Goal: Task Accomplishment & Management: Manage account settings

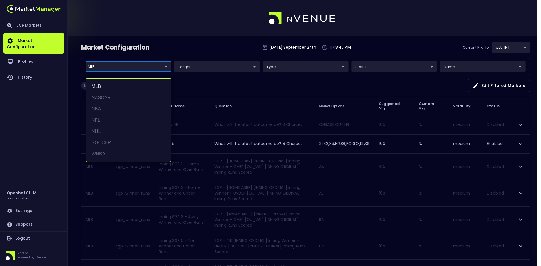
click at [223, 82] on div at bounding box center [270, 133] width 541 height 266
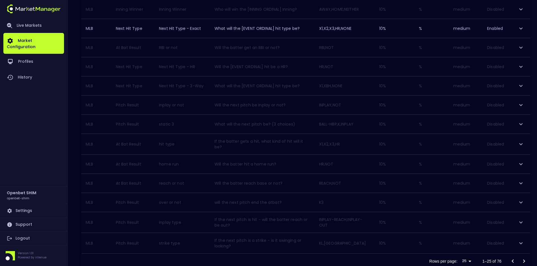
scroll to position [409, 0]
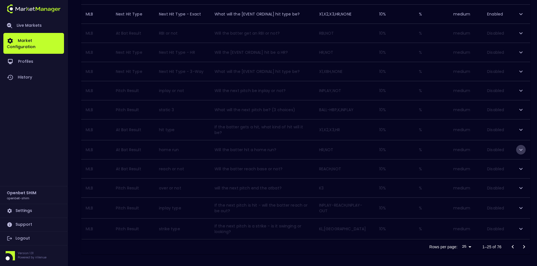
click at [520, 147] on icon "expand row" at bounding box center [520, 150] width 7 height 7
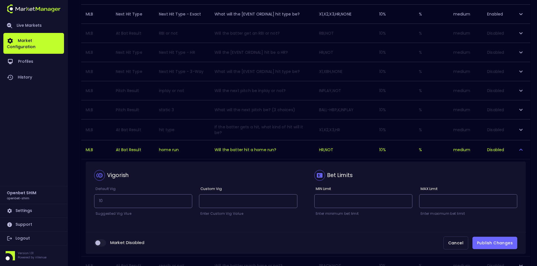
click at [102, 241] on input "collapsible table" at bounding box center [97, 243] width 15 height 5
checkbox input "true"
click at [492, 239] on button "Publish Changes" at bounding box center [494, 243] width 45 height 13
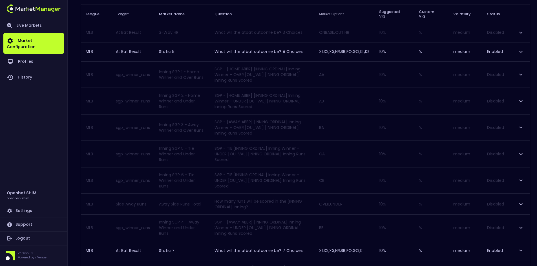
scroll to position [0, 0]
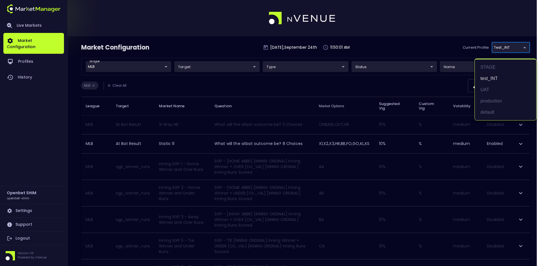
click at [434, 52] on div at bounding box center [270, 133] width 541 height 266
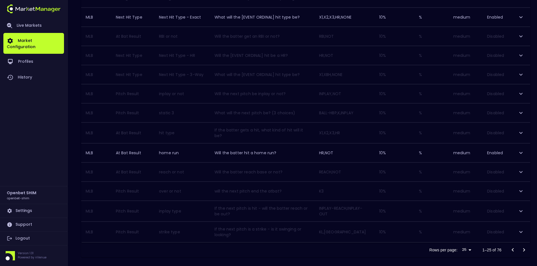
scroll to position [409, 0]
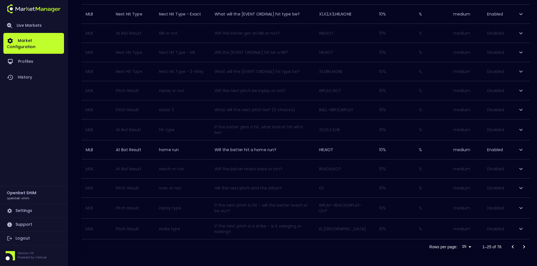
click at [521, 166] on icon "expand row" at bounding box center [520, 169] width 7 height 7
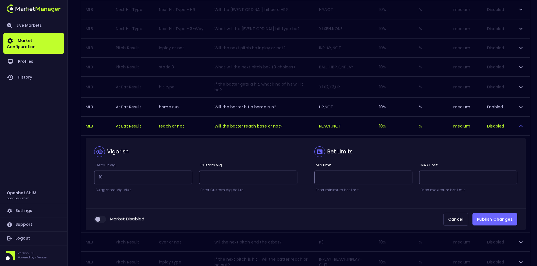
scroll to position [465, 0]
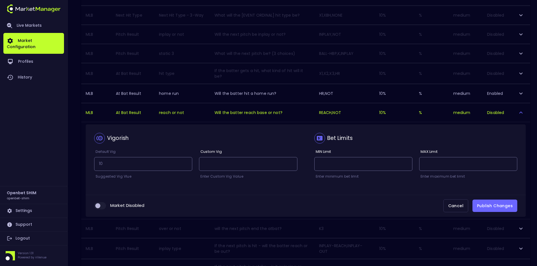
click at [103, 203] on input "collapsible table" at bounding box center [97, 205] width 15 height 5
checkbox input "true"
click at [485, 202] on button "Publish Changes" at bounding box center [494, 206] width 45 height 13
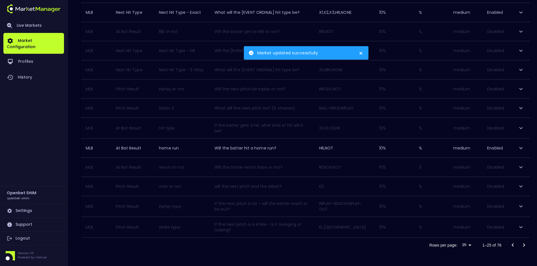
scroll to position [409, 0]
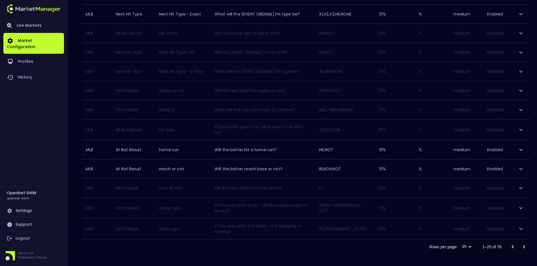
click at [523, 245] on icon "Go to next page" at bounding box center [524, 246] width 2 height 3
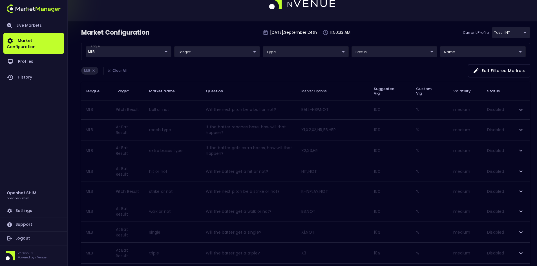
scroll to position [28, 0]
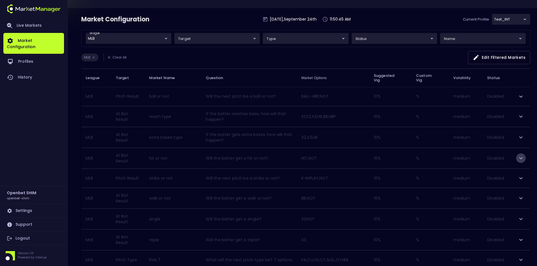
click at [522, 157] on icon "expand row" at bounding box center [520, 158] width 7 height 7
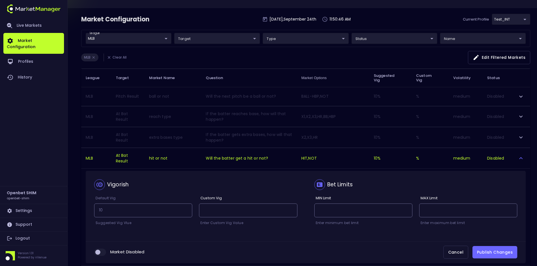
click at [105, 252] on span "collapsible table" at bounding box center [100, 252] width 12 height 7
click at [100, 254] on input "collapsible table" at bounding box center [97, 252] width 15 height 5
checkbox input "true"
click at [494, 250] on button "Publish Changes" at bounding box center [494, 252] width 45 height 13
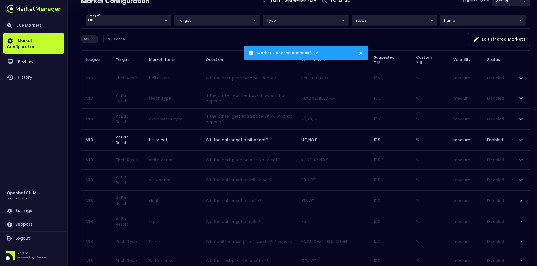
scroll to position [56, 0]
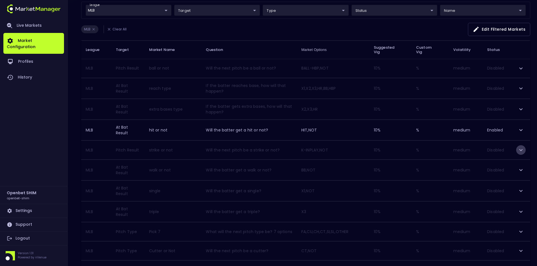
click at [523, 149] on icon "expand row" at bounding box center [520, 150] width 7 height 7
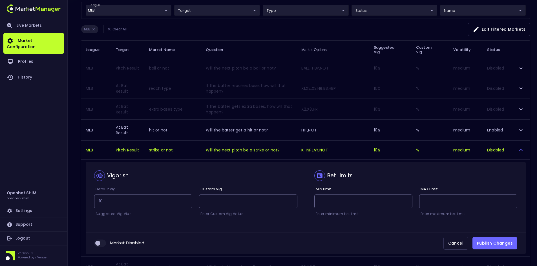
click at [103, 241] on input "collapsible table" at bounding box center [97, 243] width 15 height 5
checkbox input "true"
click at [485, 242] on button "Publish Changes" at bounding box center [494, 243] width 45 height 13
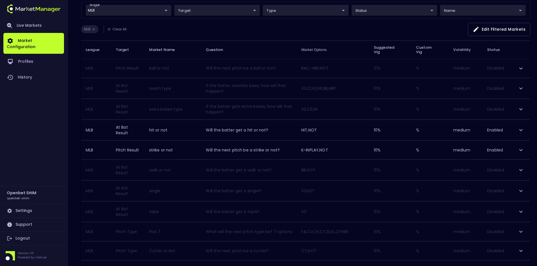
click at [522, 170] on icon "expand row" at bounding box center [520, 170] width 3 height 2
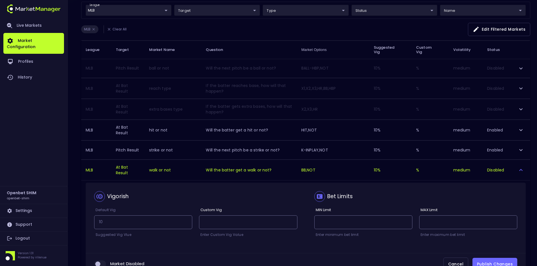
click at [104, 264] on input "collapsible table" at bounding box center [97, 264] width 15 height 5
checkbox input "true"
click at [488, 259] on button "Publish Changes" at bounding box center [494, 264] width 45 height 13
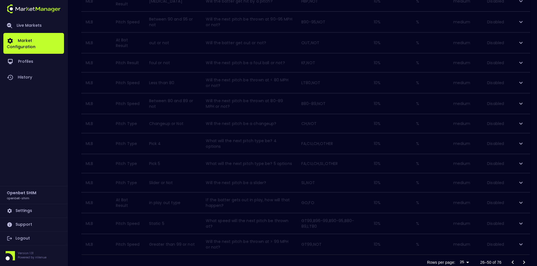
scroll to position [382, 0]
click at [524, 245] on icon "Go to next page" at bounding box center [524, 246] width 2 height 3
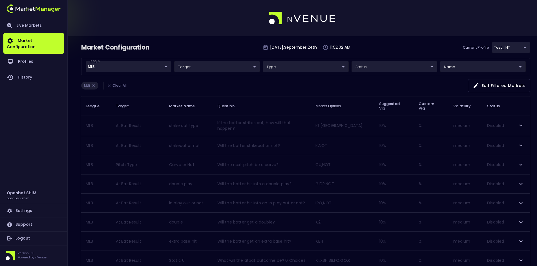
scroll to position [28, 0]
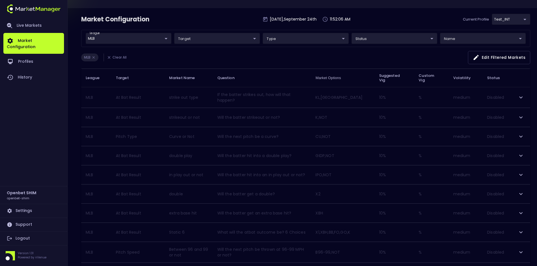
click at [523, 118] on icon "expand row" at bounding box center [520, 117] width 7 height 7
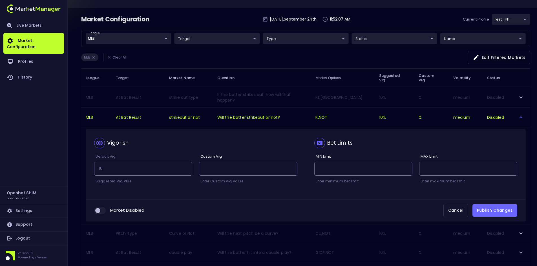
click at [102, 213] on input "collapsible table" at bounding box center [97, 210] width 15 height 5
checkbox input "true"
click at [491, 210] on button "Publish Changes" at bounding box center [494, 210] width 45 height 13
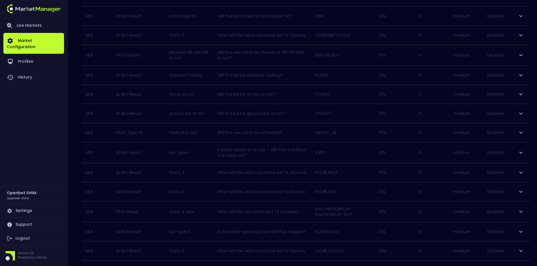
scroll to position [254, 0]
click at [522, 145] on icon "expand row" at bounding box center [520, 144] width 3 height 2
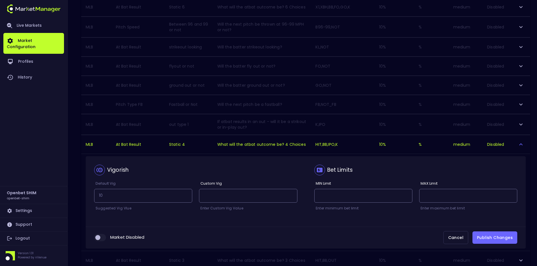
click at [102, 240] on input "collapsible table" at bounding box center [97, 237] width 15 height 5
checkbox input "true"
click at [492, 244] on button "Publish Changes" at bounding box center [494, 238] width 45 height 13
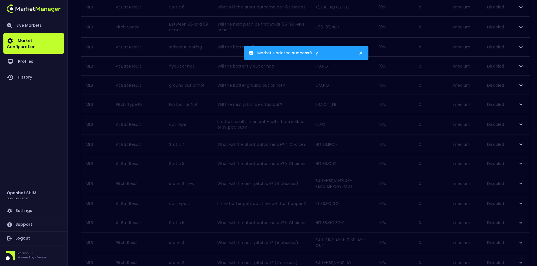
click at [519, 148] on icon "expand row" at bounding box center [520, 144] width 7 height 7
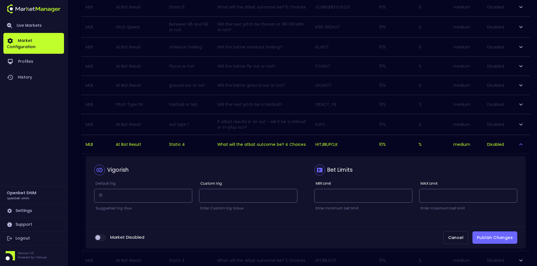
click at [102, 249] on div "Market Disabled Cancel Publish Changes" at bounding box center [306, 238] width 440 height 22
click at [101, 240] on input "collapsible table" at bounding box center [97, 237] width 15 height 5
checkbox input "true"
click at [499, 244] on button "Publish Changes" at bounding box center [494, 238] width 45 height 13
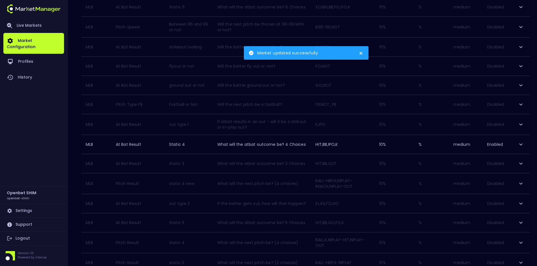
click at [522, 167] on icon "expand row" at bounding box center [520, 163] width 7 height 7
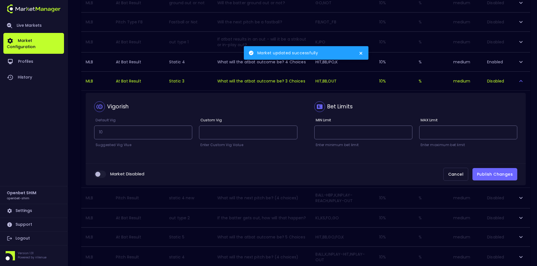
scroll to position [338, 0]
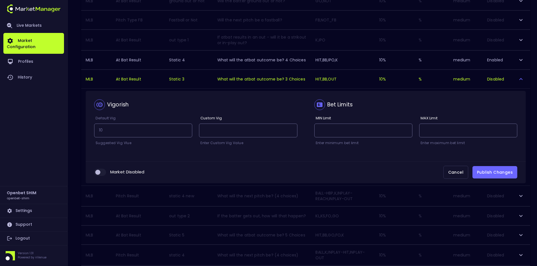
click at [103, 175] on input "collapsible table" at bounding box center [97, 172] width 15 height 5
checkbox input "true"
click at [491, 179] on button "Publish Changes" at bounding box center [494, 172] width 45 height 13
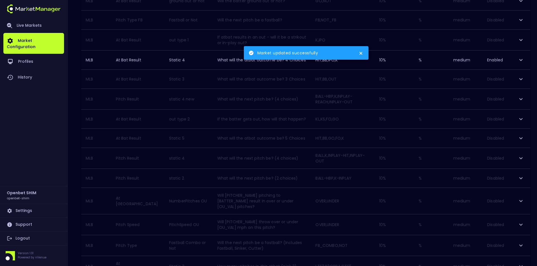
click at [523, 83] on icon "expand row" at bounding box center [520, 79] width 7 height 7
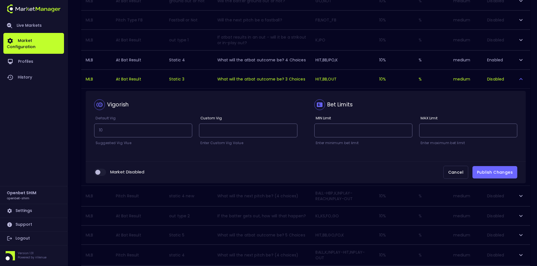
click at [101, 175] on input "collapsible table" at bounding box center [97, 172] width 15 height 5
checkbox input "true"
click at [495, 179] on button "Publish Changes" at bounding box center [494, 172] width 45 height 13
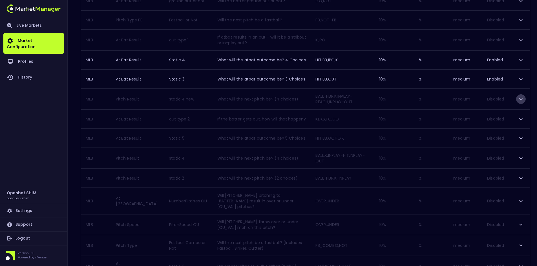
click at [522, 103] on icon "expand row" at bounding box center [520, 99] width 7 height 7
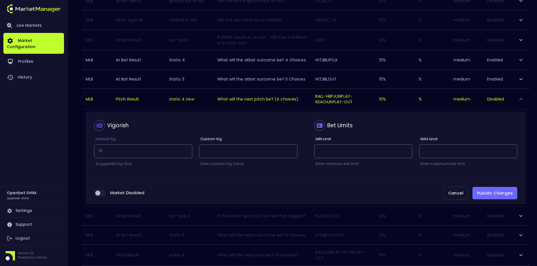
click at [103, 196] on input "collapsible table" at bounding box center [97, 193] width 15 height 5
checkbox input "true"
click at [491, 200] on button "Publish Changes" at bounding box center [494, 193] width 45 height 13
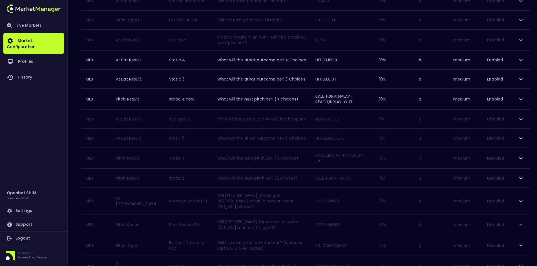
scroll to position [366, 0]
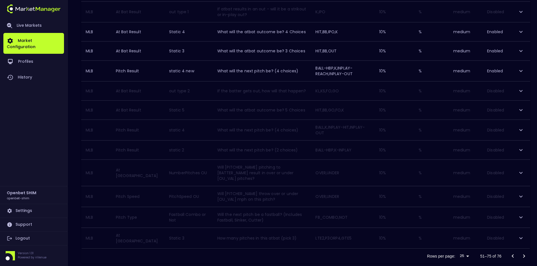
click at [521, 134] on icon "expand row" at bounding box center [520, 130] width 7 height 7
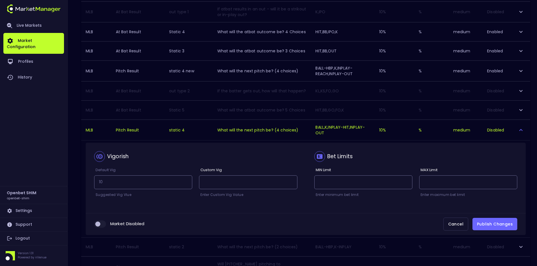
click at [103, 227] on input "collapsible table" at bounding box center [97, 224] width 15 height 5
checkbox input "true"
click at [496, 231] on button "Publish Changes" at bounding box center [494, 224] width 45 height 13
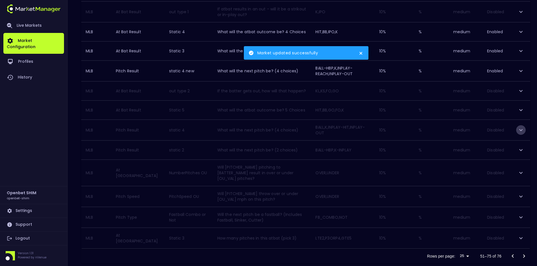
click at [521, 134] on icon "expand row" at bounding box center [520, 130] width 7 height 7
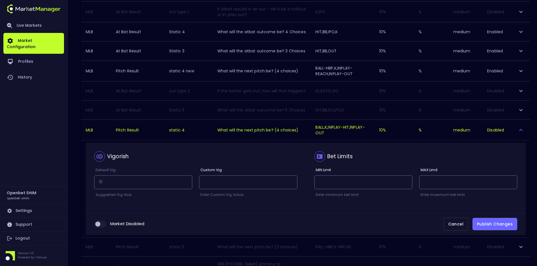
click at [104, 227] on input "collapsible table" at bounding box center [97, 224] width 15 height 5
checkbox input "true"
click at [484, 231] on button "Publish Changes" at bounding box center [494, 224] width 45 height 13
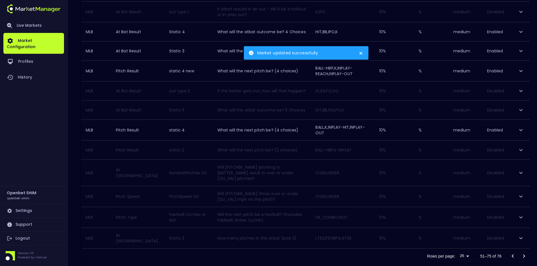
click at [520, 154] on icon "expand row" at bounding box center [520, 150] width 7 height 7
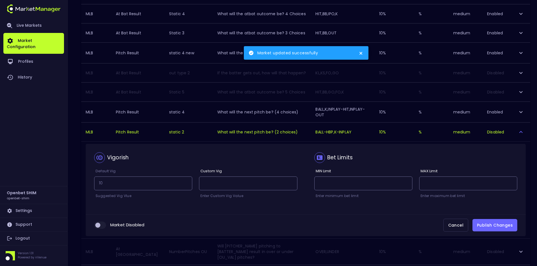
scroll to position [394, 0]
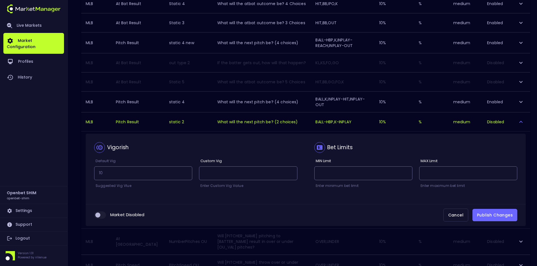
click at [103, 218] on input "collapsible table" at bounding box center [97, 215] width 15 height 5
checkbox input "true"
click at [485, 222] on button "Publish Changes" at bounding box center [494, 215] width 45 height 13
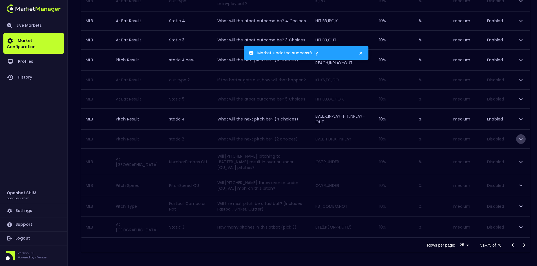
click at [520, 143] on icon "expand row" at bounding box center [520, 139] width 7 height 7
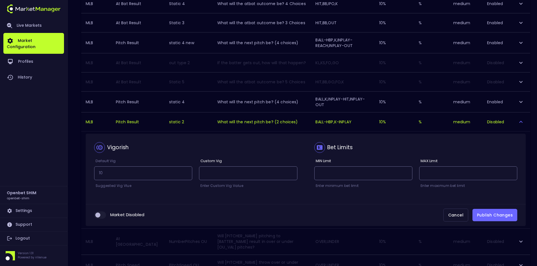
click at [100, 218] on input "collapsible table" at bounding box center [97, 215] width 15 height 5
checkbox input "true"
click at [494, 222] on button "Publish Changes" at bounding box center [494, 215] width 45 height 13
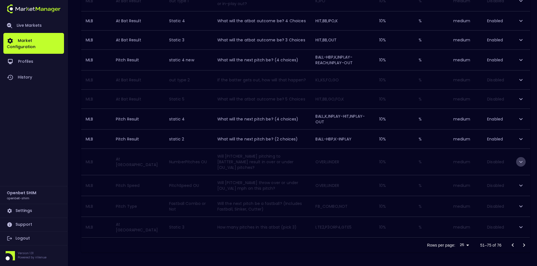
click at [520, 165] on icon "expand row" at bounding box center [520, 162] width 7 height 7
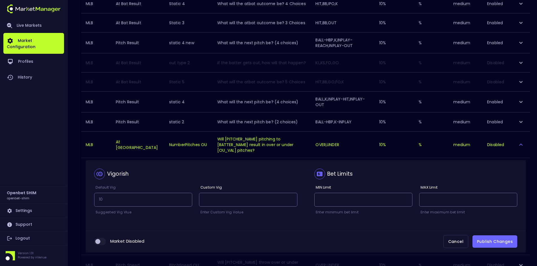
click at [104, 244] on input "collapsible table" at bounding box center [97, 241] width 15 height 5
checkbox input "true"
click at [487, 248] on button "Publish Changes" at bounding box center [494, 242] width 45 height 13
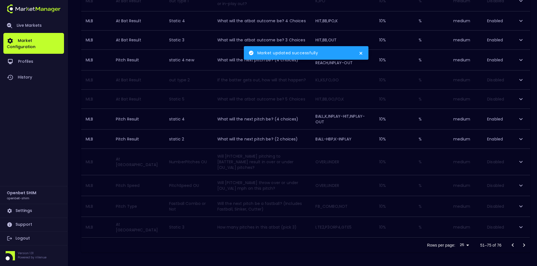
click at [523, 165] on icon "expand row" at bounding box center [520, 162] width 7 height 7
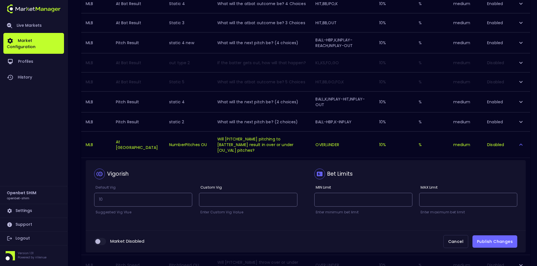
click at [102, 244] on input "collapsible table" at bounding box center [97, 241] width 15 height 5
checkbox input "true"
click at [485, 248] on button "Publish Changes" at bounding box center [494, 242] width 45 height 13
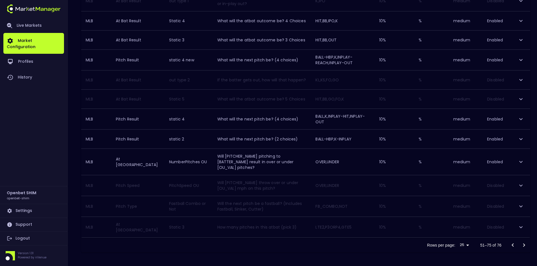
click at [521, 186] on icon "expand row" at bounding box center [520, 185] width 7 height 7
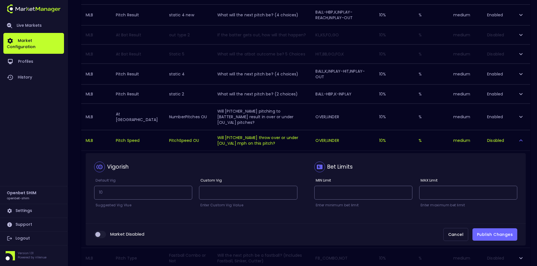
scroll to position [423, 0]
click at [103, 237] on input "collapsible table" at bounding box center [97, 234] width 15 height 5
checkbox input "true"
click at [492, 241] on button "Publish Changes" at bounding box center [494, 234] width 45 height 13
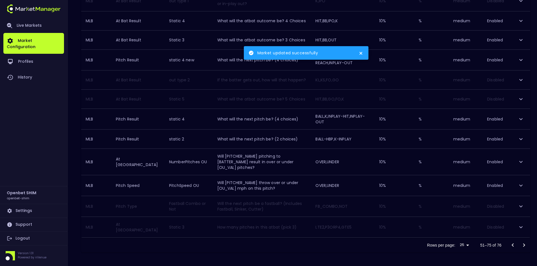
scroll to position [395, 0]
click at [518, 186] on icon "expand row" at bounding box center [520, 185] width 7 height 7
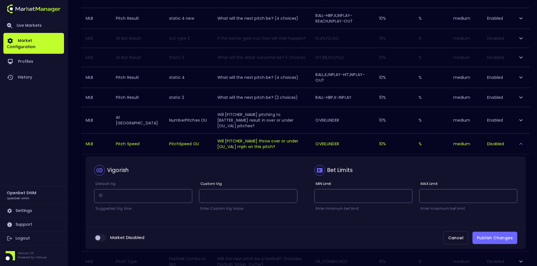
scroll to position [452, 0]
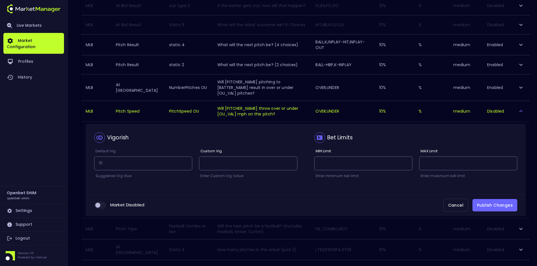
click at [104, 208] on input "collapsible table" at bounding box center [97, 205] width 15 height 5
checkbox input "true"
click at [487, 212] on button "Publish Changes" at bounding box center [494, 205] width 45 height 13
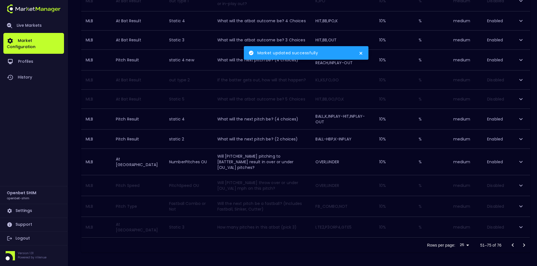
scroll to position [395, 0]
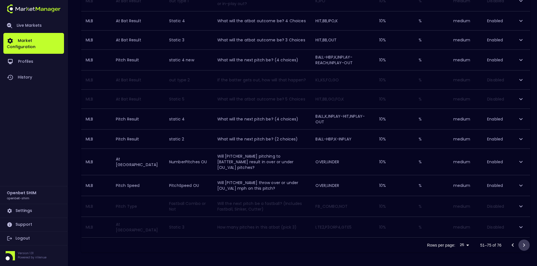
click at [524, 243] on icon "Go to next page" at bounding box center [523, 245] width 7 height 7
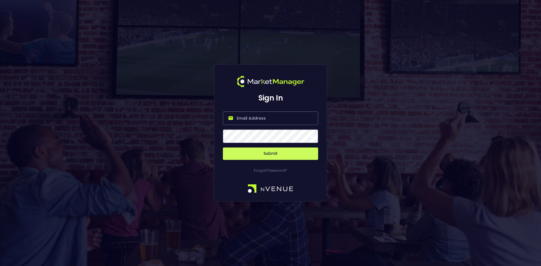
click at [280, 116] on input "email" at bounding box center [270, 119] width 95 height 14
type input "[EMAIL_ADDRESS][DOMAIN_NAME]"
click at [264, 153] on button "Submit" at bounding box center [270, 154] width 95 height 12
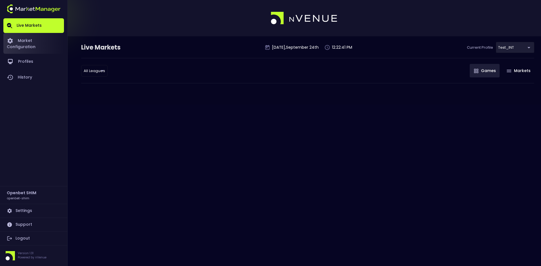
click at [36, 41] on link "Market Configuration" at bounding box center [33, 43] width 61 height 21
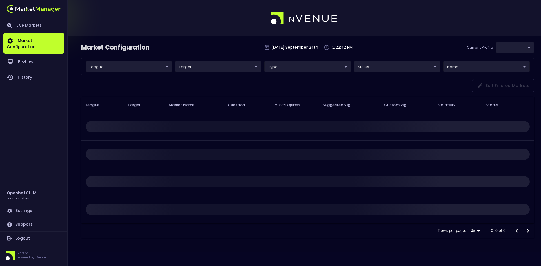
type input "7b109a49-af35-4bf1-9088-2b0c1d108231"
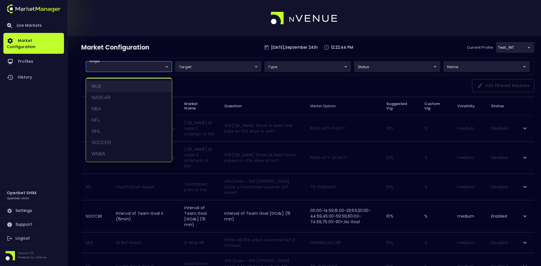
click at [107, 83] on li "MLB" at bounding box center [129, 86] width 86 height 11
type input "MLB"
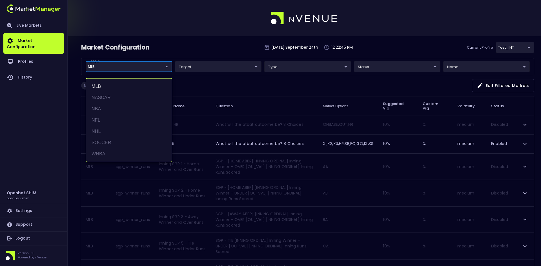
click at [224, 82] on div at bounding box center [270, 133] width 541 height 266
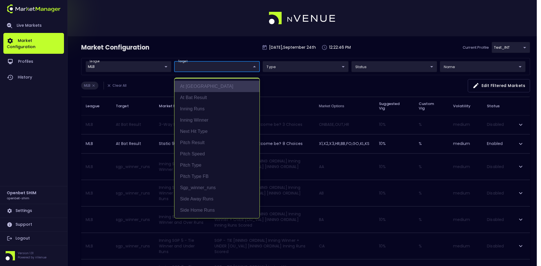
click at [201, 85] on li "At [GEOGRAPHIC_DATA]" at bounding box center [216, 86] width 85 height 11
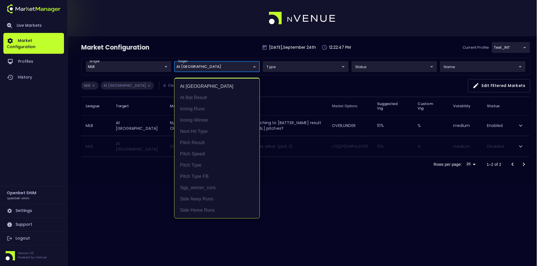
click at [298, 85] on div at bounding box center [270, 133] width 541 height 266
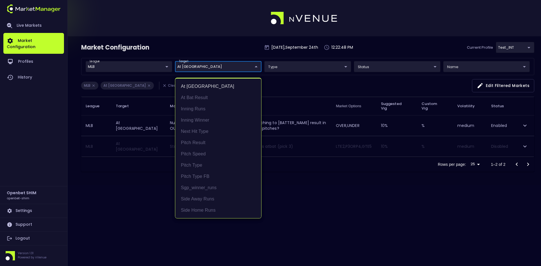
click at [229, 67] on body "Live Markets Market Configuration Profiles History Openbet SHIM openbet-shim Se…" at bounding box center [270, 133] width 541 height 266
click at [209, 96] on li "At Bat Result" at bounding box center [218, 97] width 86 height 11
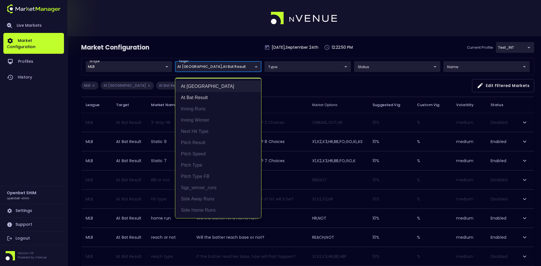
click at [216, 82] on li "At [GEOGRAPHIC_DATA]" at bounding box center [218, 86] width 86 height 11
type input "At Bat Result"
click at [287, 83] on div at bounding box center [270, 133] width 541 height 266
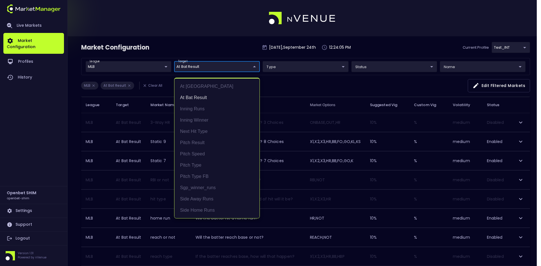
click at [192, 99] on li "At Bat Result" at bounding box center [216, 97] width 85 height 11
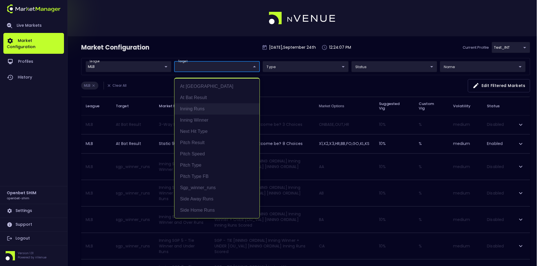
click at [194, 108] on li "Inning Runs" at bounding box center [216, 108] width 85 height 11
type input "Inning Runs"
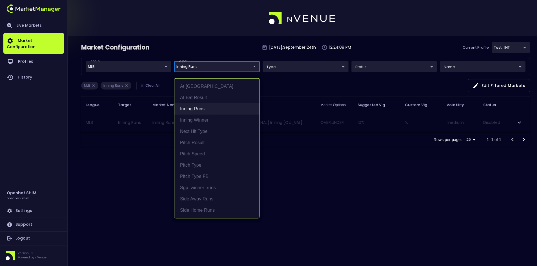
click at [194, 108] on li "Inning Runs" at bounding box center [216, 108] width 85 height 11
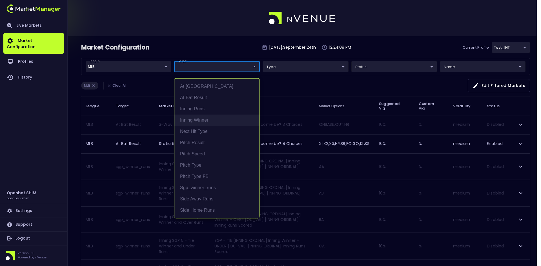
click at [195, 119] on li "Inning Winner" at bounding box center [216, 120] width 85 height 11
type input "Inning Winner"
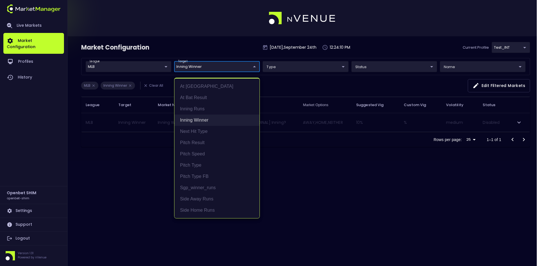
click at [195, 119] on li "Inning Winner" at bounding box center [216, 120] width 85 height 11
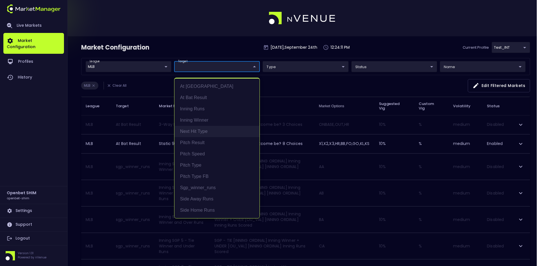
click at [195, 130] on li "Next Hit Type" at bounding box center [216, 131] width 85 height 11
type input "Next Hit Type"
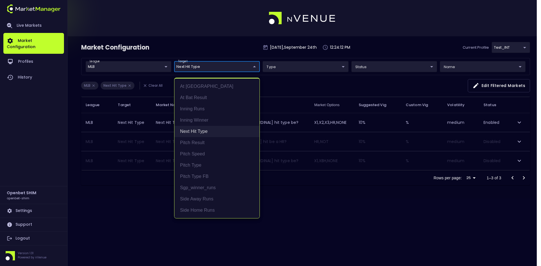
click at [195, 129] on li "Next Hit Type" at bounding box center [216, 131] width 85 height 11
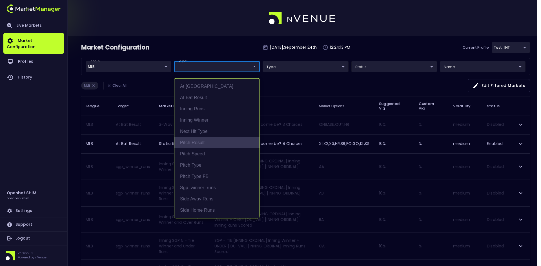
click at [196, 141] on li "Pitch Result" at bounding box center [216, 142] width 85 height 11
type input "Pitch Result"
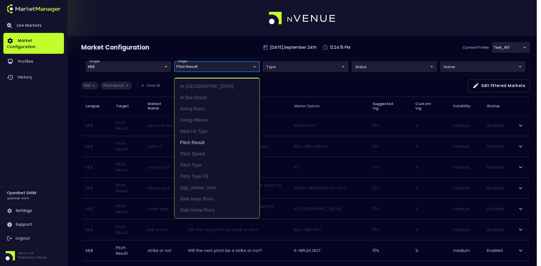
click at [291, 86] on div at bounding box center [270, 133] width 541 height 266
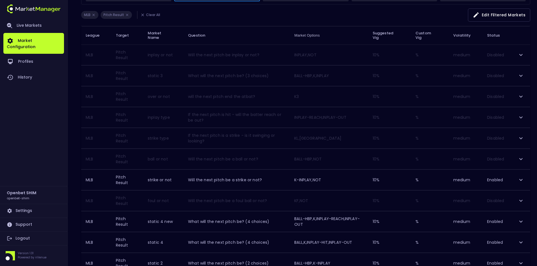
scroll to position [85, 0]
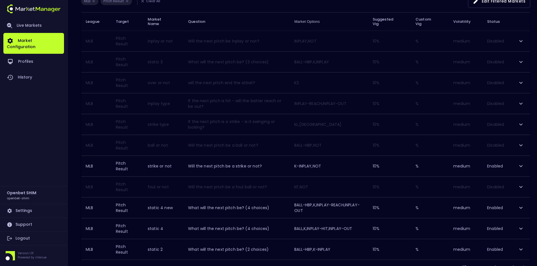
click at [520, 165] on icon "expand row" at bounding box center [520, 166] width 7 height 7
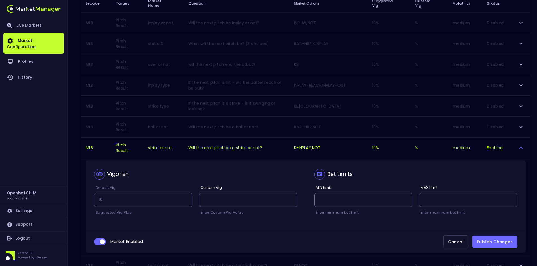
scroll to position [113, 0]
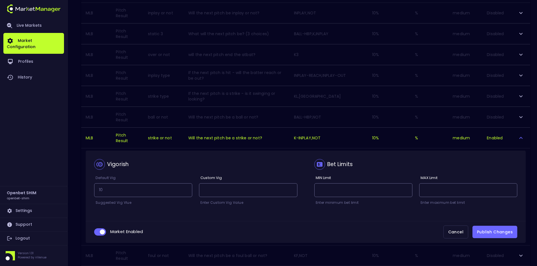
click at [99, 232] on input "collapsible table" at bounding box center [102, 232] width 15 height 5
checkbox input "false"
click at [493, 234] on button "Publish Changes" at bounding box center [494, 232] width 45 height 13
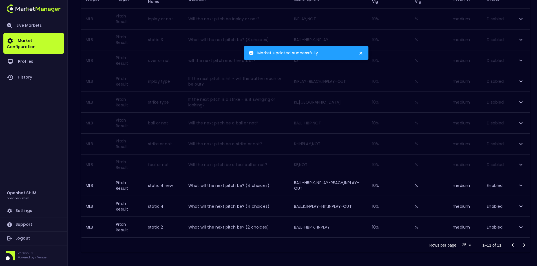
scroll to position [107, 0]
click at [522, 143] on icon "expand row" at bounding box center [520, 144] width 3 height 2
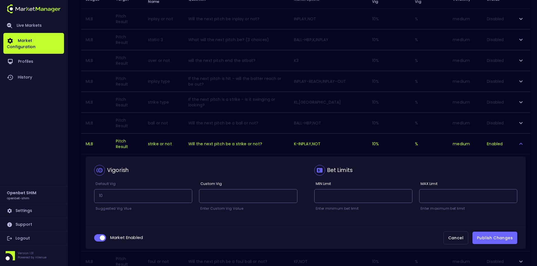
click at [98, 237] on input "collapsible table" at bounding box center [102, 238] width 15 height 5
checkbox input "false"
click at [489, 238] on button "Publish Changes" at bounding box center [494, 238] width 45 height 13
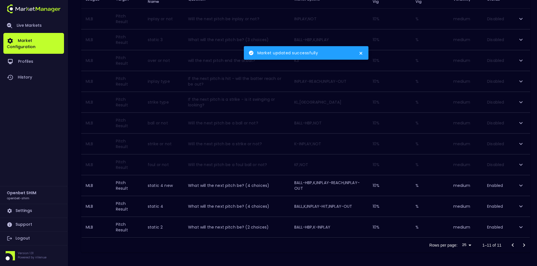
click at [361, 53] on icon "close" at bounding box center [360, 53] width 3 height 3
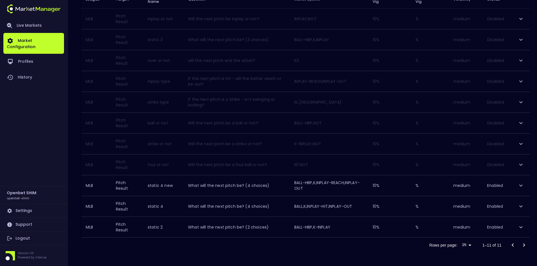
click at [299, 250] on div "Rows per page: 25 25 1–11 of 11" at bounding box center [305, 245] width 449 height 15
click at [521, 206] on icon "expand row" at bounding box center [520, 206] width 7 height 7
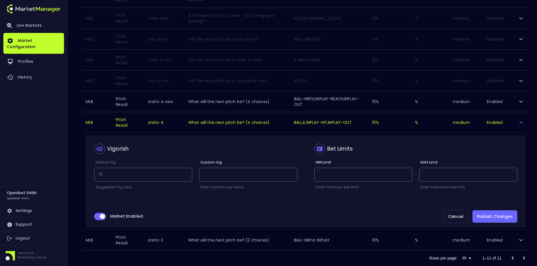
scroll to position [191, 0]
click at [95, 215] on input "collapsible table" at bounding box center [102, 216] width 15 height 5
checkbox input "false"
click at [488, 216] on button "Publish Changes" at bounding box center [494, 216] width 45 height 13
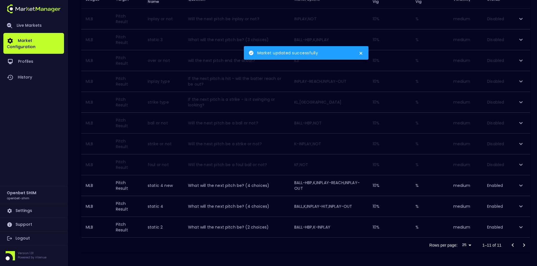
scroll to position [107, 0]
click at [520, 208] on icon "expand row" at bounding box center [520, 206] width 7 height 7
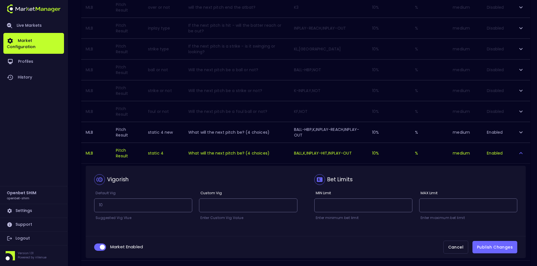
scroll to position [191, 0]
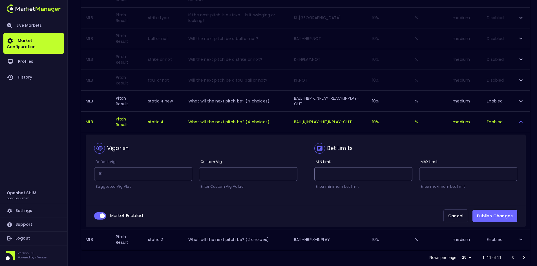
click at [99, 218] on input "collapsible table" at bounding box center [102, 216] width 15 height 5
checkbox input "false"
click at [488, 217] on button "Publish Changes" at bounding box center [494, 216] width 45 height 13
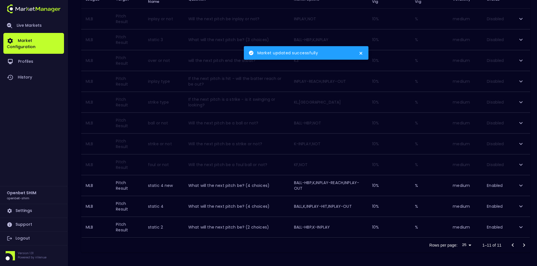
scroll to position [107, 0]
click at [267, 250] on div "Rows per page: 25 25 1–11 of 11" at bounding box center [305, 245] width 449 height 15
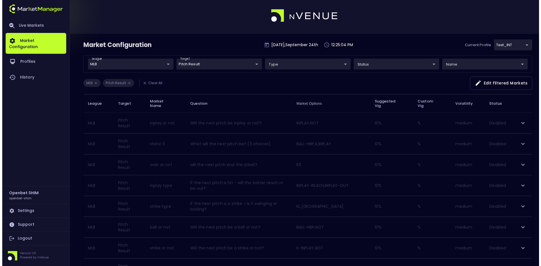
scroll to position [0, 0]
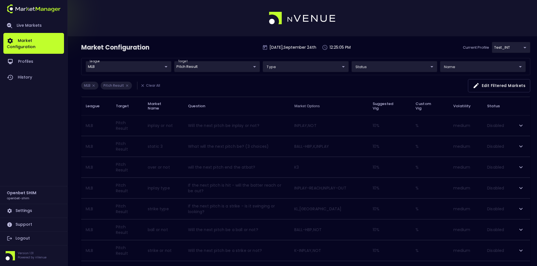
click at [215, 67] on body "Live Markets Market Configuration Profiles History Openbet SHIM openbet-shim Se…" at bounding box center [268, 186] width 537 height 373
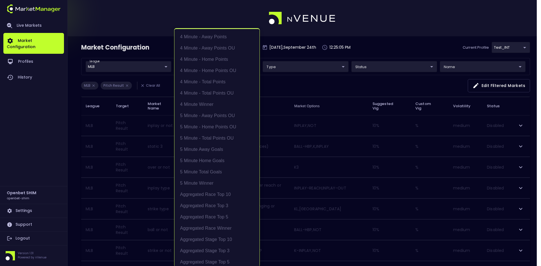
scroll to position [565, 0]
click at [295, 87] on div at bounding box center [270, 133] width 541 height 266
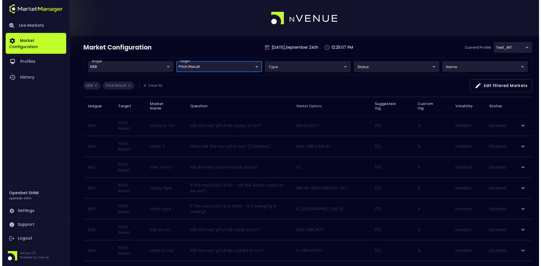
scroll to position [0, 0]
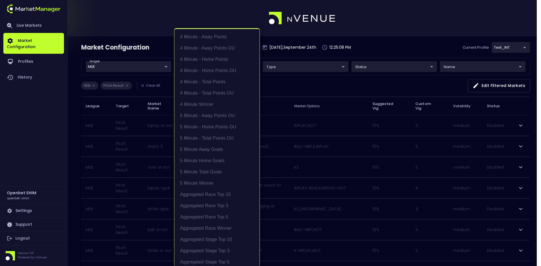
click at [196, 66] on body "Live Markets Market Configuration Profiles History Openbet SHIM openbet-shim Se…" at bounding box center [270, 186] width 541 height 373
click at [198, 146] on li "Pitch Result" at bounding box center [216, 147] width 85 height 11
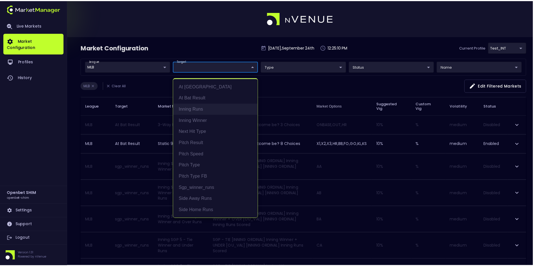
scroll to position [0, 0]
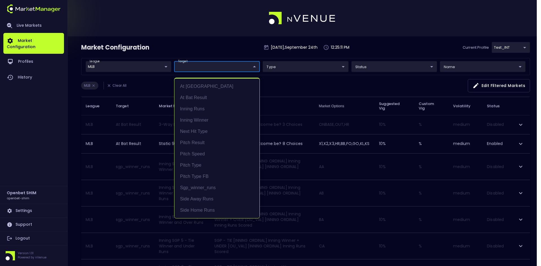
click at [283, 81] on div at bounding box center [270, 133] width 541 height 266
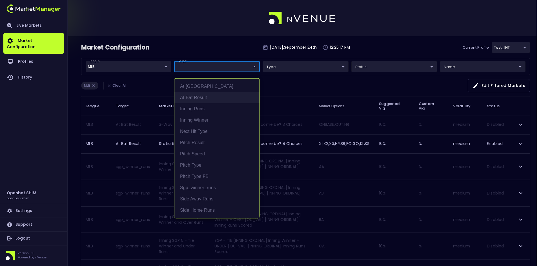
click at [196, 98] on li "At Bat Result" at bounding box center [216, 97] width 85 height 11
type input "At Bat Result"
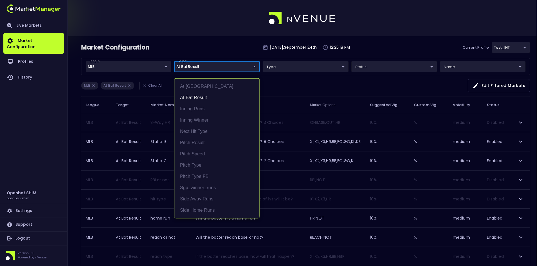
click at [296, 86] on div at bounding box center [270, 133] width 541 height 266
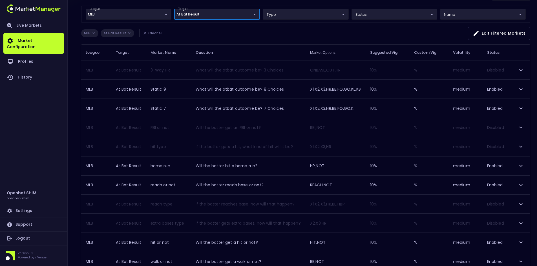
scroll to position [44, 0]
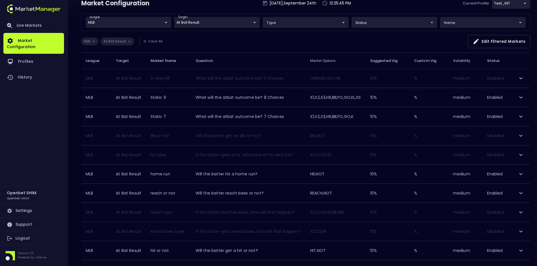
click at [319, 41] on div "MLB At Bat Result Clear All Edit filtered markets" at bounding box center [305, 44] width 449 height 18
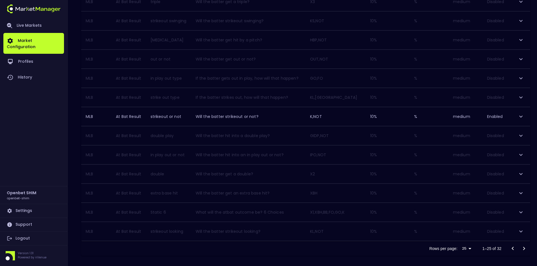
scroll to position [354, 0]
click at [522, 243] on icon "Go to next page" at bounding box center [523, 245] width 7 height 7
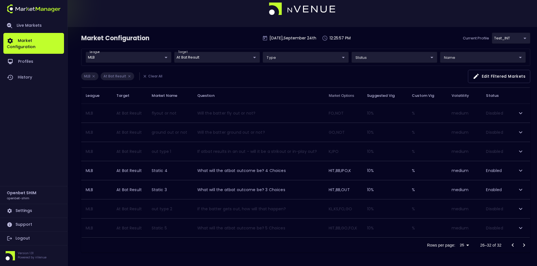
scroll to position [9, 0]
click at [513, 246] on icon "Go to previous page" at bounding box center [512, 245] width 2 height 3
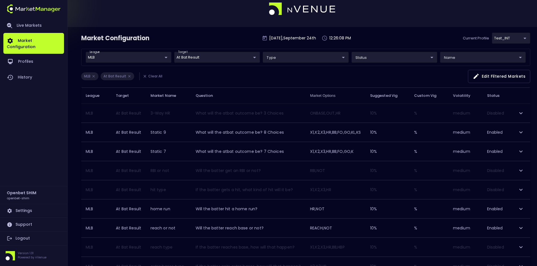
scroll to position [0, 0]
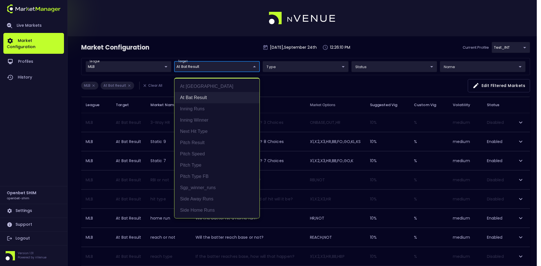
click at [196, 96] on li "At Bat Result" at bounding box center [216, 97] width 85 height 11
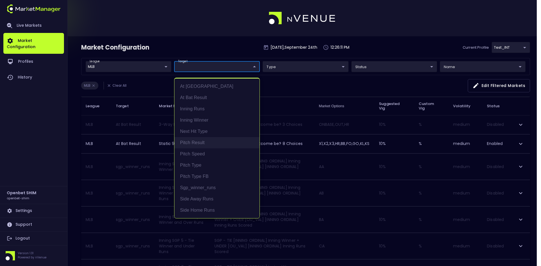
click at [193, 141] on li "Pitch Result" at bounding box center [216, 142] width 85 height 11
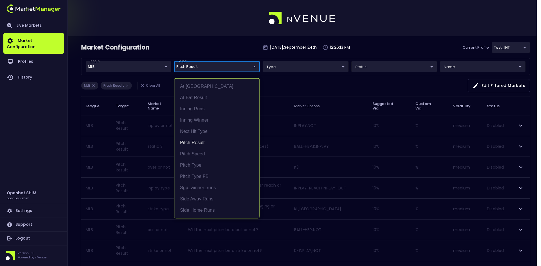
click at [330, 85] on div at bounding box center [270, 133] width 541 height 266
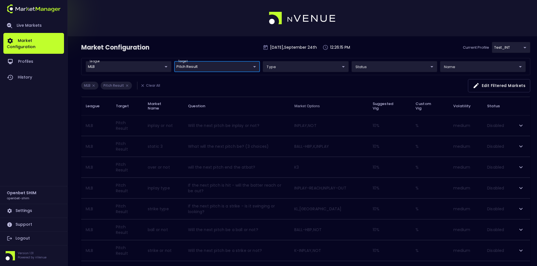
click at [218, 60] on div "league MLB MLB ​ target Pitch Result Pitch Result ​ type ​ ​ status ​ ​ name ​ ​" at bounding box center [305, 66] width 449 height 17
click at [217, 64] on body "Live Markets Market Configuration Profiles History Openbet SHIM openbet-shim Se…" at bounding box center [268, 186] width 537 height 373
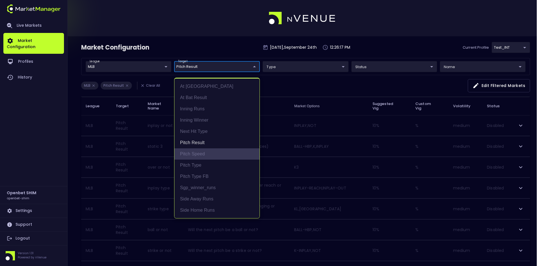
click at [196, 152] on li "Pitch Speed" at bounding box center [216, 153] width 85 height 11
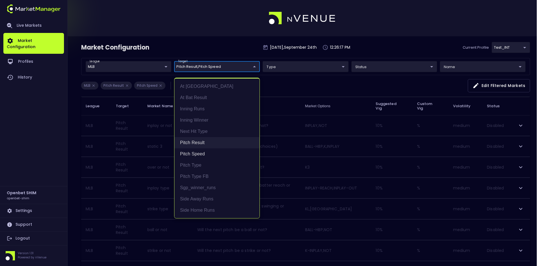
click at [198, 140] on li "Pitch Result" at bounding box center [216, 142] width 85 height 11
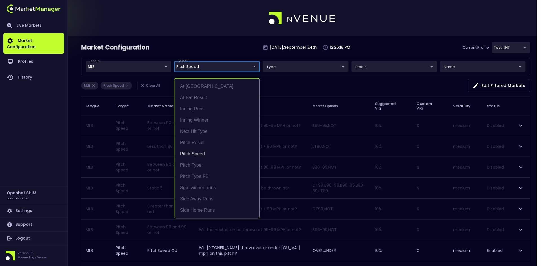
click at [316, 83] on div at bounding box center [270, 133] width 541 height 266
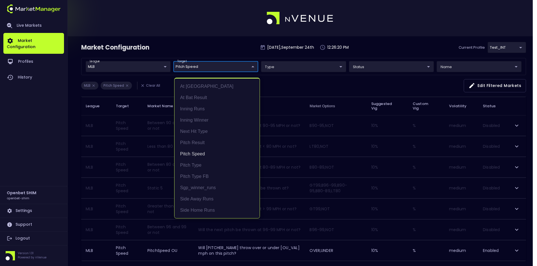
click at [220, 66] on body "Live Markets Market Configuration Profiles History Openbet SHIM openbet-shim Se…" at bounding box center [268, 145] width 537 height 290
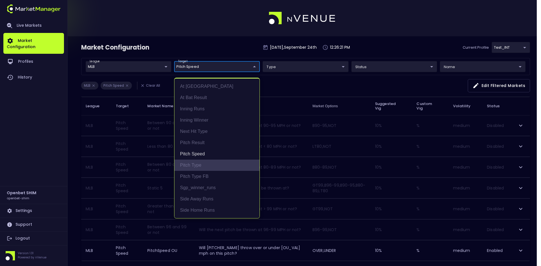
click at [196, 163] on li "Pitch Type" at bounding box center [216, 165] width 85 height 11
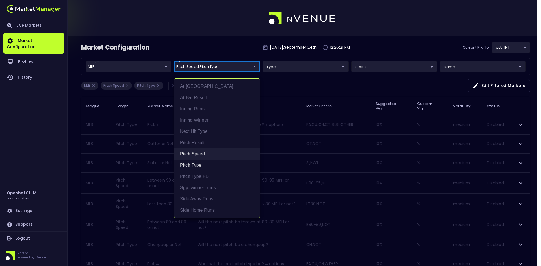
click at [198, 153] on li "Pitch Speed" at bounding box center [216, 153] width 85 height 11
type input "Pitch Type"
click at [332, 79] on div at bounding box center [270, 133] width 541 height 266
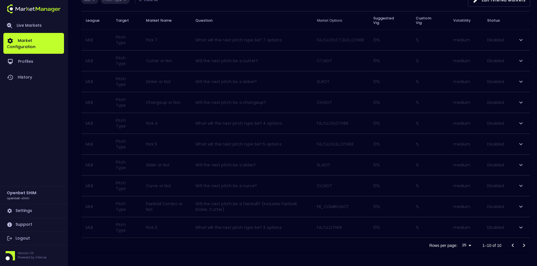
scroll to position [86, 0]
click at [520, 207] on icon "expand row" at bounding box center [520, 206] width 7 height 7
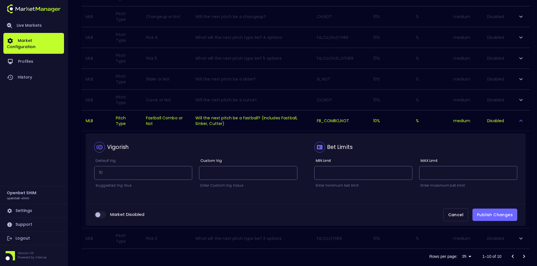
scroll to position [183, 0]
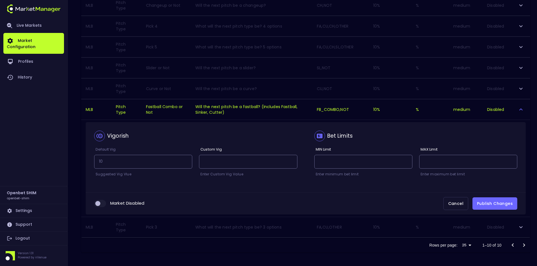
click at [104, 205] on input "collapsible table" at bounding box center [97, 203] width 15 height 5
checkbox input "true"
click at [509, 194] on div "Market Enabled Cancel Publish Changes" at bounding box center [306, 204] width 440 height 22
click at [498, 205] on button "Publish Changes" at bounding box center [494, 204] width 45 height 13
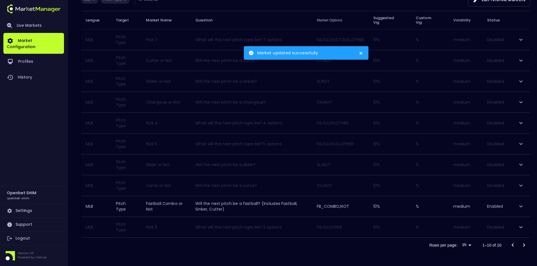
scroll to position [86, 0]
click at [520, 207] on icon "expand row" at bounding box center [520, 206] width 3 height 2
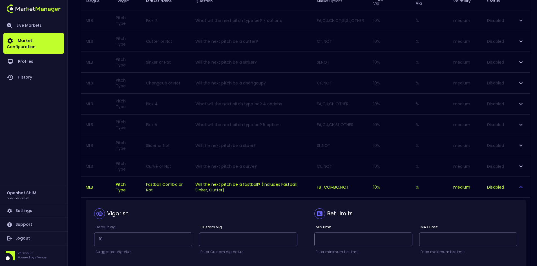
scroll to position [170, 0]
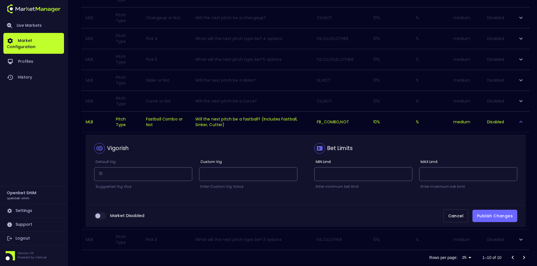
click at [105, 218] on input "collapsible table" at bounding box center [97, 216] width 15 height 5
checkbox input "true"
click at [504, 216] on button "Publish Changes" at bounding box center [494, 216] width 45 height 13
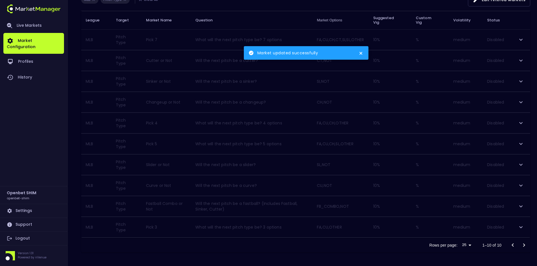
scroll to position [86, 0]
click at [255, 245] on div "Rows per page: 25 25 1–10 of 10" at bounding box center [305, 245] width 449 height 15
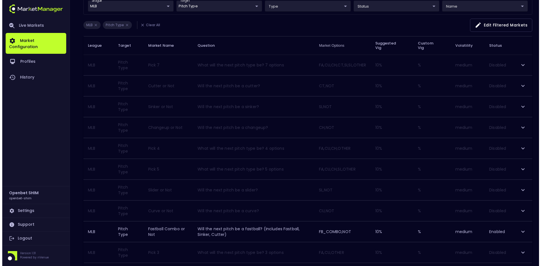
scroll to position [0, 0]
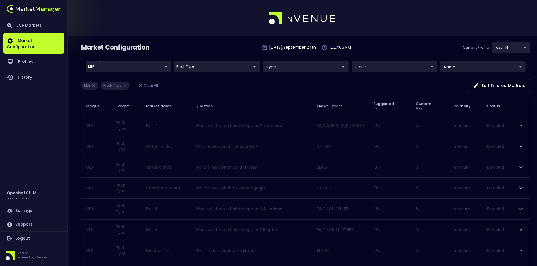
click at [202, 64] on body "Live Markets Market Configuration Profiles History Openbet SHIM openbet-shim Se…" at bounding box center [268, 176] width 537 height 352
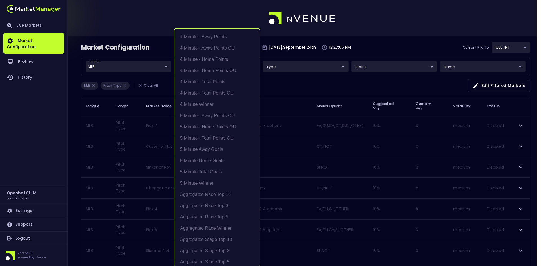
scroll to position [588, 0]
click at [189, 150] on li "Pitch Type" at bounding box center [216, 147] width 85 height 11
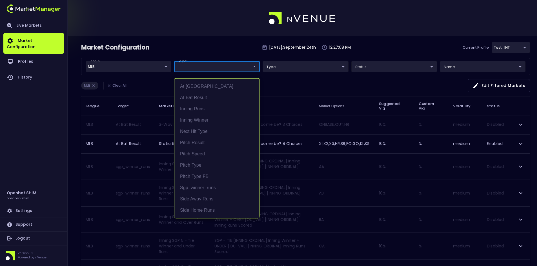
scroll to position [0, 0]
click at [284, 82] on div at bounding box center [270, 133] width 541 height 266
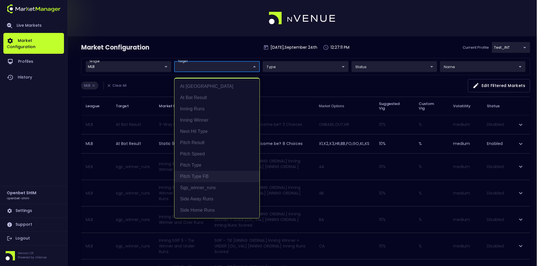
click at [194, 173] on li "Pitch Type FB" at bounding box center [216, 176] width 85 height 11
type input "Pitch Type FB"
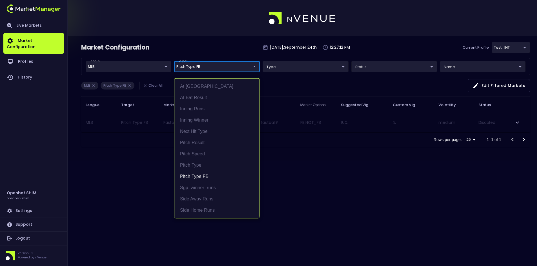
click at [292, 85] on div at bounding box center [270, 133] width 541 height 266
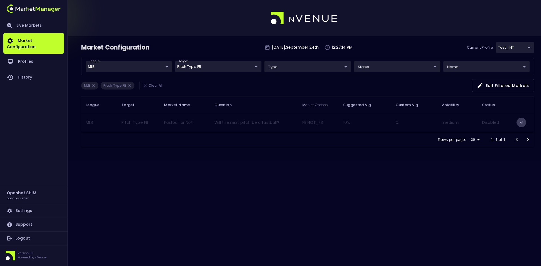
click at [522, 121] on icon "expand row" at bounding box center [521, 122] width 7 height 7
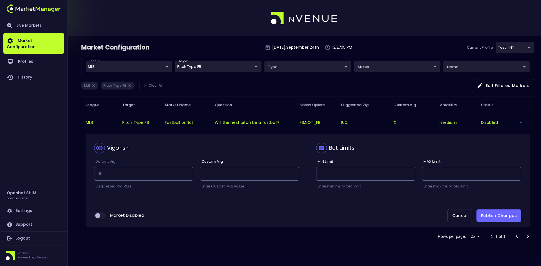
click at [102, 215] on input "collapsible table" at bounding box center [97, 215] width 15 height 5
checkbox input "true"
click at [496, 216] on button "Publish Changes" at bounding box center [498, 216] width 45 height 13
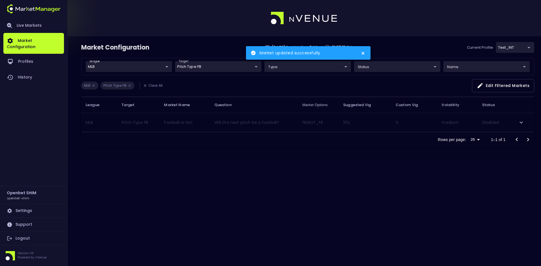
click at [521, 123] on icon "expand row" at bounding box center [521, 123] width 3 height 2
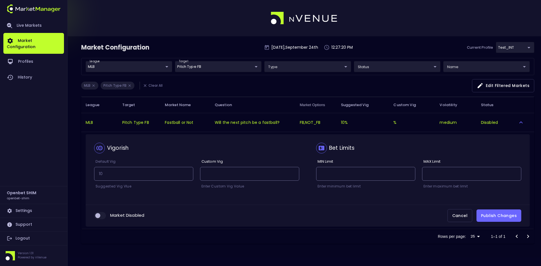
click at [103, 216] on input "collapsible table" at bounding box center [97, 215] width 15 height 5
checkbox input "true"
click at [491, 214] on button "Publish Changes" at bounding box center [498, 216] width 45 height 13
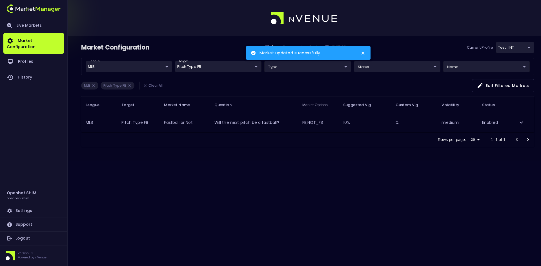
click at [277, 169] on div "Market Configuration Wednesday , September 24 th 12:27:22 PM Current Profile te…" at bounding box center [270, 133] width 541 height 266
click at [226, 68] on body "Market updated successfully Live Markets Market Configuration Profiles History …" at bounding box center [270, 133] width 541 height 266
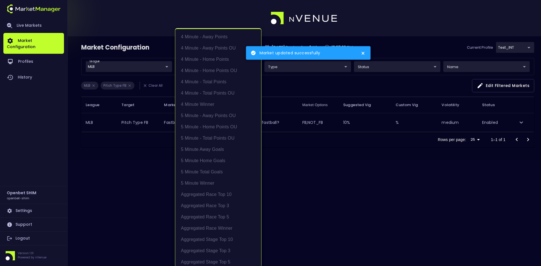
scroll to position [599, 0]
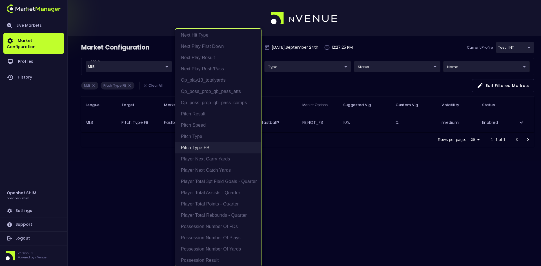
click at [197, 146] on li "Pitch Type FB" at bounding box center [218, 147] width 86 height 11
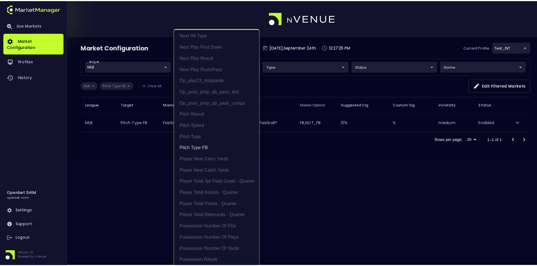
scroll to position [0, 0]
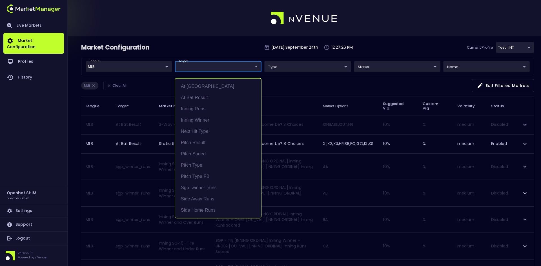
click at [217, 65] on div at bounding box center [270, 133] width 541 height 266
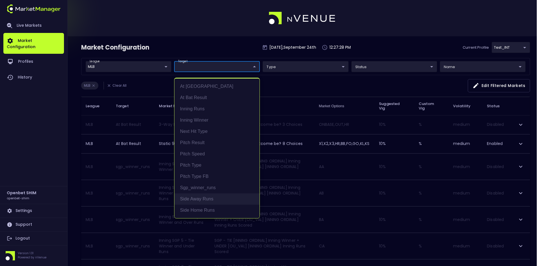
click at [211, 194] on li "Side Away Runs" at bounding box center [216, 199] width 85 height 11
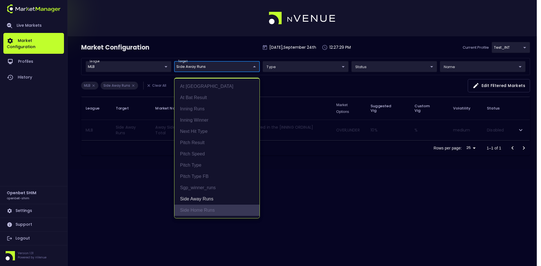
click at [204, 208] on li "Side Home Runs" at bounding box center [216, 210] width 85 height 11
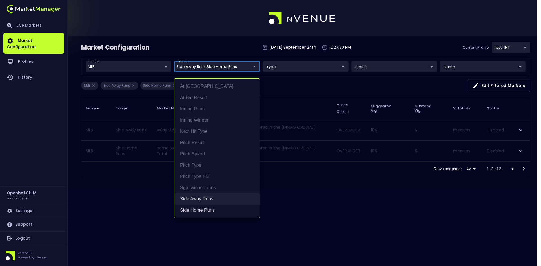
click at [207, 200] on li "Side Away Runs" at bounding box center [216, 199] width 85 height 11
type input "Side Home Runs"
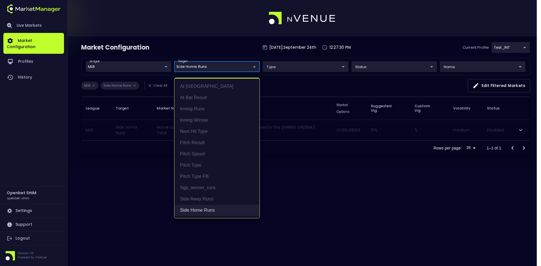
click at [205, 207] on li "Side Home Runs" at bounding box center [216, 210] width 85 height 11
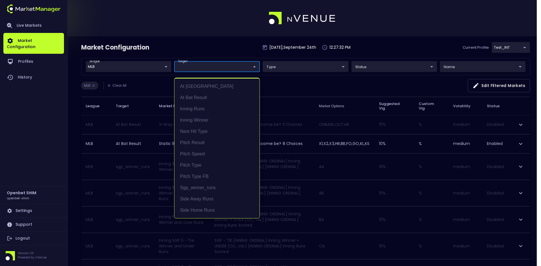
click at [281, 82] on div at bounding box center [270, 133] width 541 height 266
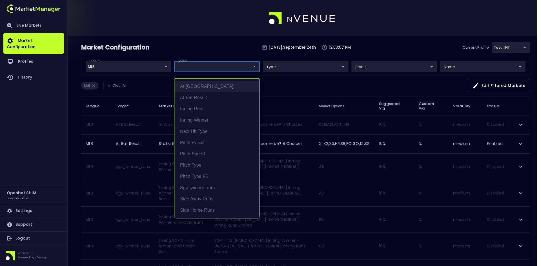
click at [193, 85] on li "At [GEOGRAPHIC_DATA]" at bounding box center [216, 86] width 85 height 11
type input "At [GEOGRAPHIC_DATA]"
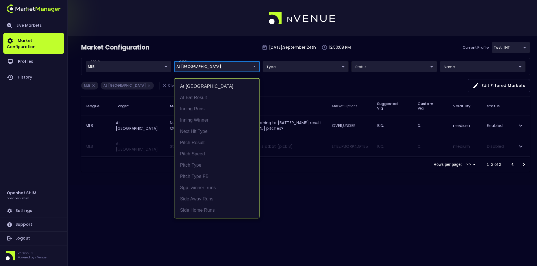
click at [322, 85] on div at bounding box center [270, 133] width 541 height 266
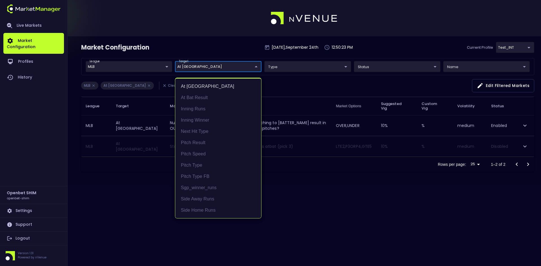
click at [223, 69] on body "Live Markets Market Configuration Profiles History Openbet SHIM openbet-shim Se…" at bounding box center [270, 133] width 541 height 266
click at [201, 85] on li "At [GEOGRAPHIC_DATA]" at bounding box center [218, 86] width 86 height 11
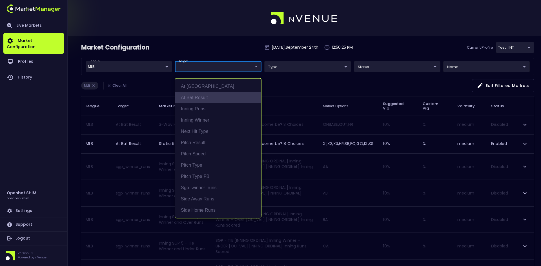
click at [197, 94] on li "At Bat Result" at bounding box center [218, 97] width 86 height 11
type input "At Bat Result"
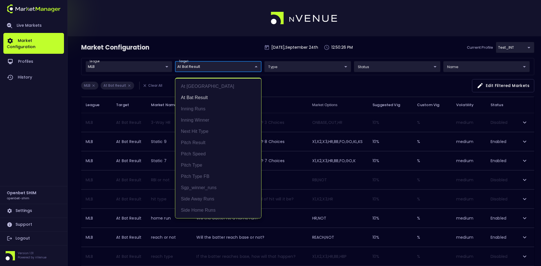
click at [314, 87] on div at bounding box center [270, 133] width 541 height 266
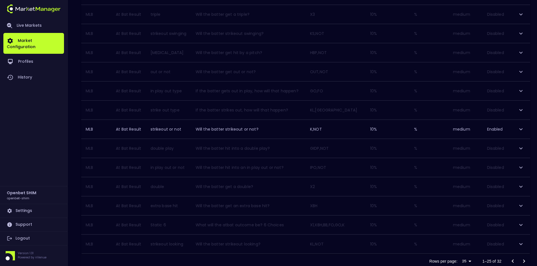
scroll to position [354, 0]
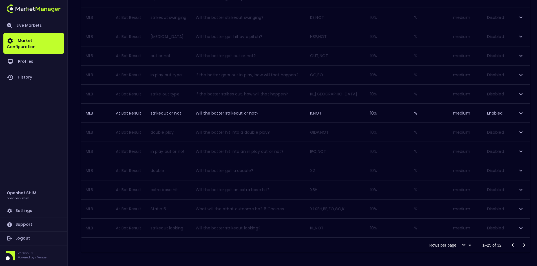
click at [525, 243] on icon "Go to next page" at bounding box center [523, 245] width 7 height 7
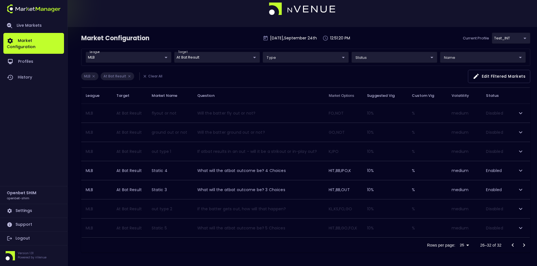
scroll to position [9, 0]
click at [513, 245] on icon "Go to previous page" at bounding box center [512, 245] width 2 height 3
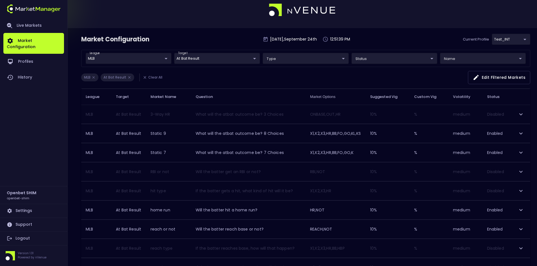
scroll to position [0, 0]
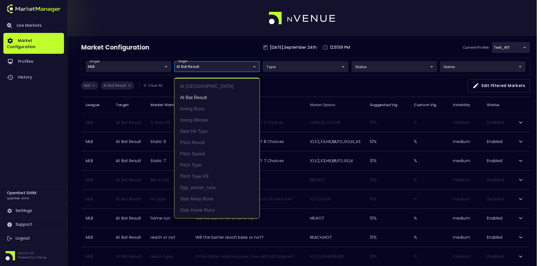
click at [192, 97] on li "At Bat Result" at bounding box center [216, 97] width 85 height 11
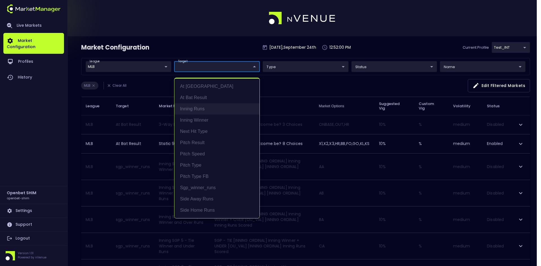
click at [198, 110] on li "Inning Runs" at bounding box center [216, 108] width 85 height 11
type input "Inning Runs"
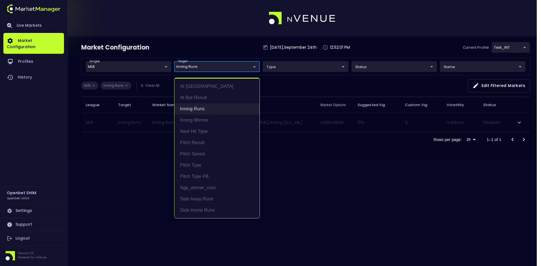
click at [198, 110] on li "Inning Runs" at bounding box center [216, 108] width 85 height 11
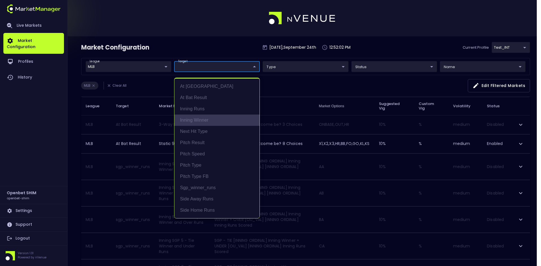
click at [198, 118] on li "Inning Winner" at bounding box center [216, 120] width 85 height 11
type input "Inning Winner"
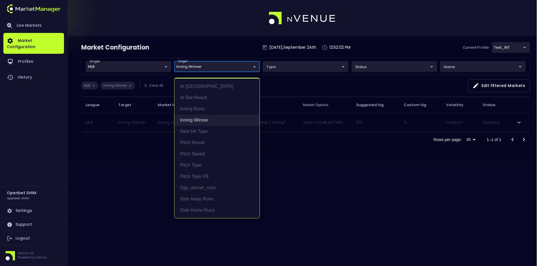
click at [198, 118] on li "Inning Winner" at bounding box center [216, 120] width 85 height 11
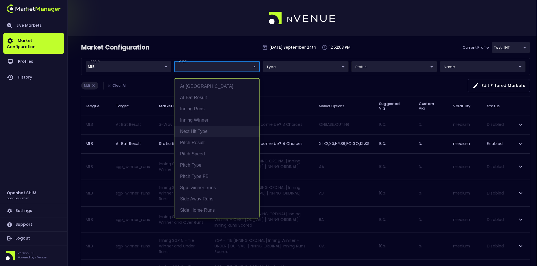
click at [197, 132] on li "Next Hit Type" at bounding box center [216, 131] width 85 height 11
type input "Next Hit Type"
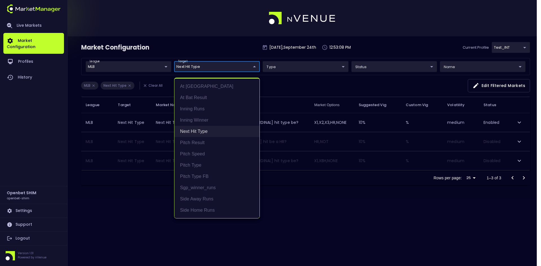
click at [200, 128] on li "Next Hit Type" at bounding box center [216, 131] width 85 height 11
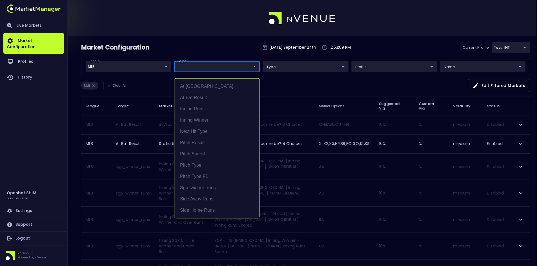
click at [209, 68] on div at bounding box center [270, 133] width 541 height 266
click at [192, 141] on li "Pitch Result" at bounding box center [216, 142] width 85 height 11
type input "Pitch Result"
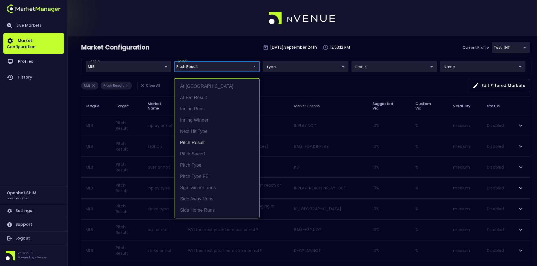
click at [296, 86] on div at bounding box center [270, 133] width 541 height 266
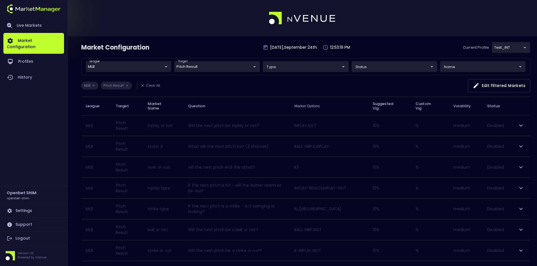
click at [383, 43] on div "Market Configuration Wednesday , September 24 th 12:53:19 PM Current Profile te…" at bounding box center [305, 50] width 449 height 16
click at [203, 65] on body "Live Markets Market Configuration Profiles History Openbet SHIM openbet-shim Se…" at bounding box center [268, 186] width 537 height 373
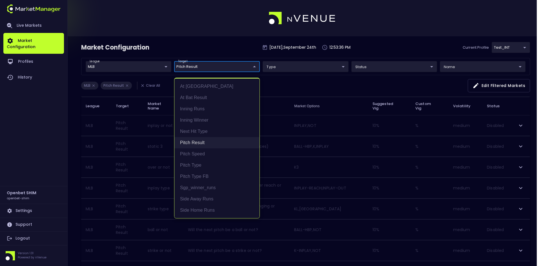
click at [194, 140] on li "Pitch Result" at bounding box center [216, 142] width 85 height 11
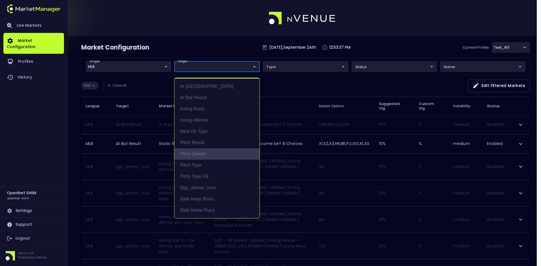
click at [194, 150] on li "Pitch Speed" at bounding box center [216, 153] width 85 height 11
type input "Pitch Speed"
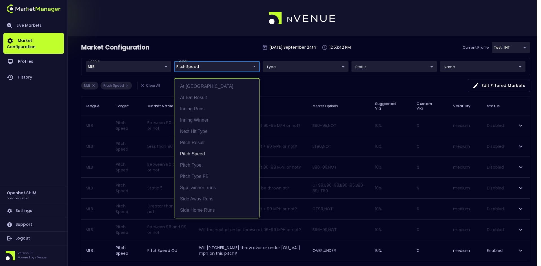
click at [323, 91] on div at bounding box center [270, 133] width 541 height 266
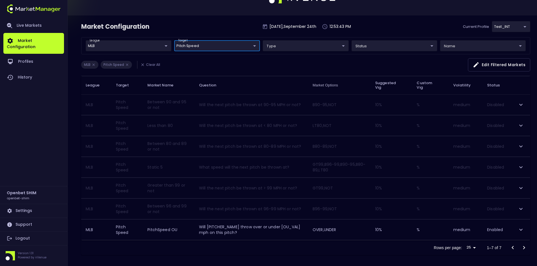
scroll to position [23, 0]
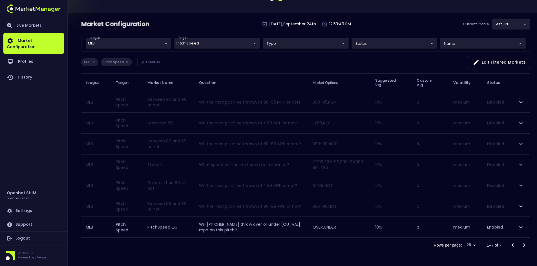
drag, startPoint x: 352, startPoint y: 248, endPoint x: 432, endPoint y: 239, distance: 80.2
click at [353, 247] on div "Rows per page: 25 25 1–7 of 7" at bounding box center [305, 245] width 449 height 15
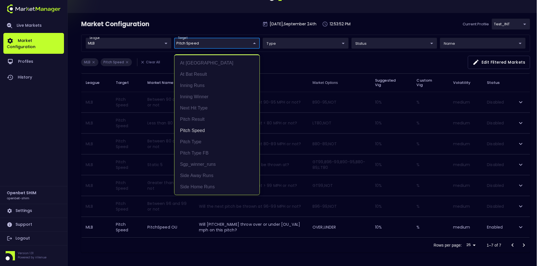
click at [201, 43] on body "Live Markets Market Configuration Profiles History Openbet SHIM openbet-shim Se…" at bounding box center [270, 122] width 541 height 290
click at [202, 130] on li "Pitch Speed" at bounding box center [216, 130] width 85 height 11
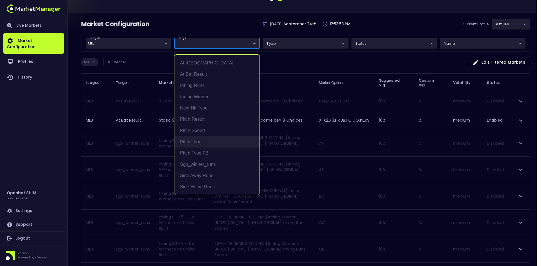
click at [196, 141] on li "Pitch Type" at bounding box center [216, 141] width 85 height 11
type input "Pitch Type"
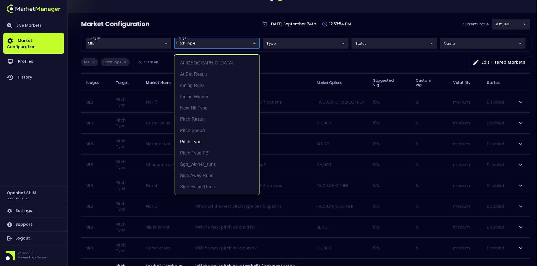
click at [296, 62] on div at bounding box center [270, 133] width 541 height 266
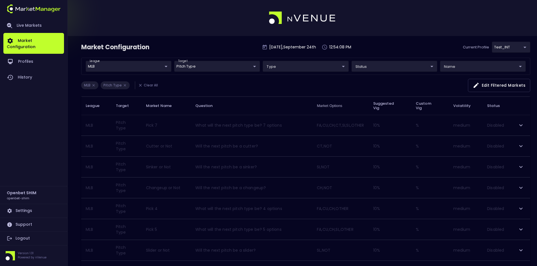
scroll to position [0, 0]
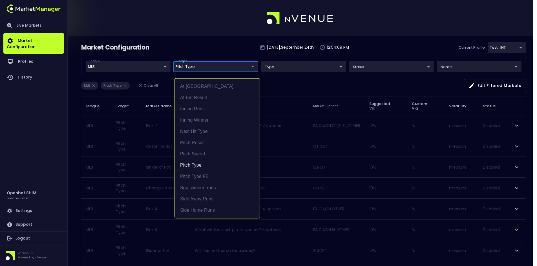
click at [219, 68] on body "Live Markets Market Configuration Profiles History Openbet SHIM openbet-shim Se…" at bounding box center [268, 176] width 537 height 352
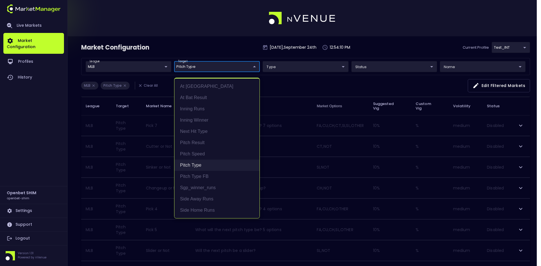
click at [193, 165] on li "Pitch Type" at bounding box center [216, 165] width 85 height 11
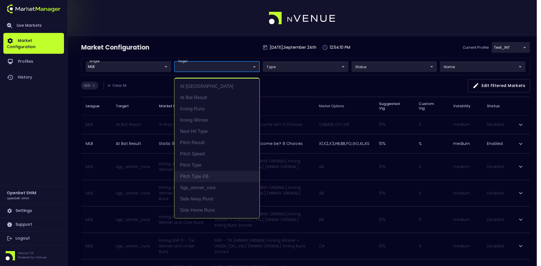
click at [194, 174] on li "Pitch Type FB" at bounding box center [216, 176] width 85 height 11
type input "Pitch Type FB"
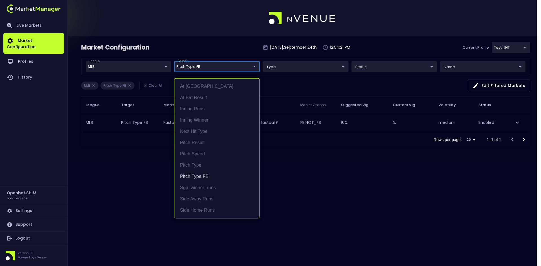
click at [405, 166] on div at bounding box center [270, 133] width 541 height 266
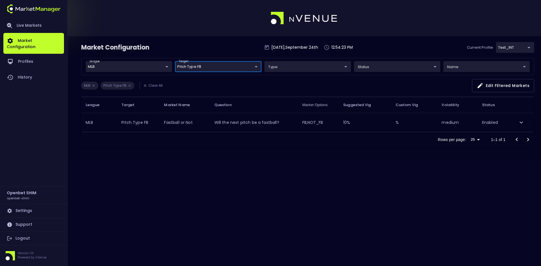
click at [217, 68] on body "Live Markets Market Configuration Profiles History Openbet SHIM openbet-shim Se…" at bounding box center [270, 133] width 541 height 266
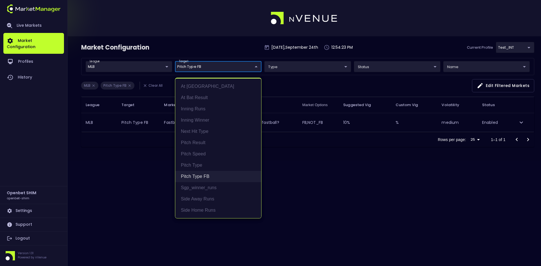
click at [190, 176] on li "Pitch Type FB" at bounding box center [218, 176] width 86 height 11
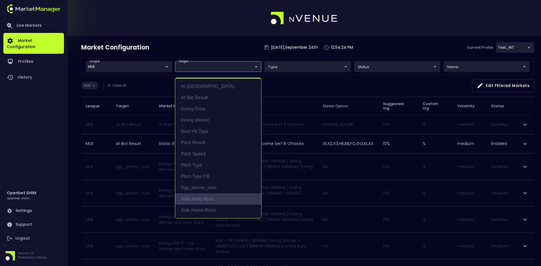
click at [191, 197] on li "Side Away Runs" at bounding box center [218, 199] width 86 height 11
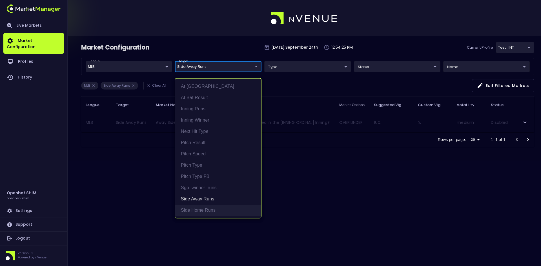
click at [193, 209] on li "Side Home Runs" at bounding box center [218, 210] width 86 height 11
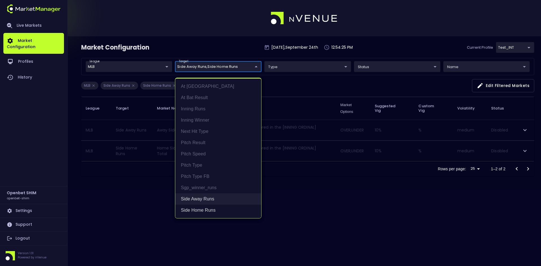
click at [197, 197] on li "Side Away Runs" at bounding box center [218, 199] width 86 height 11
type input "Side Home Runs"
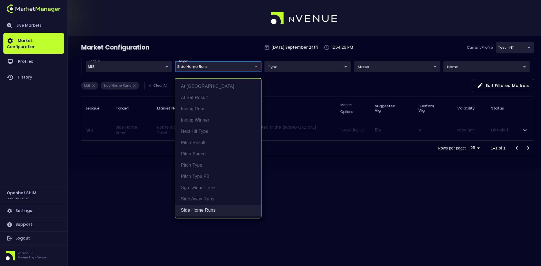
click at [193, 208] on li "Side Home Runs" at bounding box center [218, 210] width 86 height 11
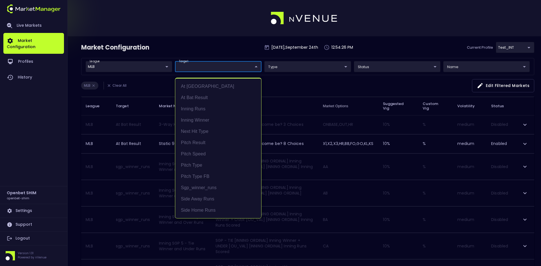
click at [341, 206] on div at bounding box center [270, 133] width 541 height 266
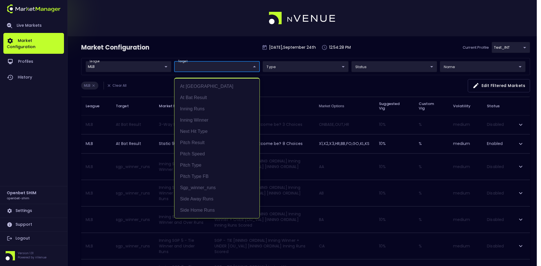
click at [234, 52] on div at bounding box center [270, 133] width 541 height 266
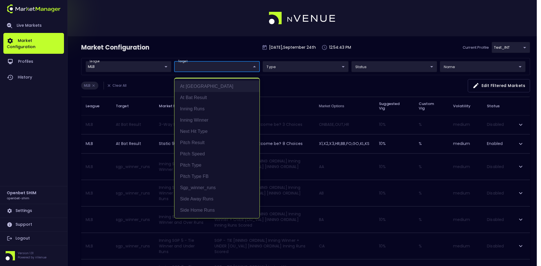
click at [196, 84] on li "At [GEOGRAPHIC_DATA]" at bounding box center [216, 86] width 85 height 11
type input "At [GEOGRAPHIC_DATA]"
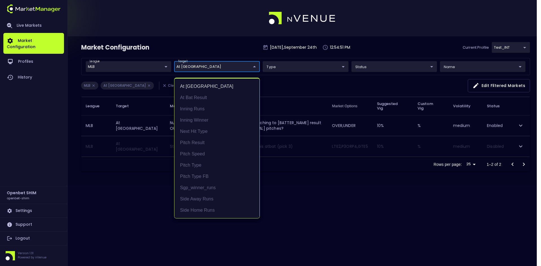
click at [369, 183] on div at bounding box center [270, 133] width 541 height 266
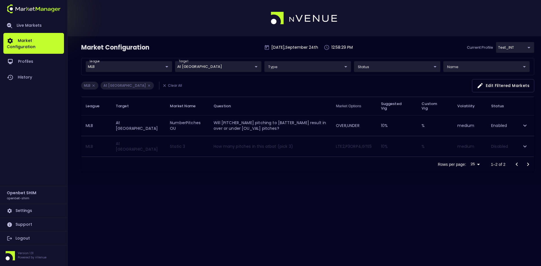
click at [206, 65] on body "Live Markets Market Configuration Profiles History Openbet SHIM openbet-shim Se…" at bounding box center [270, 133] width 541 height 266
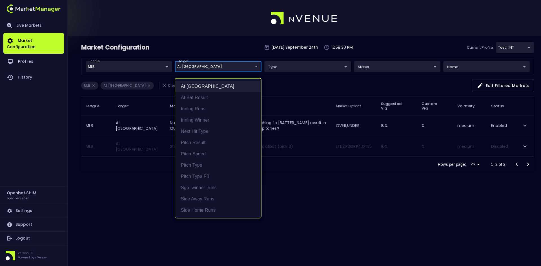
click at [203, 85] on li "At [GEOGRAPHIC_DATA]" at bounding box center [218, 86] width 86 height 11
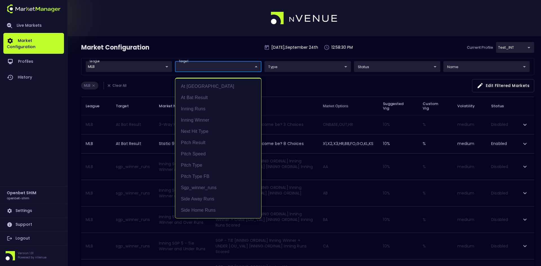
click at [207, 68] on div at bounding box center [270, 133] width 541 height 266
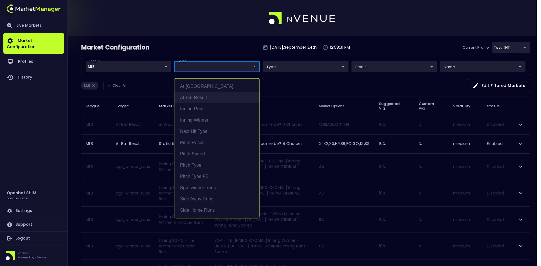
click at [203, 103] on li "At Bat Result" at bounding box center [216, 97] width 85 height 11
type input "At Bat Result"
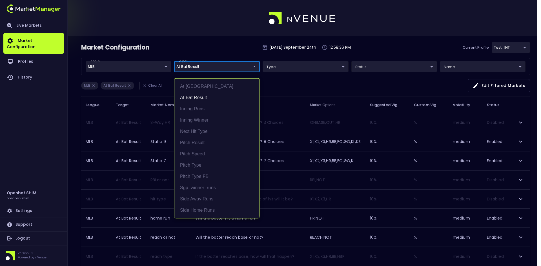
click at [360, 85] on div at bounding box center [270, 133] width 541 height 266
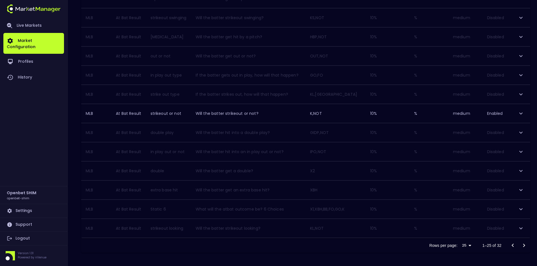
scroll to position [354, 0]
click at [526, 244] on icon "Go to next page" at bounding box center [523, 245] width 7 height 7
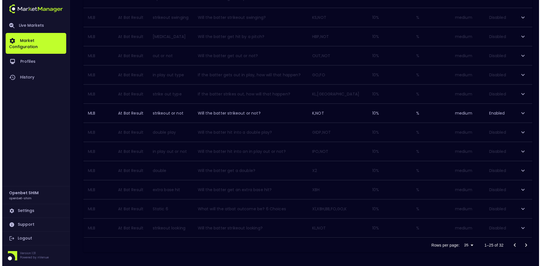
scroll to position [9, 0]
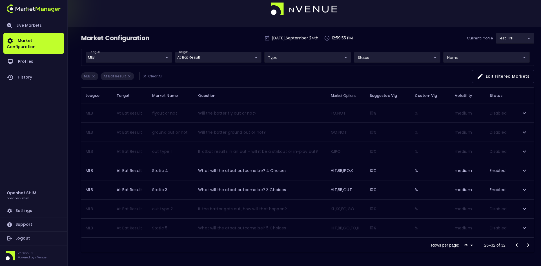
click at [194, 57] on body "Live Markets Market Configuration Profiles History Openbet SHIM openbet-shim Se…" at bounding box center [270, 129] width 541 height 276
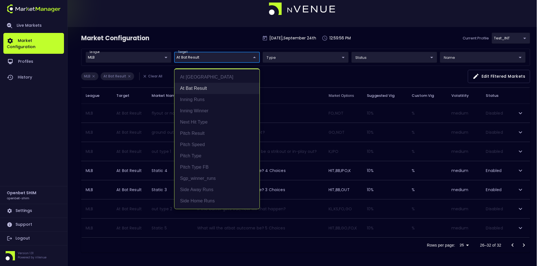
click at [193, 88] on li "At Bat Result" at bounding box center [216, 88] width 85 height 11
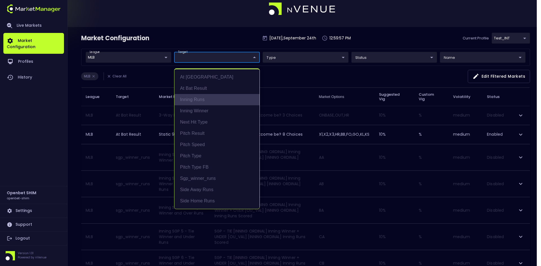
click at [191, 99] on li "Inning Runs" at bounding box center [216, 99] width 85 height 11
type input "Inning Runs"
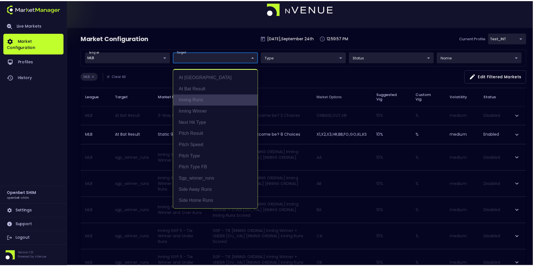
scroll to position [0, 0]
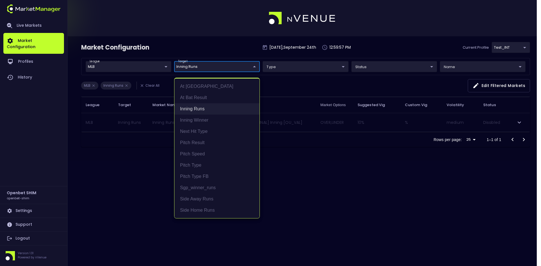
click at [195, 105] on li "Inning Runs" at bounding box center [216, 108] width 85 height 11
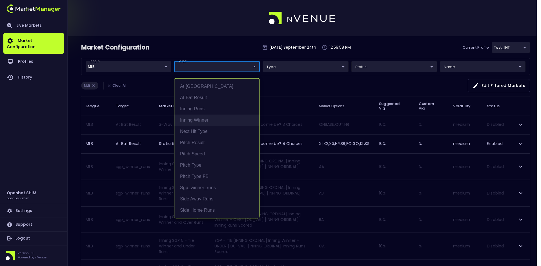
click at [197, 116] on li "Inning Winner" at bounding box center [216, 120] width 85 height 11
type input "Inning Winner"
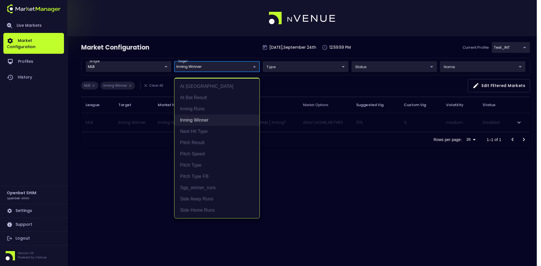
click at [198, 121] on li "Inning Winner" at bounding box center [216, 120] width 85 height 11
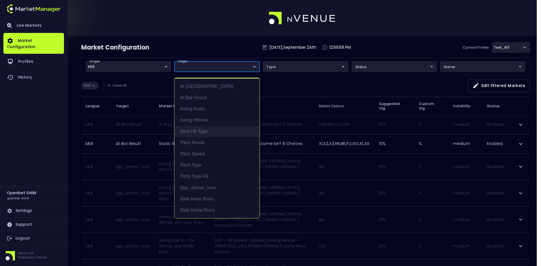
click at [198, 132] on li "Next Hit Type" at bounding box center [216, 131] width 85 height 11
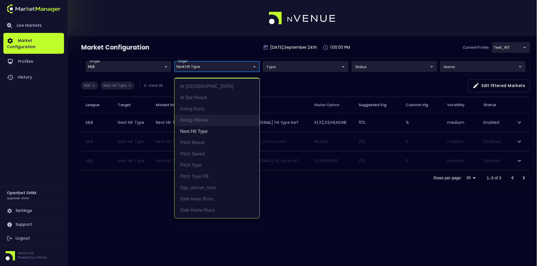
click at [198, 121] on li "Inning Winner" at bounding box center [216, 120] width 85 height 11
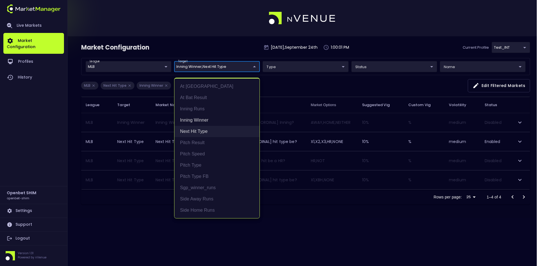
click at [197, 129] on li "Next Hit Type" at bounding box center [216, 131] width 85 height 11
type input "Inning Winner"
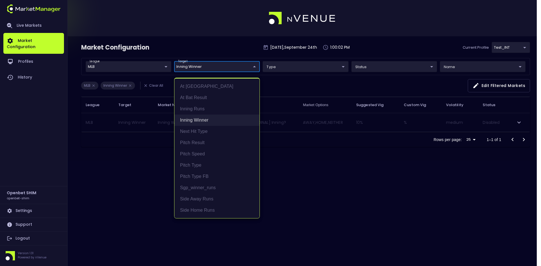
click at [198, 120] on li "Inning Winner" at bounding box center [216, 120] width 85 height 11
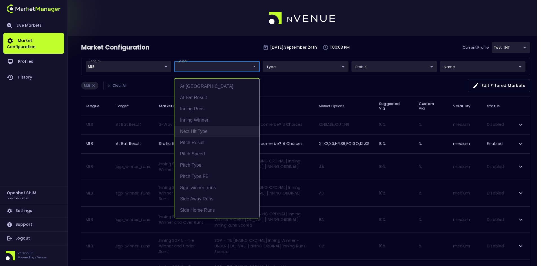
click at [197, 130] on li "Next Hit Type" at bounding box center [216, 131] width 85 height 11
type input "Next Hit Type"
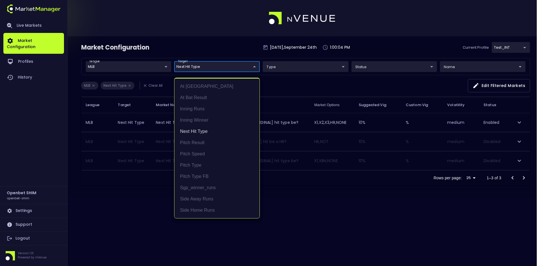
click at [282, 81] on div at bounding box center [270, 133] width 541 height 266
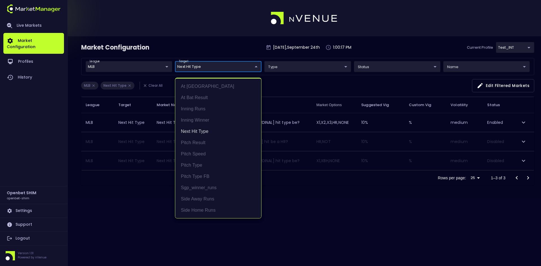
click at [208, 68] on body "Live Markets Market Configuration Profiles History Openbet SHIM openbet-shim Se…" at bounding box center [270, 133] width 541 height 266
click at [185, 128] on li "Next Hit Type" at bounding box center [218, 131] width 86 height 11
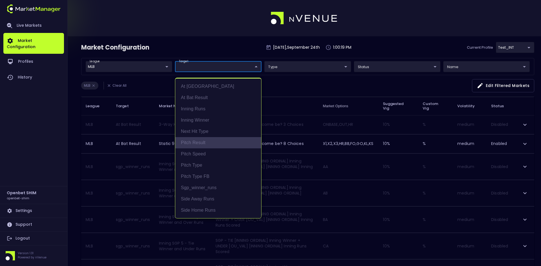
click at [196, 140] on li "Pitch Result" at bounding box center [218, 142] width 86 height 11
type input "Pitch Result"
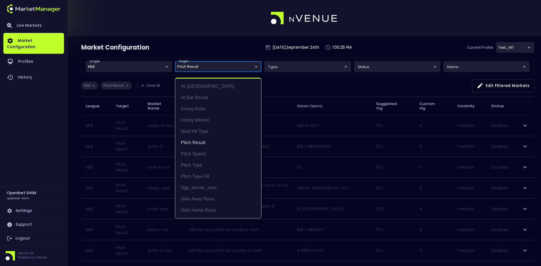
click at [407, 46] on div at bounding box center [270, 133] width 541 height 266
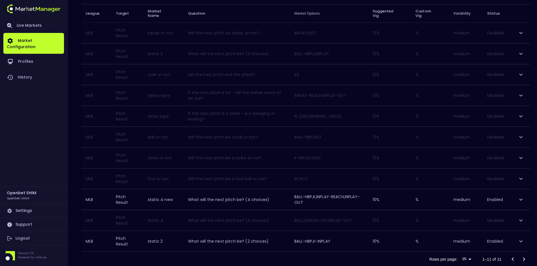
scroll to position [107, 0]
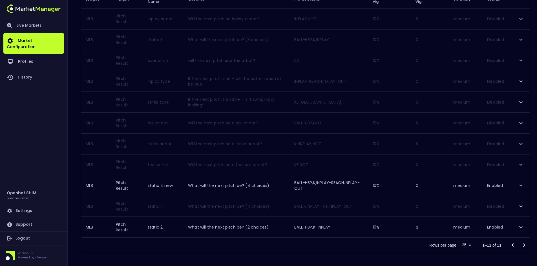
click at [525, 245] on div at bounding box center [518, 245] width 23 height 11
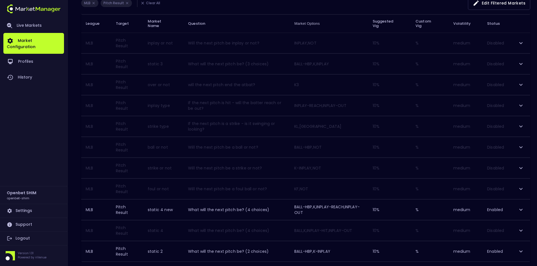
scroll to position [0, 0]
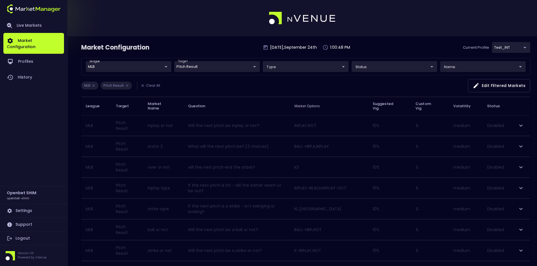
click at [201, 61] on div "league MLB MLB ​ target Pitch Result Pitch Result ​ type ​ ​ status ​ ​ name ​ ​" at bounding box center [305, 66] width 449 height 17
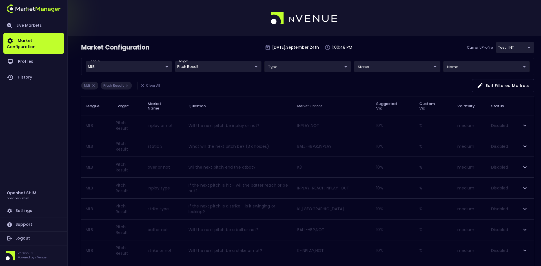
click at [199, 68] on body "Live Markets Market Configuration Profiles History Openbet SHIM openbet-shim Se…" at bounding box center [270, 186] width 541 height 373
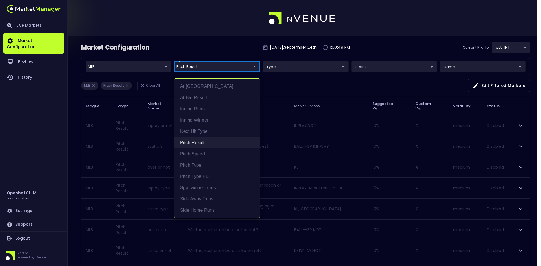
click at [190, 141] on li "Pitch Result" at bounding box center [216, 142] width 85 height 11
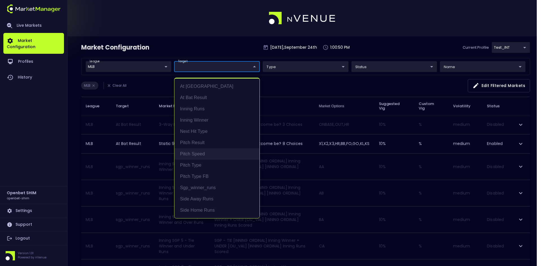
click at [192, 152] on li "Pitch Speed" at bounding box center [216, 153] width 85 height 11
type input "Pitch Speed"
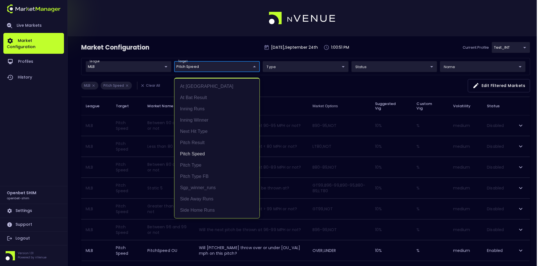
click at [305, 92] on div at bounding box center [270, 133] width 541 height 266
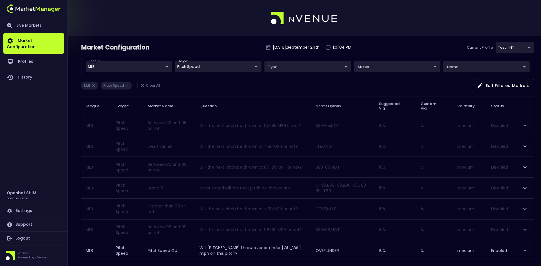
click at [208, 68] on body "Live Markets Market Configuration Profiles History Openbet SHIM openbet-shim Se…" at bounding box center [270, 145] width 541 height 290
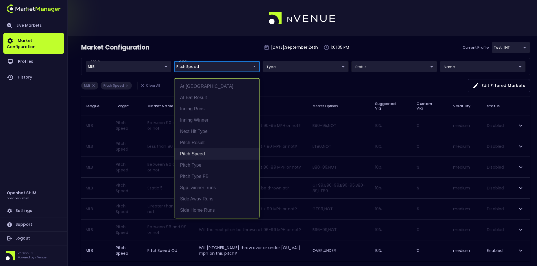
click at [190, 152] on li "Pitch Speed" at bounding box center [216, 153] width 85 height 11
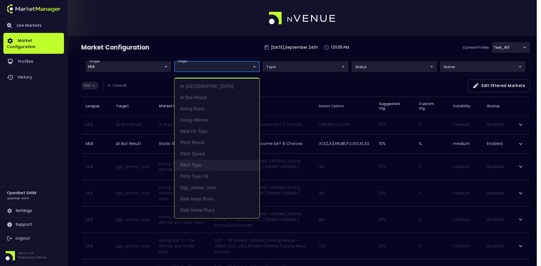
click at [192, 164] on li "Pitch Type" at bounding box center [216, 165] width 85 height 11
type input "Pitch Type"
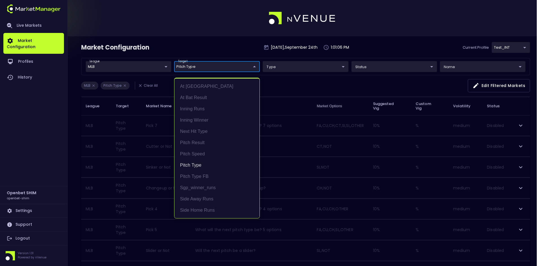
click at [297, 85] on div at bounding box center [270, 133] width 541 height 266
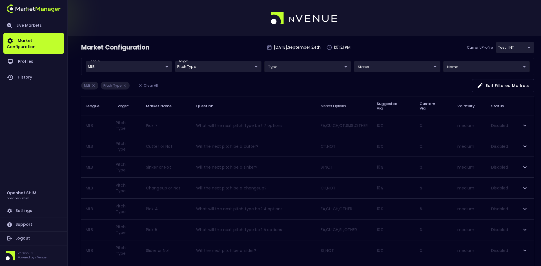
click at [214, 65] on body "Live Markets Market Configuration Profiles History Openbet SHIM openbet-shim Se…" at bounding box center [270, 176] width 541 height 352
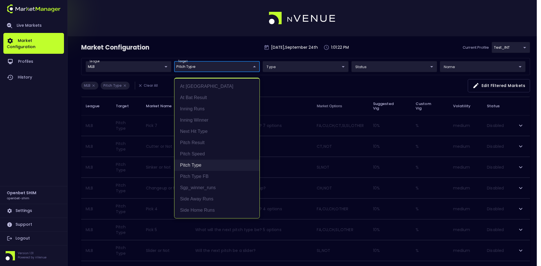
click at [190, 165] on li "Pitch Type" at bounding box center [216, 165] width 85 height 11
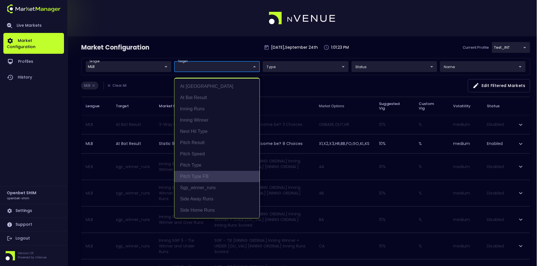
click at [194, 174] on li "Pitch Type FB" at bounding box center [216, 176] width 85 height 11
type input "Pitch Type FB"
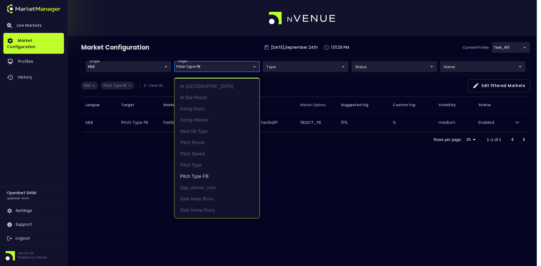
click at [403, 195] on div at bounding box center [270, 133] width 541 height 266
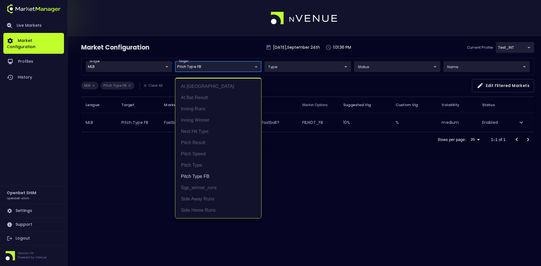
click at [219, 65] on body "Live Markets Market Configuration Profiles History Openbet SHIM openbet-shim Se…" at bounding box center [270, 133] width 541 height 266
click at [197, 173] on li "Pitch Type FB" at bounding box center [218, 176] width 86 height 11
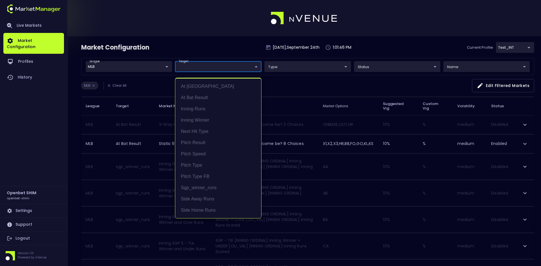
click at [508, 49] on div at bounding box center [270, 133] width 541 height 266
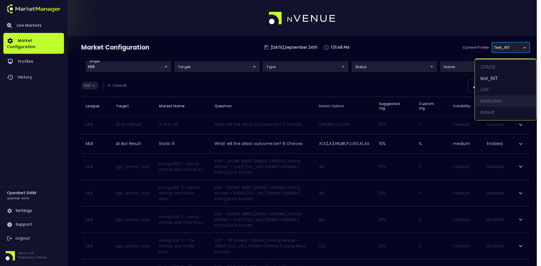
click at [485, 101] on li "production" at bounding box center [505, 101] width 61 height 11
type input "2a6abf63-c314-44e9-bba0-df9808dfb38b"
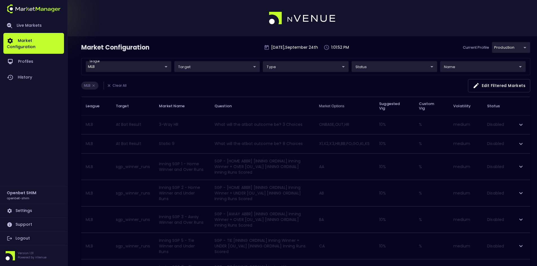
drag, startPoint x: 270, startPoint y: 81, endPoint x: 262, endPoint y: 81, distance: 7.9
click at [270, 81] on div "MLB Clear All Edit filtered markets" at bounding box center [305, 88] width 449 height 18
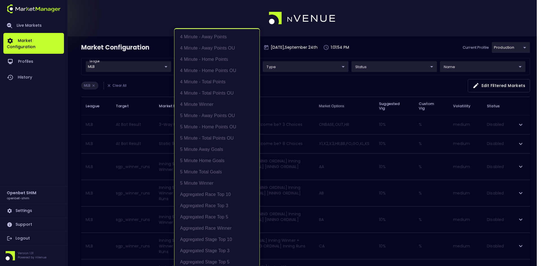
click at [308, 90] on div at bounding box center [270, 133] width 541 height 266
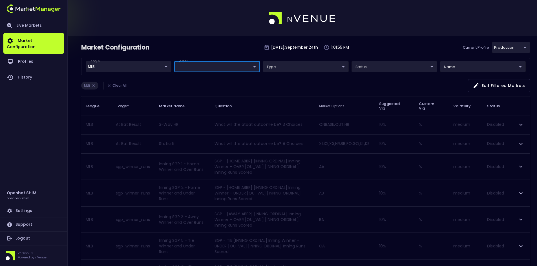
click at [116, 86] on li "Clear All" at bounding box center [116, 86] width 26 height 8
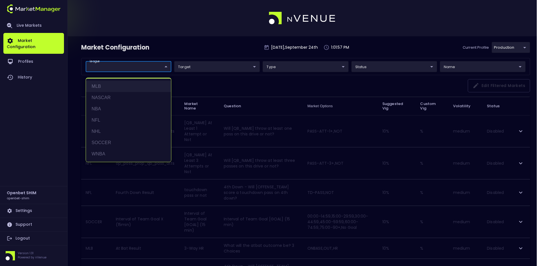
click at [102, 88] on li "MLB" at bounding box center [128, 86] width 85 height 11
type input "MLB"
click at [199, 61] on div at bounding box center [270, 133] width 541 height 266
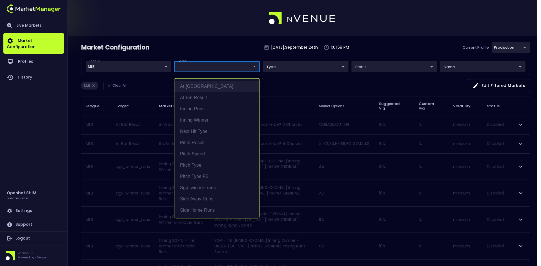
click at [193, 87] on li "At [GEOGRAPHIC_DATA]" at bounding box center [216, 86] width 85 height 11
type input "At [GEOGRAPHIC_DATA]"
click at [309, 86] on div at bounding box center [270, 133] width 541 height 266
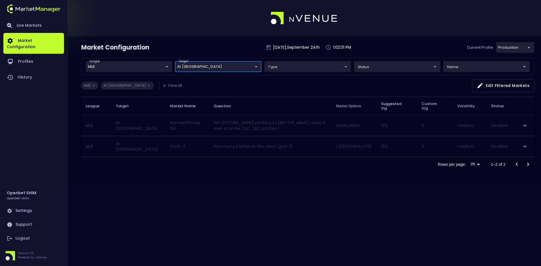
click at [514, 46] on body "Live Markets Market Configuration Profiles History Openbet SHIM openbet-shim Se…" at bounding box center [270, 133] width 541 height 266
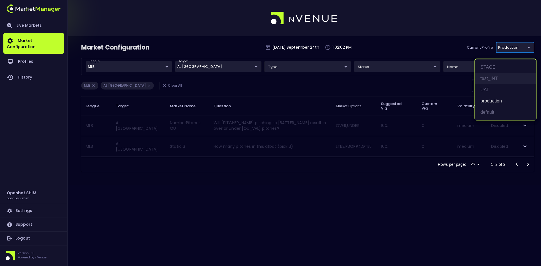
click at [495, 76] on li "test_INT" at bounding box center [505, 78] width 61 height 11
type input "7b109a49-af35-4bf1-9088-2b0c1d108231"
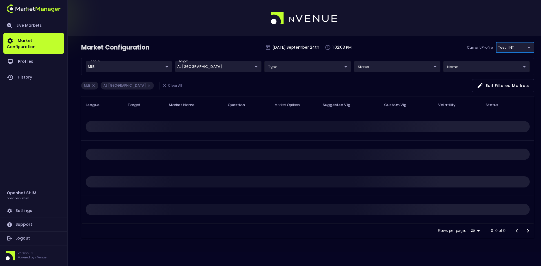
click at [240, 82] on div "MLB At Bat Pitches Clear All Edit filtered markets" at bounding box center [307, 88] width 453 height 18
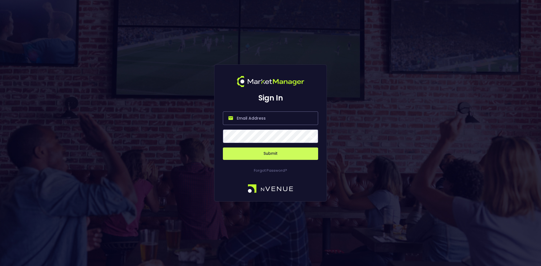
click at [259, 116] on input "email" at bounding box center [270, 119] width 95 height 14
type input "[EMAIL_ADDRESS][DOMAIN_NAME]"
click at [270, 154] on button "Submit" at bounding box center [270, 154] width 95 height 12
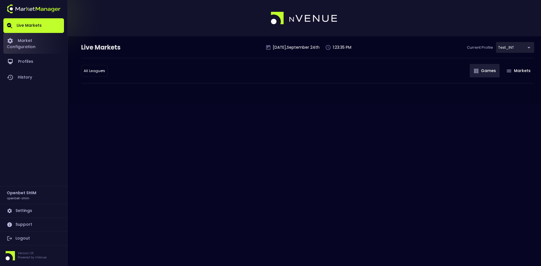
click at [51, 42] on link "Market Configuration" at bounding box center [33, 43] width 61 height 21
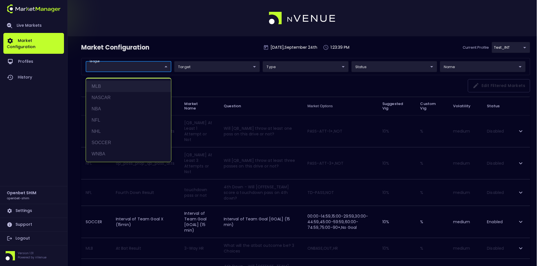
drag, startPoint x: 103, startPoint y: 88, endPoint x: 107, endPoint y: 88, distance: 3.8
click at [103, 87] on li "MLB" at bounding box center [128, 86] width 85 height 11
type input "MLB"
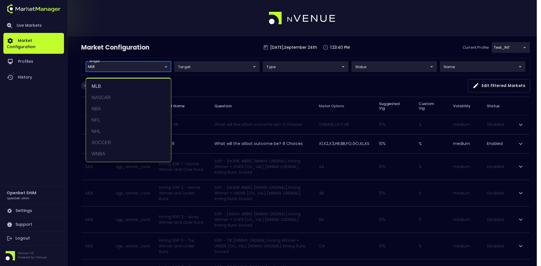
click at [510, 46] on div at bounding box center [270, 133] width 541 height 266
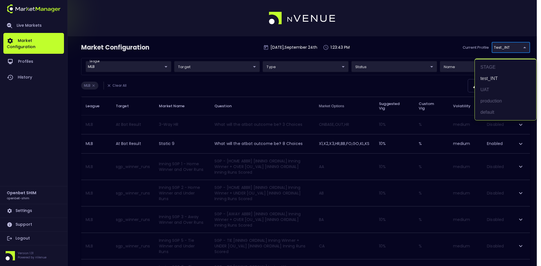
click at [398, 86] on div at bounding box center [270, 133] width 541 height 266
click at [452, 51] on div at bounding box center [270, 133] width 541 height 266
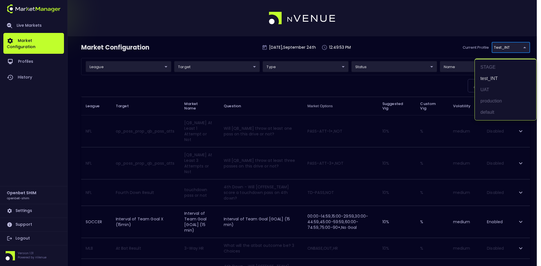
click at [492, 68] on li "STAGE" at bounding box center [505, 67] width 61 height 11
type input "04a2ae1d-a1ce-4693-adc0-1b4c1732d28c"
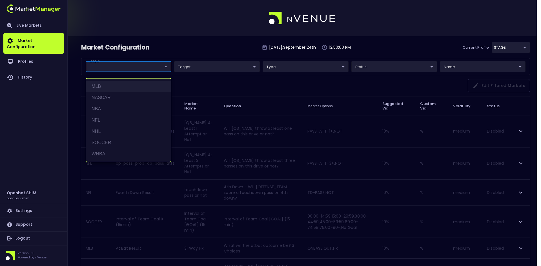
click at [105, 84] on li "MLB" at bounding box center [128, 86] width 85 height 11
type input "MLB"
click at [208, 85] on div at bounding box center [270, 133] width 541 height 266
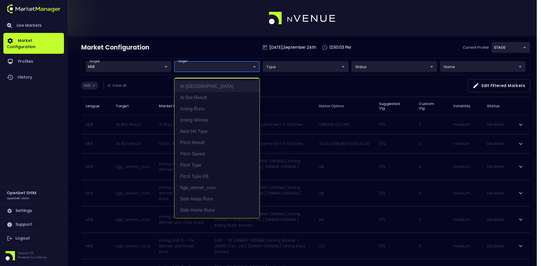
click at [193, 88] on li "At [GEOGRAPHIC_DATA]" at bounding box center [216, 86] width 85 height 11
type input "At [GEOGRAPHIC_DATA]"
click at [288, 84] on div at bounding box center [270, 133] width 541 height 266
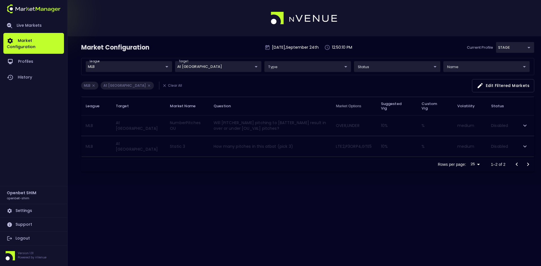
click at [527, 126] on icon "expand row" at bounding box center [525, 125] width 7 height 7
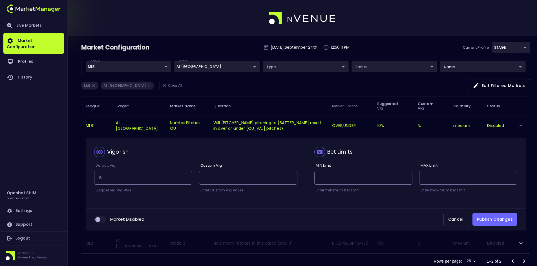
click at [100, 219] on input "collapsible table" at bounding box center [97, 219] width 15 height 5
checkbox input "true"
click at [494, 217] on button "Publish Changes" at bounding box center [494, 219] width 45 height 13
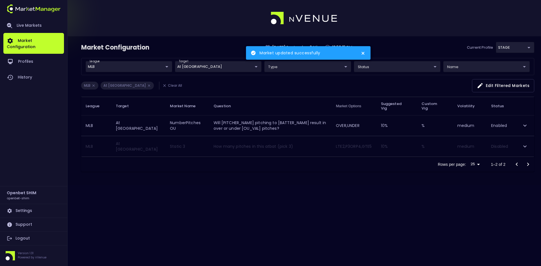
click at [363, 54] on icon "close" at bounding box center [362, 53] width 3 height 3
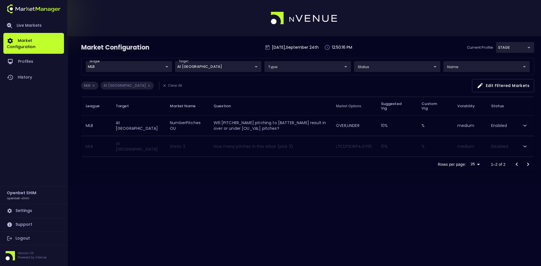
click at [288, 202] on div "Market Configuration [DATE] 12:50:16 PM Current Profile STAGE 04a2ae1d-a1ce-469…" at bounding box center [270, 133] width 541 height 266
click at [197, 66] on body "Live Markets Market Configuration Profiles History Openbet SHIM openbet-shim Se…" at bounding box center [270, 133] width 541 height 266
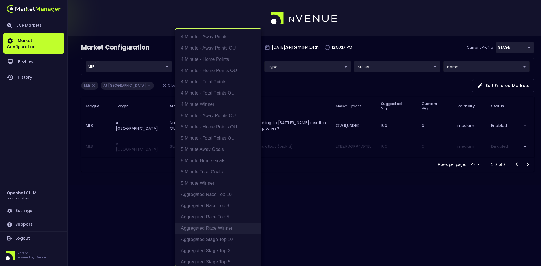
scroll to position [137, 0]
click at [287, 83] on div at bounding box center [270, 133] width 541 height 266
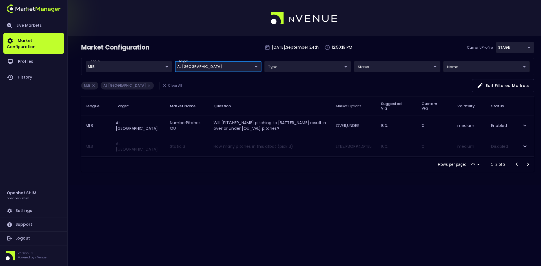
scroll to position [0, 0]
click at [210, 65] on body "Live Markets Market Configuration Profiles History Openbet SHIM openbet-shim Se…" at bounding box center [270, 133] width 541 height 266
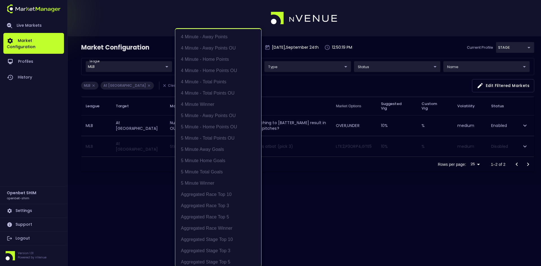
scroll to position [137, 0]
click at [188, 148] on li "At [GEOGRAPHIC_DATA]" at bounding box center [218, 147] width 86 height 11
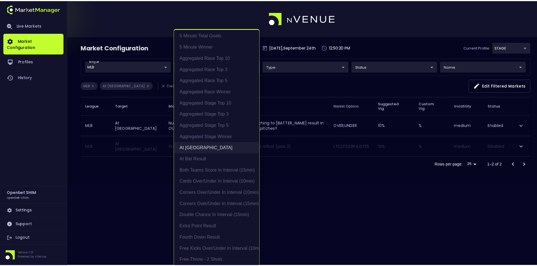
scroll to position [0, 0]
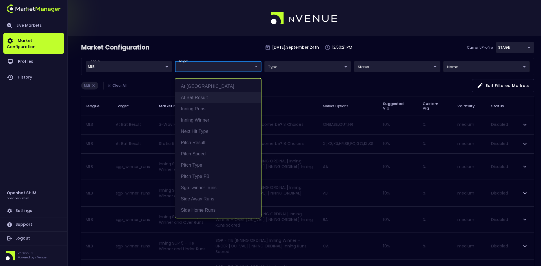
click at [194, 99] on li "At Bat Result" at bounding box center [218, 97] width 86 height 11
type input "At Bat Result"
click at [295, 82] on div at bounding box center [270, 133] width 541 height 266
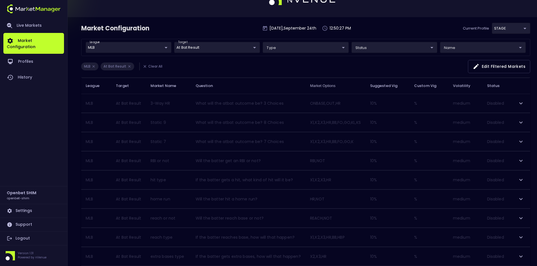
scroll to position [28, 0]
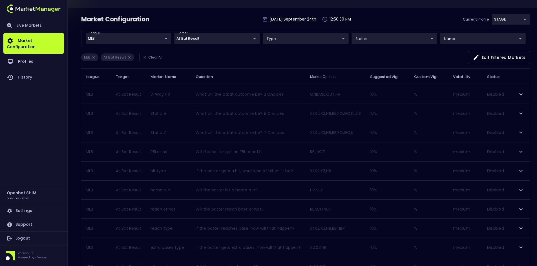
click at [522, 111] on icon "expand row" at bounding box center [520, 113] width 7 height 7
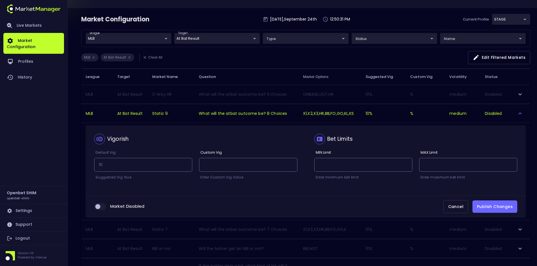
click at [103, 206] on input "collapsible table" at bounding box center [97, 206] width 15 height 5
checkbox input "true"
click at [486, 205] on button "Publish Changes" at bounding box center [494, 207] width 45 height 13
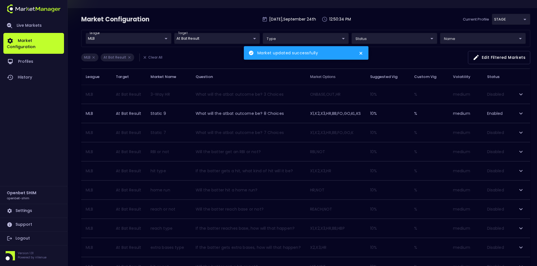
click at [522, 133] on icon "expand row" at bounding box center [520, 132] width 7 height 7
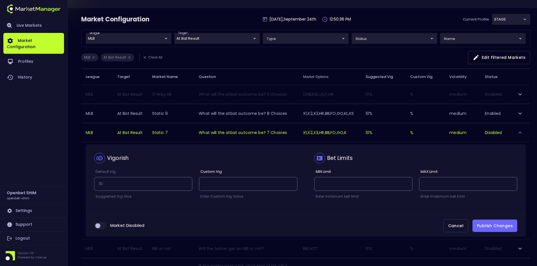
click at [102, 226] on input "collapsible table" at bounding box center [97, 225] width 15 height 5
checkbox input "true"
click at [494, 226] on button "Publish Changes" at bounding box center [494, 226] width 45 height 13
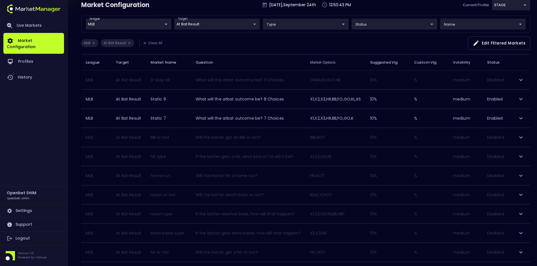
scroll to position [56, 0]
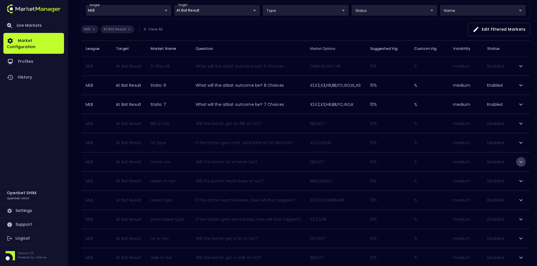
click at [520, 161] on icon "expand row" at bounding box center [520, 162] width 7 height 7
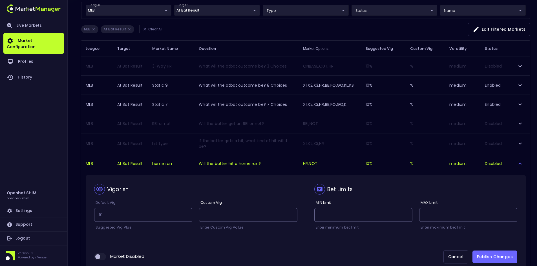
click at [104, 254] on input "collapsible table" at bounding box center [97, 256] width 15 height 5
checkbox input "true"
click at [498, 253] on button "Publish Changes" at bounding box center [494, 257] width 45 height 13
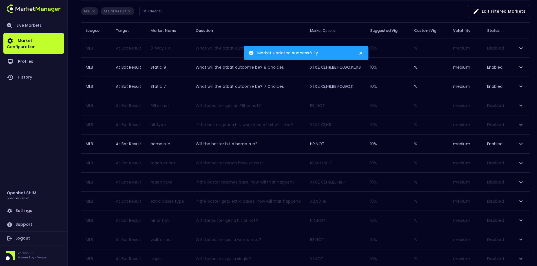
scroll to position [85, 0]
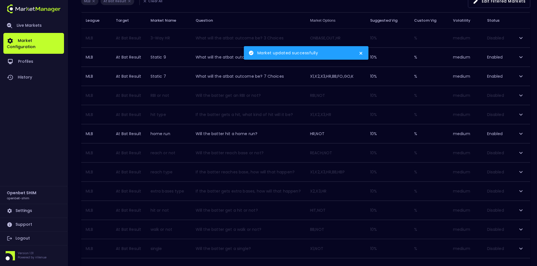
click at [519, 152] on icon "expand row" at bounding box center [520, 153] width 7 height 7
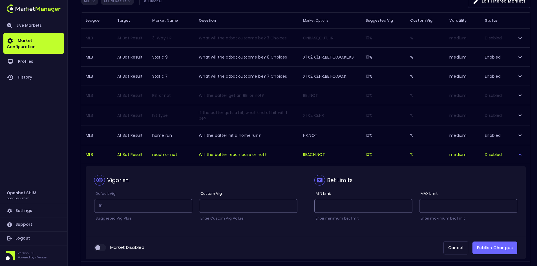
click at [102, 247] on input "collapsible table" at bounding box center [97, 247] width 15 height 5
checkbox input "true"
click at [497, 247] on button "Publish Changes" at bounding box center [494, 248] width 45 height 13
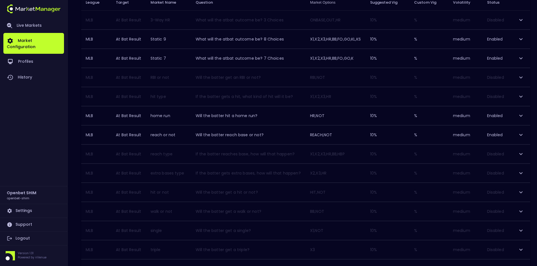
scroll to position [113, 0]
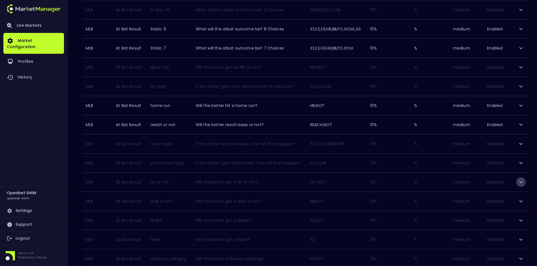
click at [521, 183] on icon "expand row" at bounding box center [520, 182] width 3 height 2
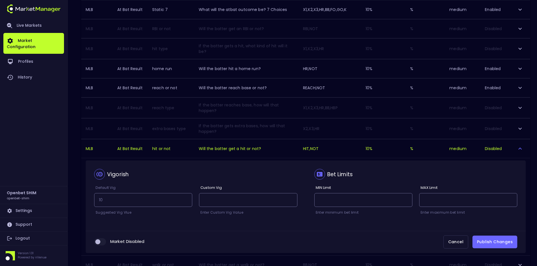
scroll to position [197, 0]
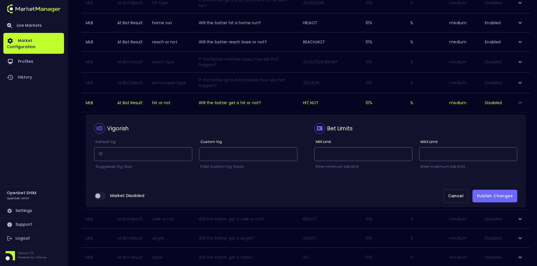
click at [103, 194] on input "collapsible table" at bounding box center [97, 196] width 15 height 5
checkbox input "true"
click at [498, 192] on button "Publish Changes" at bounding box center [494, 196] width 45 height 13
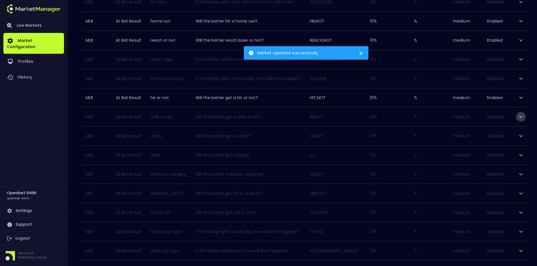
click at [521, 115] on icon "expand row" at bounding box center [520, 117] width 7 height 7
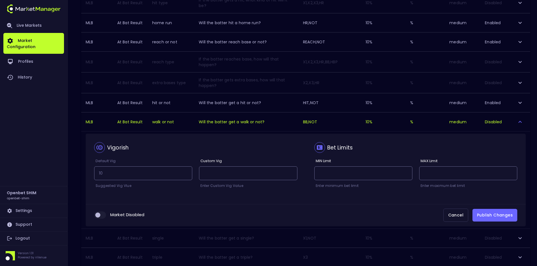
click at [105, 213] on input "collapsible table" at bounding box center [97, 215] width 15 height 5
checkbox input "true"
click at [492, 210] on button "Publish Changes" at bounding box center [494, 215] width 45 height 13
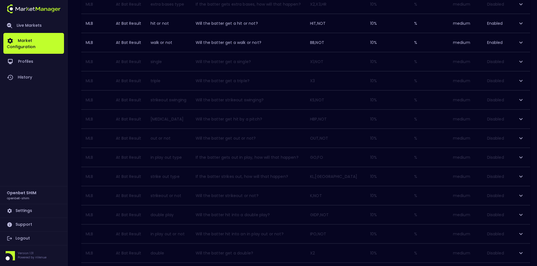
scroll to position [282, 0]
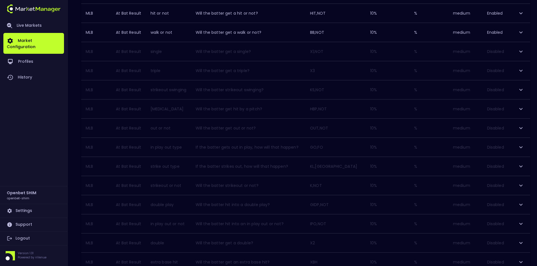
click at [521, 185] on icon "expand row" at bounding box center [520, 185] width 7 height 7
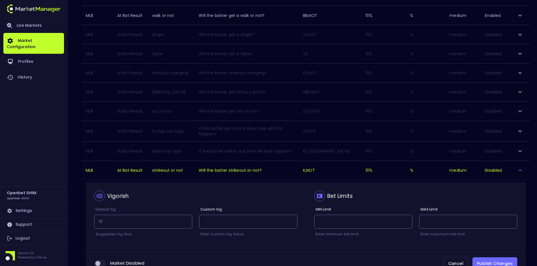
scroll to position [366, 0]
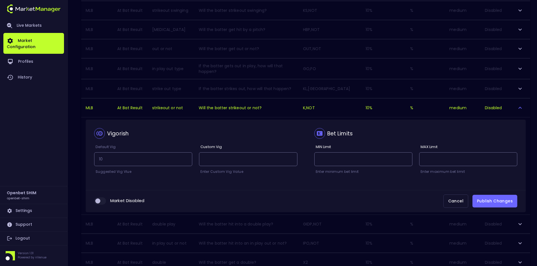
click at [102, 199] on input "collapsible table" at bounding box center [97, 201] width 15 height 5
checkbox input "true"
click at [496, 195] on button "Publish Changes" at bounding box center [494, 201] width 45 height 13
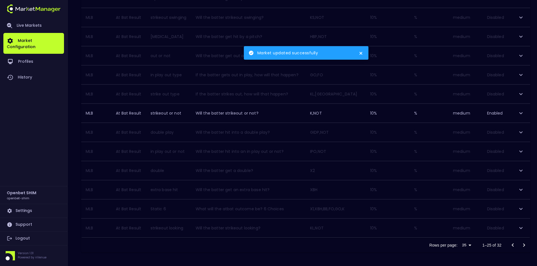
scroll to position [354, 0]
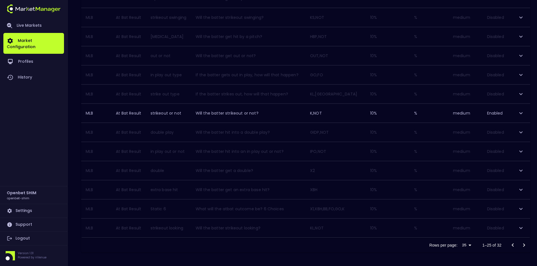
click at [523, 245] on icon "Go to next page" at bounding box center [523, 245] width 7 height 7
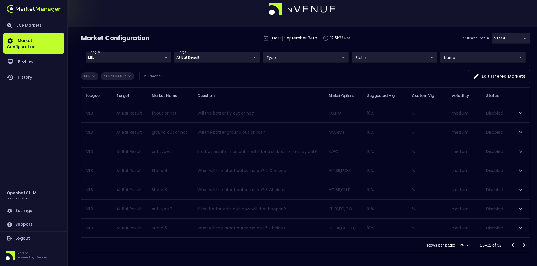
scroll to position [9, 0]
click at [519, 170] on icon "expand row" at bounding box center [520, 171] width 3 height 2
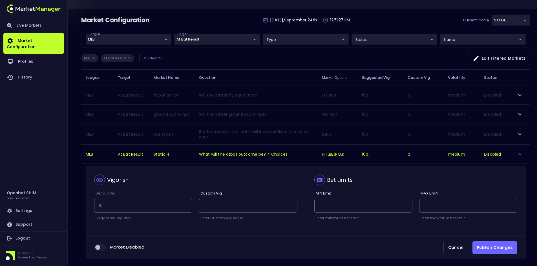
scroll to position [37, 0]
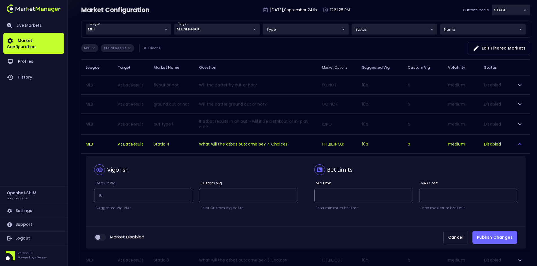
click at [105, 235] on input "collapsible table" at bounding box center [97, 237] width 15 height 5
checkbox input "true"
click at [502, 233] on button "Publish Changes" at bounding box center [494, 237] width 45 height 13
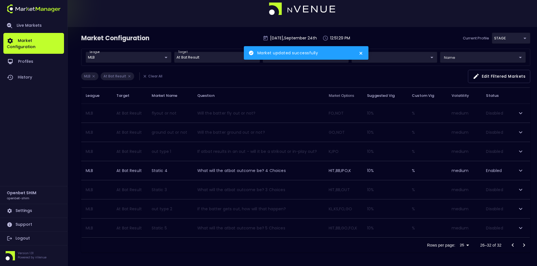
scroll to position [9, 0]
click at [518, 191] on icon "expand row" at bounding box center [520, 190] width 7 height 7
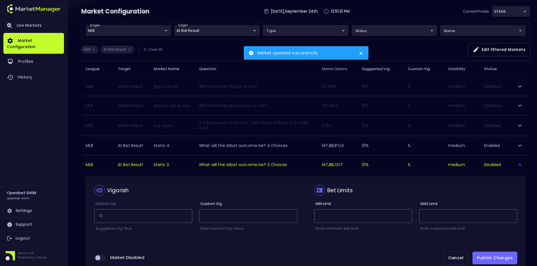
scroll to position [37, 0]
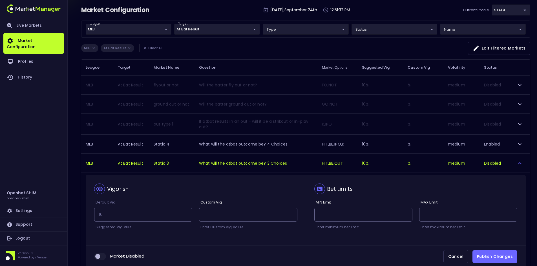
click at [103, 254] on input "collapsible table" at bounding box center [97, 256] width 15 height 5
checkbox input "true"
click at [488, 254] on button "Publish Changes" at bounding box center [494, 256] width 45 height 13
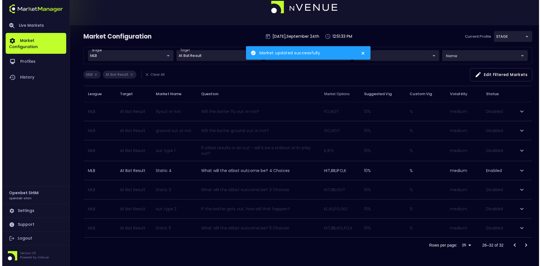
scroll to position [9, 0]
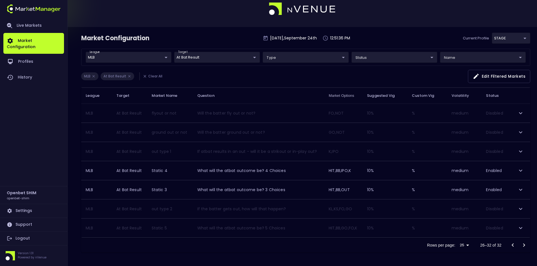
click at [513, 245] on icon "Go to previous page" at bounding box center [512, 245] width 7 height 7
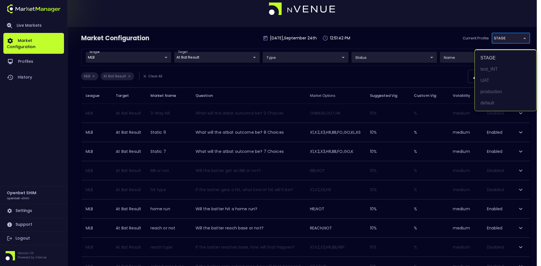
click at [224, 74] on div at bounding box center [270, 133] width 541 height 266
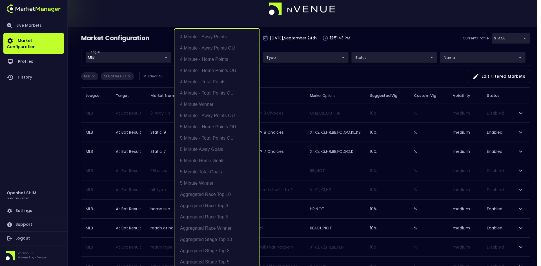
scroll to position [148, 0]
click at [191, 145] on li "At Bat Result" at bounding box center [216, 147] width 85 height 11
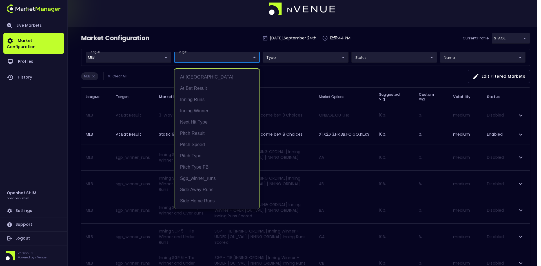
scroll to position [0, 0]
drag, startPoint x: 271, startPoint y: 73, endPoint x: 254, endPoint y: 67, distance: 17.6
click at [270, 73] on div at bounding box center [270, 133] width 541 height 266
click at [192, 121] on li "Next Hit Type" at bounding box center [216, 122] width 85 height 11
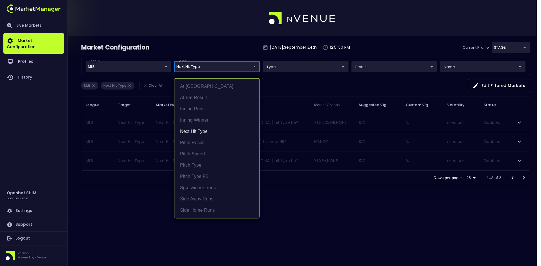
click at [291, 83] on div at bounding box center [270, 133] width 541 height 266
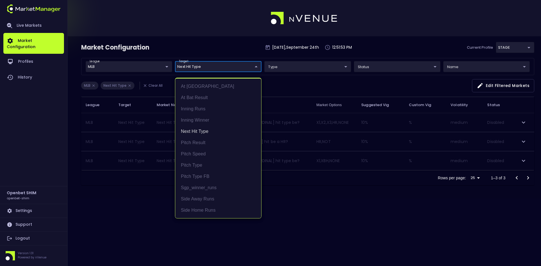
click at [187, 64] on body "Live Markets Market Configuration Profiles History Openbet SHIM openbet-shim Se…" at bounding box center [270, 133] width 541 height 266
click at [212, 107] on li "Inning Runs" at bounding box center [218, 108] width 86 height 11
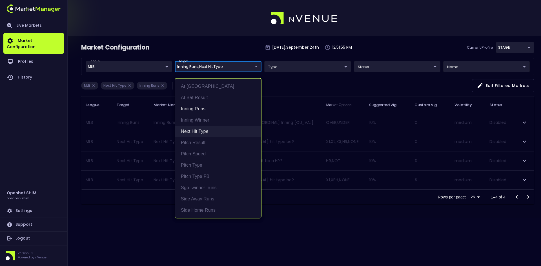
click at [197, 130] on li "Next Hit Type" at bounding box center [218, 131] width 86 height 11
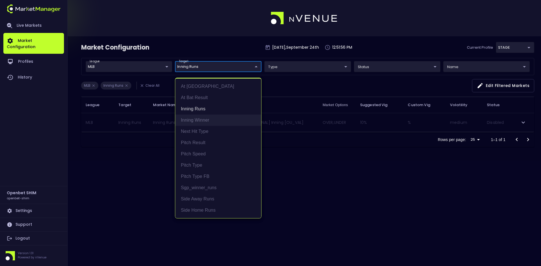
click at [196, 119] on li "Inning Winner" at bounding box center [218, 120] width 86 height 11
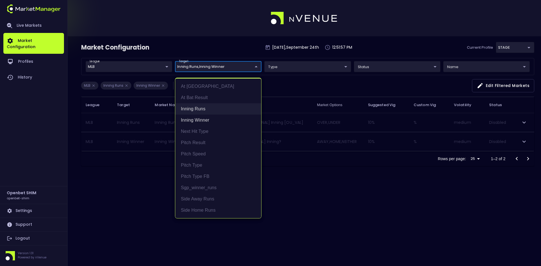
click at [196, 110] on li "Inning Runs" at bounding box center [218, 108] width 86 height 11
type input "Inning Winner"
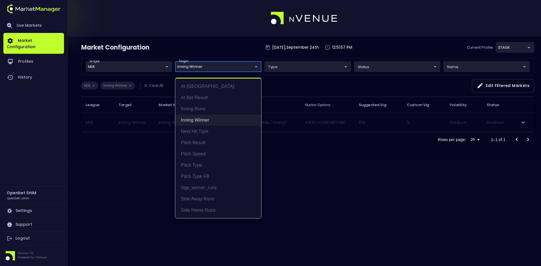
click at [196, 116] on li "Inning Winner" at bounding box center [218, 120] width 86 height 11
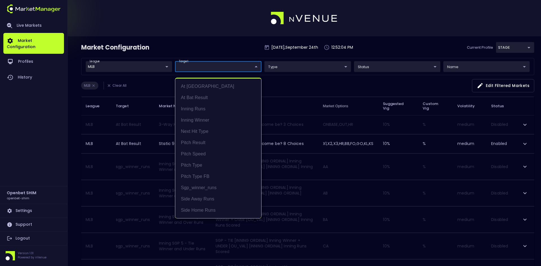
click at [310, 86] on div at bounding box center [270, 133] width 541 height 266
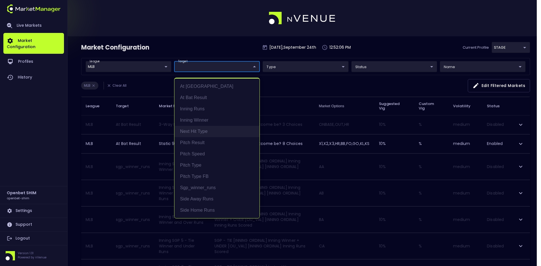
click at [194, 131] on li "Next Hit Type" at bounding box center [216, 131] width 85 height 11
type input "Next Hit Type"
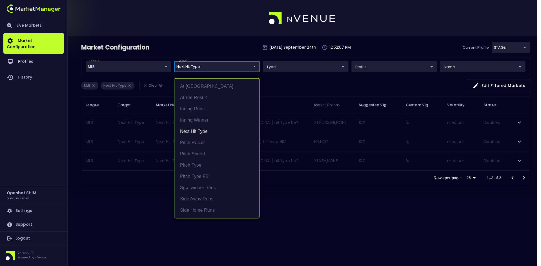
click at [309, 81] on div at bounding box center [270, 133] width 541 height 266
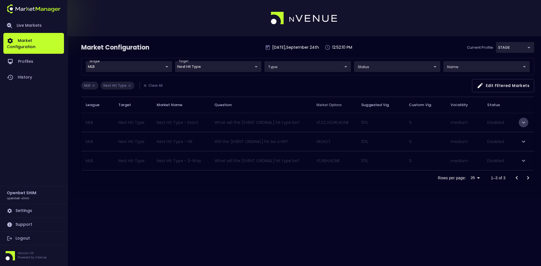
click at [524, 120] on icon "expand row" at bounding box center [523, 122] width 7 height 7
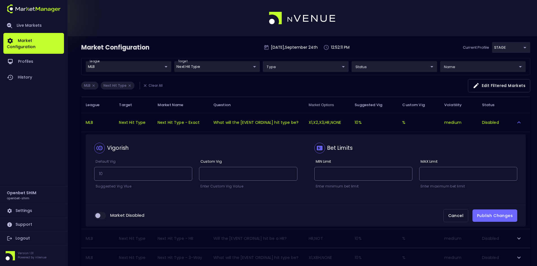
click at [101, 217] on input "collapsible table" at bounding box center [97, 215] width 15 height 5
checkbox input "true"
click at [487, 214] on button "Publish Changes" at bounding box center [494, 216] width 45 height 13
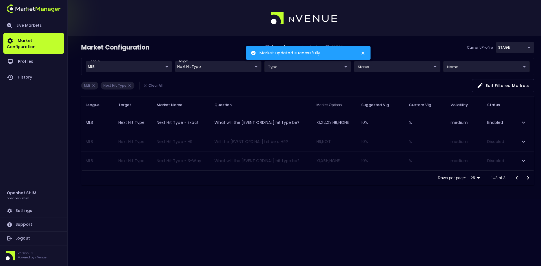
click at [249, 213] on div "Market Configuration [DATE] 12:52:14 PM Current Profile STAGE 04a2ae1d-a1ce-469…" at bounding box center [270, 133] width 541 height 266
click at [364, 52] on icon "close" at bounding box center [363, 53] width 4 height 5
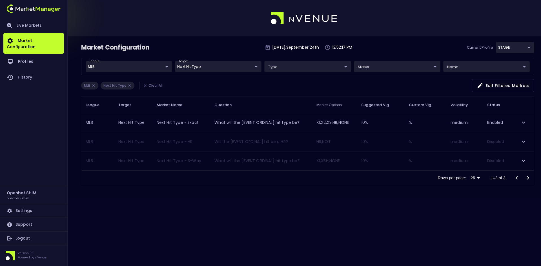
click at [212, 215] on div "Market Configuration [DATE] 12:52:17 PM Current Profile STAGE 04a2ae1d-a1ce-469…" at bounding box center [270, 133] width 541 height 266
click at [347, 201] on div "Market Configuration [DATE] 12:53:05 PM Current Profile STAGE 04a2ae1d-a1ce-469…" at bounding box center [270, 133] width 541 height 266
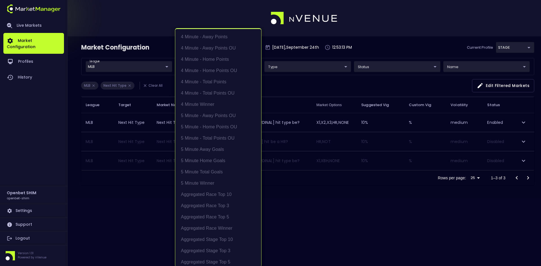
click at [205, 68] on body "Live Markets Market Configuration Profiles History Openbet SHIM openbet-shim Se…" at bounding box center [270, 133] width 541 height 266
click at [195, 148] on li "Next Hit Type" at bounding box center [218, 147] width 86 height 11
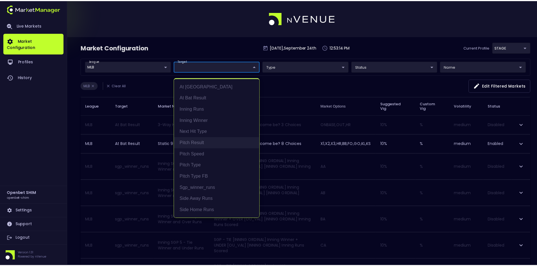
scroll to position [0, 0]
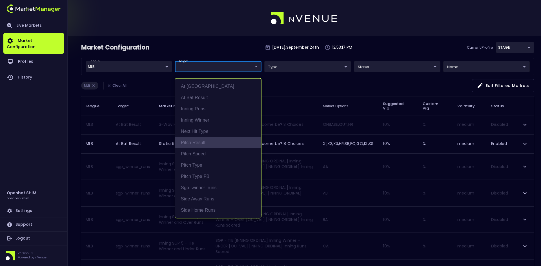
click at [196, 145] on li "Pitch Result" at bounding box center [218, 142] width 86 height 11
type input "Pitch Result"
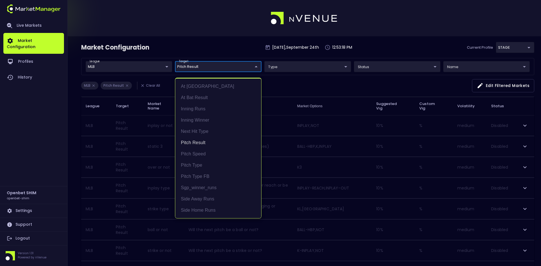
click at [294, 87] on div at bounding box center [270, 133] width 541 height 266
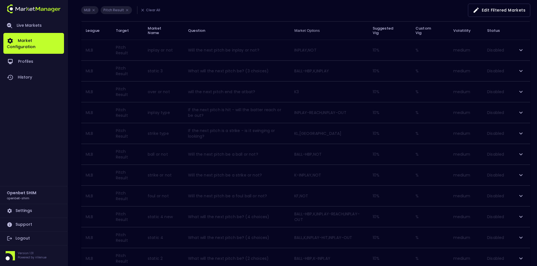
scroll to position [107, 0]
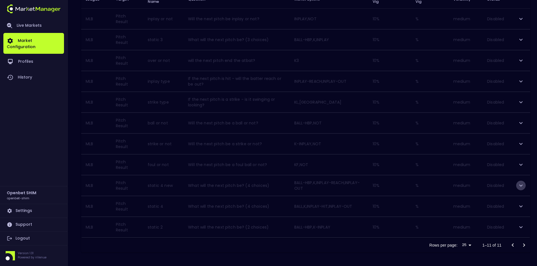
click at [522, 185] on icon "expand row" at bounding box center [520, 185] width 7 height 7
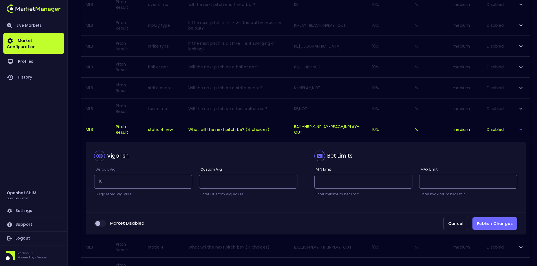
scroll to position [163, 0]
click at [101, 224] on input "collapsible table" at bounding box center [97, 223] width 15 height 5
checkbox input "true"
click at [501, 222] on button "Publish Changes" at bounding box center [494, 223] width 45 height 13
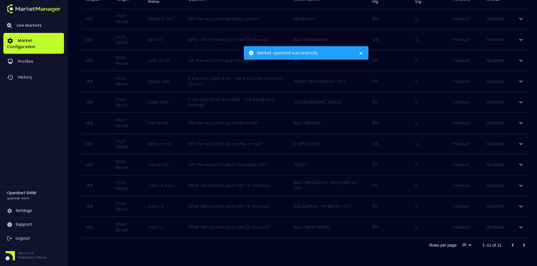
scroll to position [107, 0]
click at [523, 226] on icon "expand row" at bounding box center [520, 227] width 7 height 7
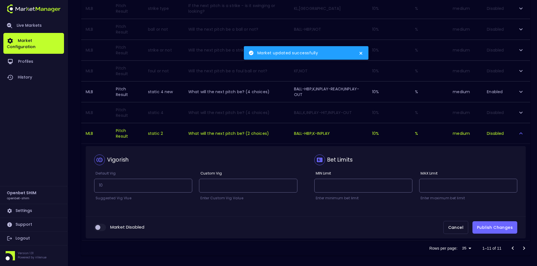
scroll to position [204, 0]
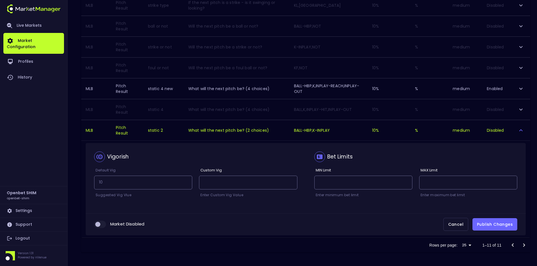
click at [103, 224] on input "collapsible table" at bounding box center [97, 224] width 15 height 5
checkbox input "true"
click at [486, 224] on button "Publish Changes" at bounding box center [494, 224] width 45 height 13
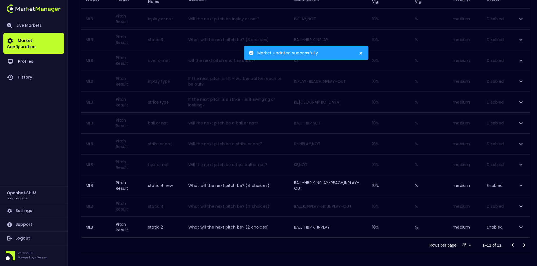
scroll to position [107, 0]
click at [260, 246] on div "Rows per page: 25 25 1–11 of 11" at bounding box center [305, 245] width 449 height 15
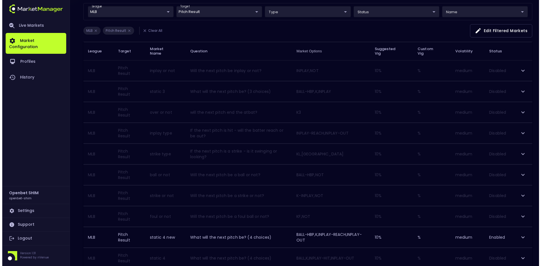
scroll to position [0, 0]
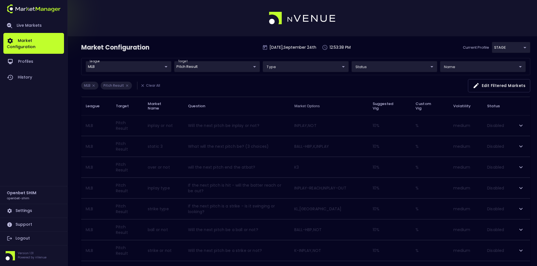
click at [208, 68] on body "Live Markets Market Configuration Profiles History Openbet SHIM openbet-shim Se…" at bounding box center [268, 186] width 537 height 373
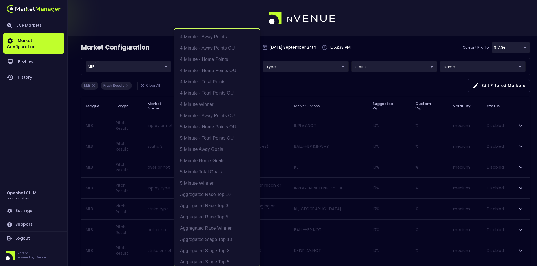
scroll to position [565, 0]
click at [192, 149] on li "Pitch Result" at bounding box center [216, 147] width 85 height 11
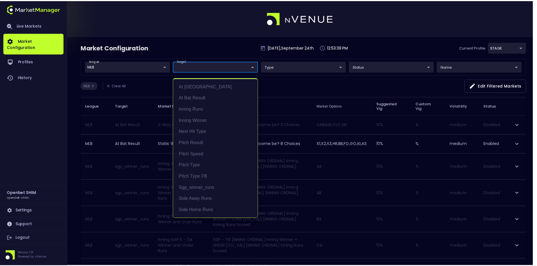
scroll to position [0, 0]
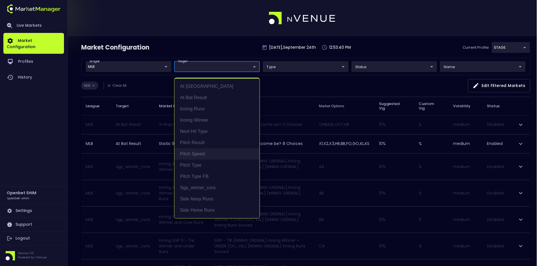
click at [193, 154] on li "Pitch Speed" at bounding box center [216, 153] width 85 height 11
type input "Pitch Speed"
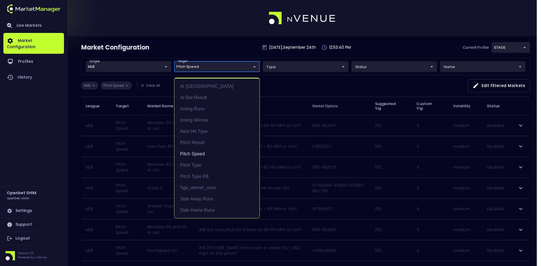
click at [292, 82] on div at bounding box center [270, 133] width 541 height 266
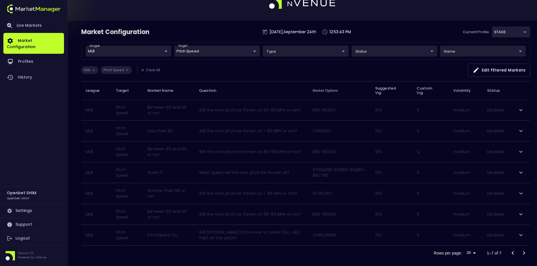
scroll to position [23, 0]
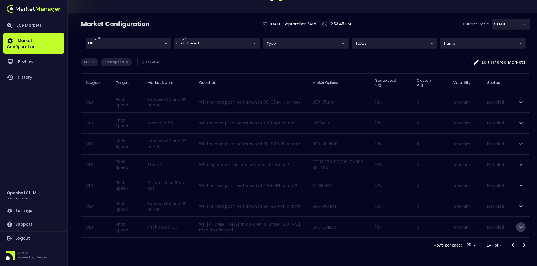
click at [520, 228] on icon "expand row" at bounding box center [520, 227] width 7 height 7
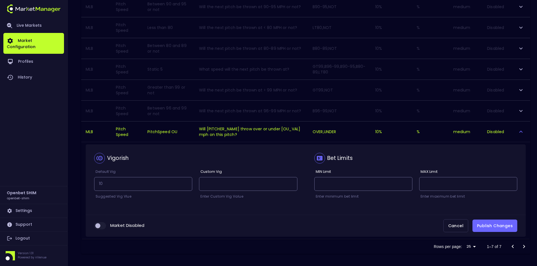
scroll to position [120, 0]
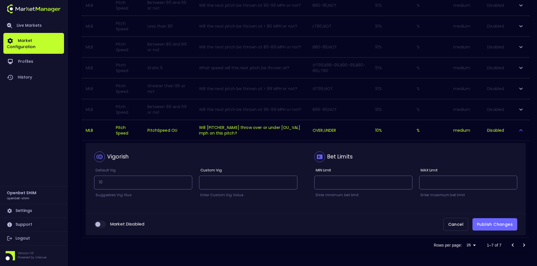
click at [103, 227] on input "collapsible table" at bounding box center [97, 224] width 15 height 5
checkbox input "true"
click at [494, 223] on button "Publish Changes" at bounding box center [494, 224] width 45 height 13
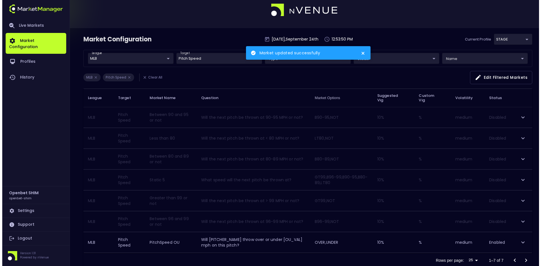
scroll to position [0, 0]
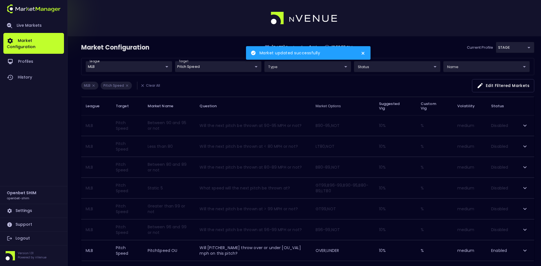
click at [194, 68] on body "Market updated successfully Live Markets Market Configuration Profiles History …" at bounding box center [270, 145] width 541 height 290
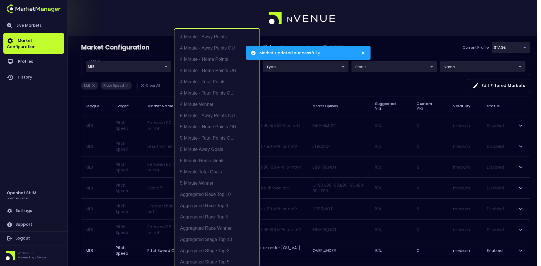
scroll to position [576, 0]
click at [192, 147] on li "Pitch Speed" at bounding box center [216, 147] width 85 height 11
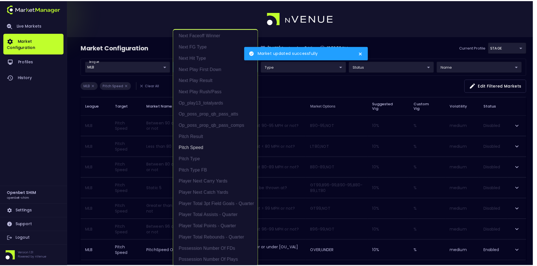
scroll to position [0, 0]
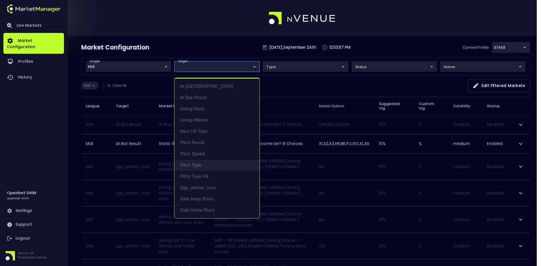
click at [194, 163] on li "Pitch Type" at bounding box center [216, 165] width 85 height 11
type input "Pitch Type"
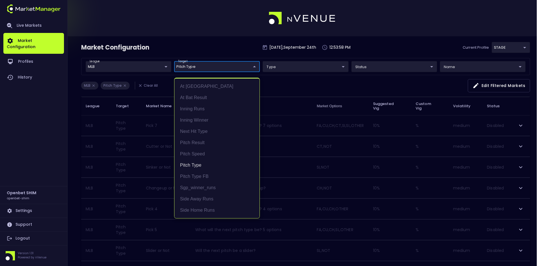
click at [287, 81] on div at bounding box center [270, 133] width 541 height 266
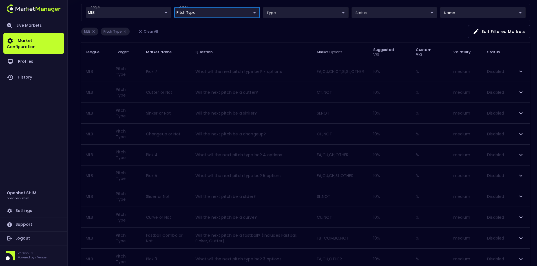
scroll to position [86, 0]
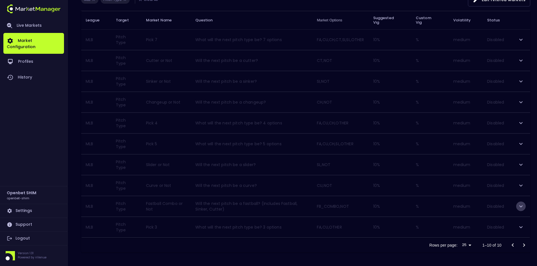
click at [524, 205] on button "expand row" at bounding box center [521, 207] width 10 height 10
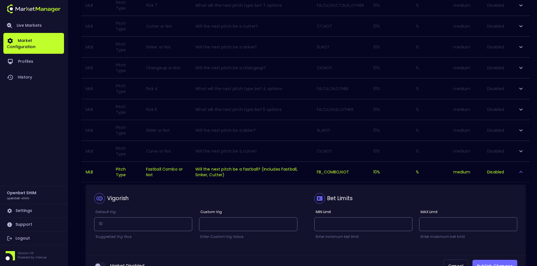
scroll to position [183, 0]
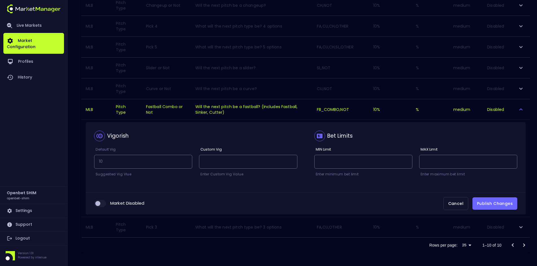
click at [104, 204] on input "collapsible table" at bounding box center [97, 203] width 15 height 5
checkbox input "true"
click at [496, 201] on button "Publish Changes" at bounding box center [494, 204] width 45 height 13
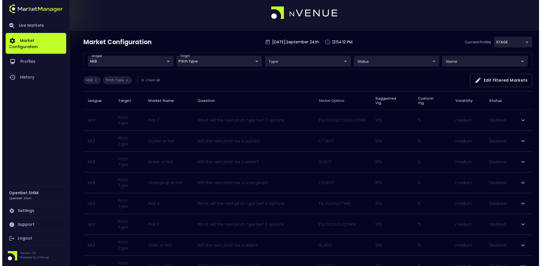
scroll to position [0, 0]
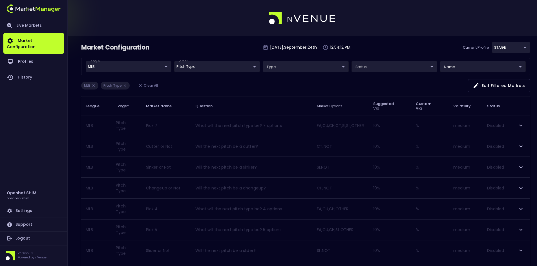
click at [196, 85] on div "MLB Pitch Type Clear All Edit filtered markets" at bounding box center [305, 88] width 449 height 18
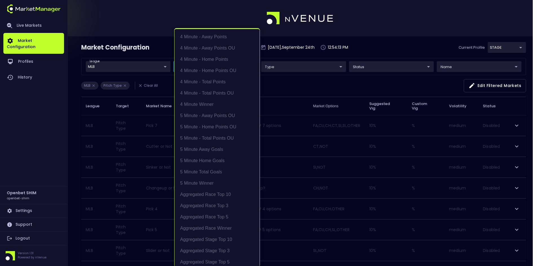
click at [198, 65] on body "Live Markets Market Configuration Profiles History Openbet SHIM openbet-shim Se…" at bounding box center [268, 176] width 537 height 352
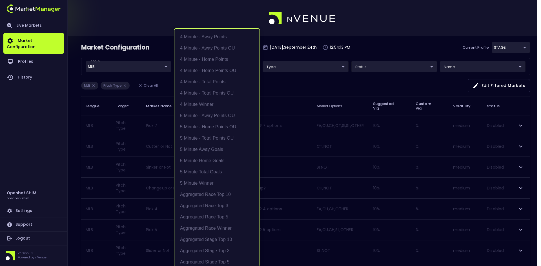
scroll to position [588, 0]
click at [193, 150] on li "Pitch Type" at bounding box center [216, 147] width 85 height 11
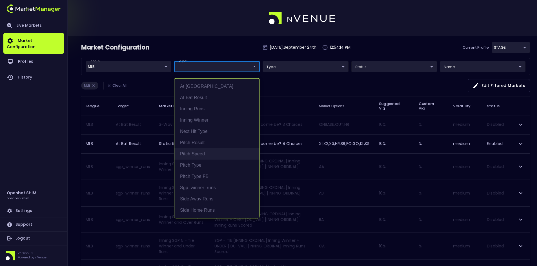
scroll to position [0, 0]
click at [191, 173] on li "Pitch Type FB" at bounding box center [216, 176] width 85 height 11
type input "Pitch Type FB"
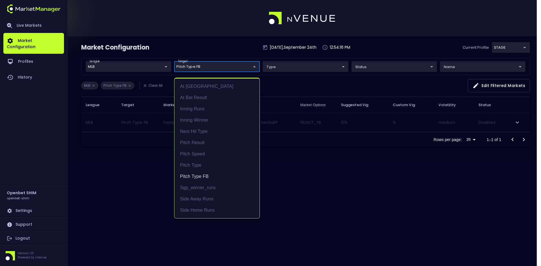
click at [286, 86] on div at bounding box center [270, 133] width 541 height 266
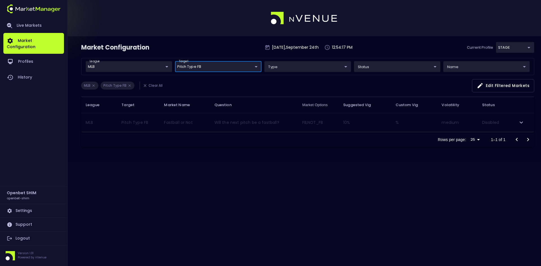
click at [521, 122] on icon "expand row" at bounding box center [521, 122] width 7 height 7
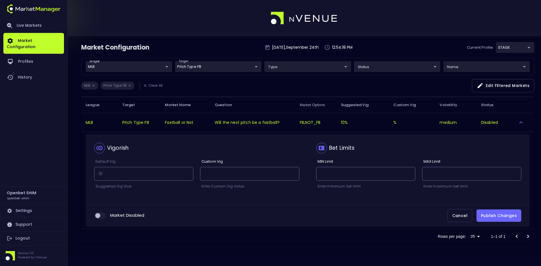
click at [102, 217] on input "collapsible table" at bounding box center [97, 215] width 15 height 5
checkbox input "true"
click at [488, 216] on button "Publish Changes" at bounding box center [498, 216] width 45 height 13
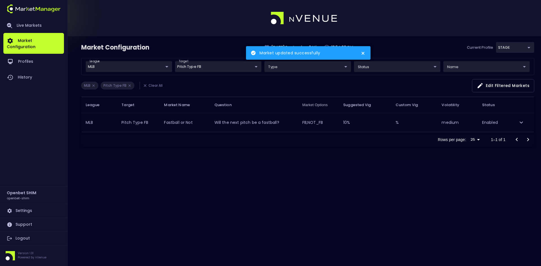
click at [254, 199] on div "Market Configuration [DATE] 12:54:20 PM Current Profile STAGE 04a2ae1d-a1ce-469…" at bounding box center [270, 133] width 541 height 266
click at [220, 65] on body "Market updated successfully Live Markets Market Configuration Profiles History …" at bounding box center [270, 133] width 541 height 266
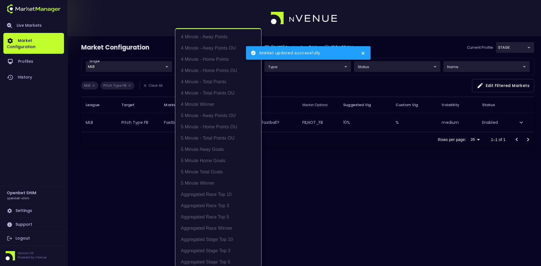
scroll to position [599, 0]
click at [317, 198] on div at bounding box center [270, 133] width 541 height 266
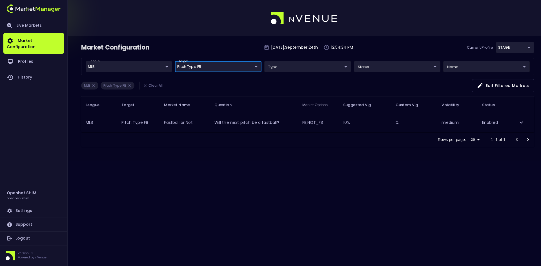
scroll to position [0, 0]
click at [199, 68] on body "Market updated successfully Live Markets Market Configuration Profiles History …" at bounding box center [270, 133] width 541 height 266
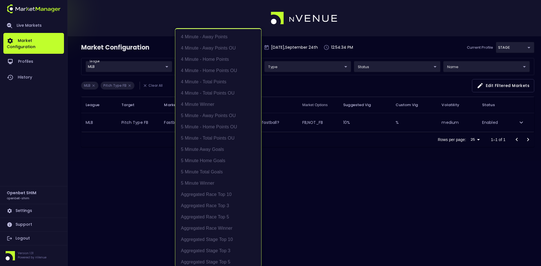
scroll to position [599, 0]
click at [189, 147] on li "Pitch Type FB" at bounding box center [218, 147] width 86 height 11
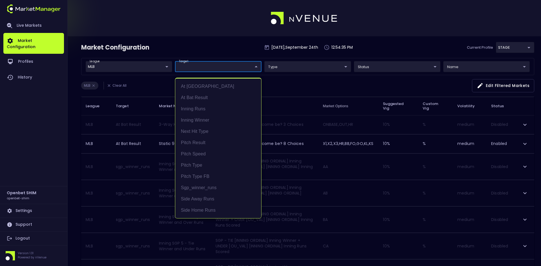
scroll to position [0, 0]
click at [341, 183] on div at bounding box center [270, 133] width 541 height 266
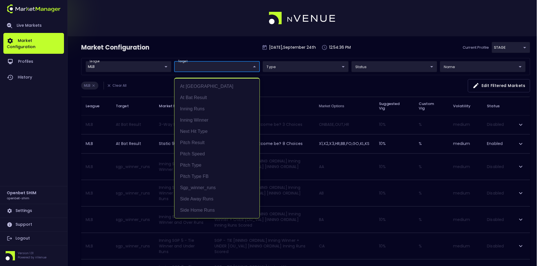
click at [294, 82] on div at bounding box center [270, 133] width 541 height 266
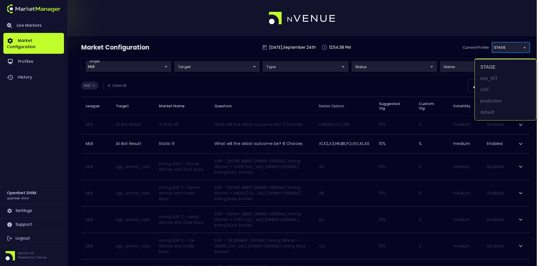
click at [485, 88] on li "UAT" at bounding box center [505, 89] width 61 height 11
type input "1da1c8ba-b6a7-4cce-8b7b-55bbb8ba0f60"
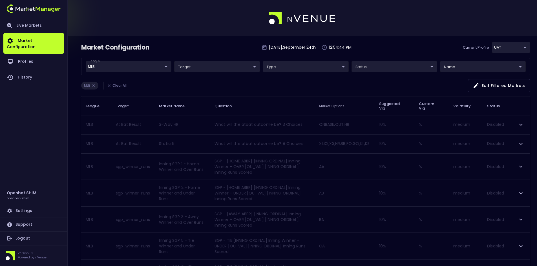
click at [200, 89] on div "MLB Clear All Edit filtered markets" at bounding box center [305, 88] width 449 height 18
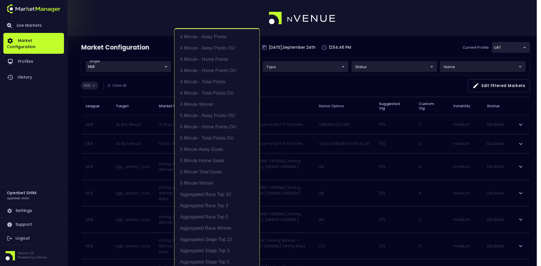
click at [339, 86] on div at bounding box center [270, 133] width 541 height 266
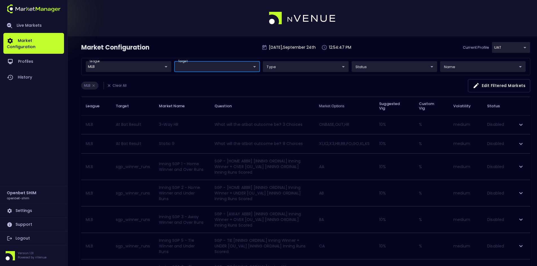
click at [210, 80] on div "MLB Clear All Edit filtered markets" at bounding box center [305, 88] width 449 height 18
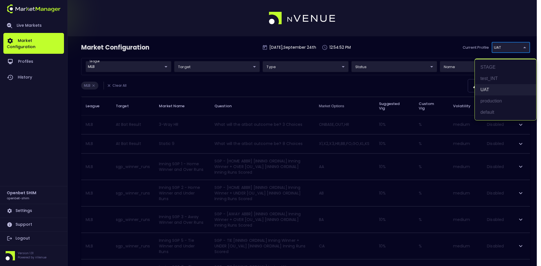
click at [485, 87] on li "UAT" at bounding box center [505, 89] width 61 height 11
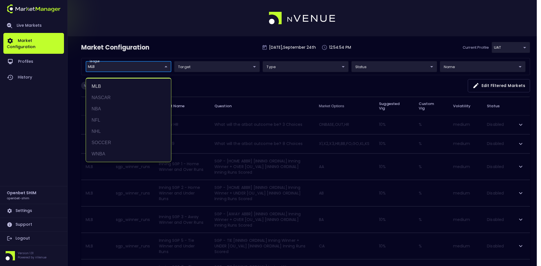
drag, startPoint x: 210, startPoint y: 85, endPoint x: 154, endPoint y: 88, distance: 56.5
click at [210, 85] on div at bounding box center [270, 133] width 541 height 266
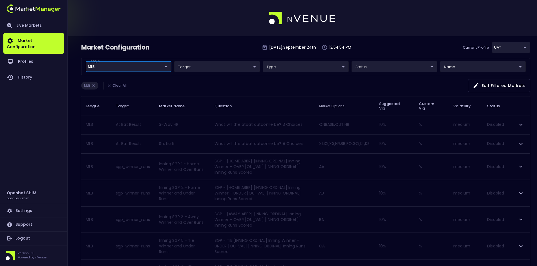
click at [119, 83] on li "Clear All" at bounding box center [116, 86] width 26 height 8
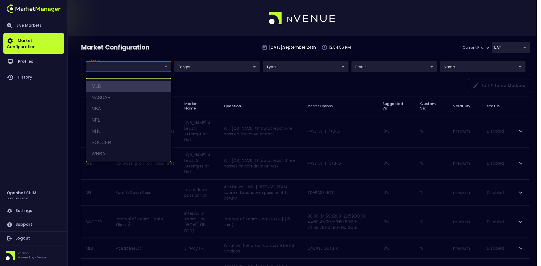
click at [104, 83] on li "MLB" at bounding box center [128, 86] width 85 height 11
type input "MLB"
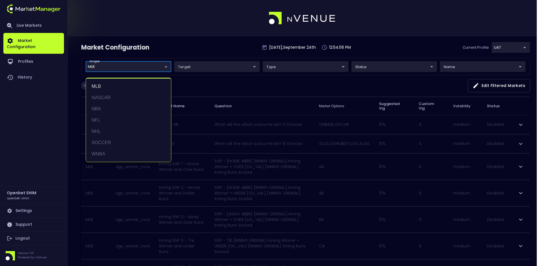
click at [203, 63] on div at bounding box center [270, 133] width 541 height 266
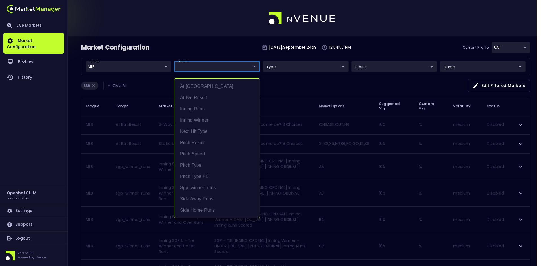
click at [194, 88] on li "At [GEOGRAPHIC_DATA]" at bounding box center [216, 86] width 85 height 11
type input "At [GEOGRAPHIC_DATA]"
click at [317, 81] on div at bounding box center [270, 133] width 541 height 266
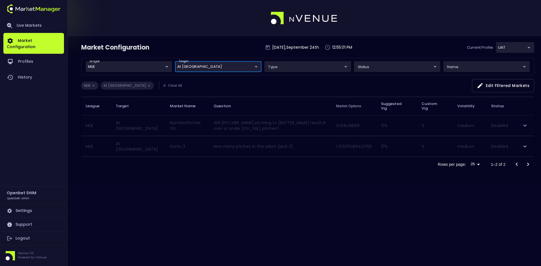
click at [526, 125] on icon "expand row" at bounding box center [524, 126] width 3 height 2
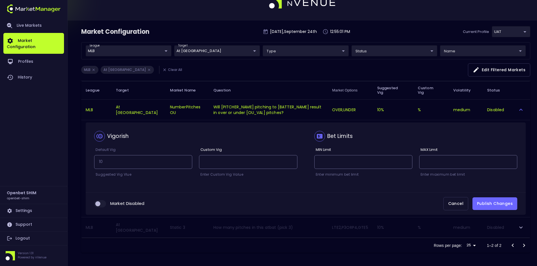
scroll to position [16, 0]
click at [103, 204] on input "collapsible table" at bounding box center [97, 203] width 15 height 5
checkbox input "true"
click at [497, 201] on button "Publish Changes" at bounding box center [494, 203] width 45 height 13
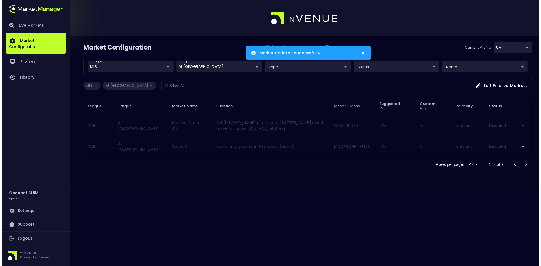
scroll to position [0, 0]
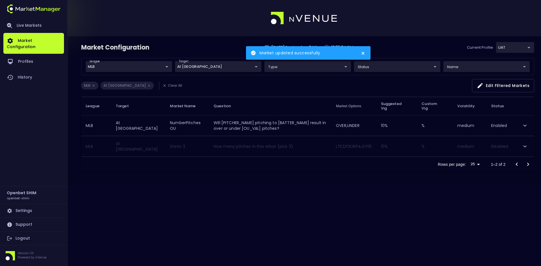
click at [326, 203] on div "Market Configuration [DATE] 12:55:04 PM Current Profile UAT 1da1c8ba-b6a7-4cce-…" at bounding box center [270, 133] width 541 height 266
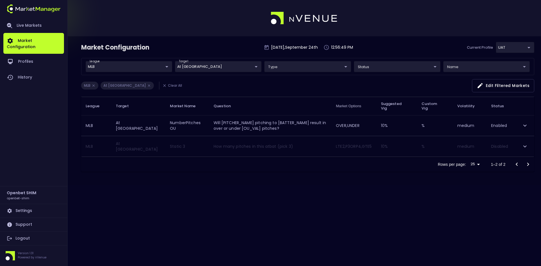
click at [244, 210] on div "Market Configuration [DATE] 12:56:49 PM Current Profile UAT 1da1c8ba-b6a7-4cce-…" at bounding box center [270, 133] width 541 height 266
click at [139, 211] on div "Market Configuration [DATE] 12:58:00 PM Current Profile UAT 1da1c8ba-b6a7-4cce-…" at bounding box center [270, 133] width 541 height 266
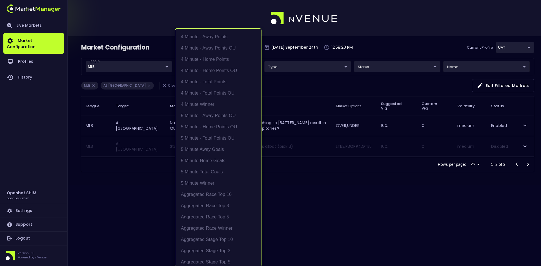
click at [206, 67] on body "Live Markets Market Configuration Profiles History Openbet SHIM openbet-shim Se…" at bounding box center [270, 133] width 541 height 266
click at [194, 148] on li "At [GEOGRAPHIC_DATA]" at bounding box center [218, 147] width 86 height 11
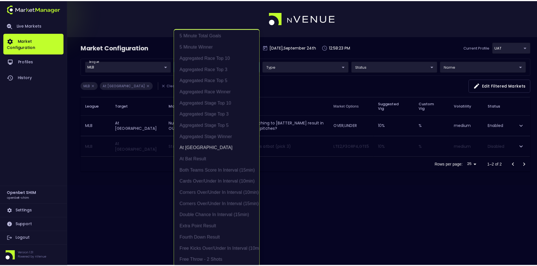
scroll to position [0, 0]
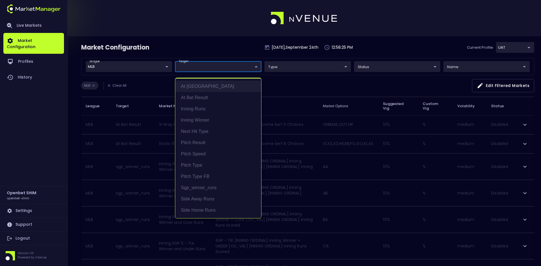
click at [192, 88] on li "At [GEOGRAPHIC_DATA]" at bounding box center [218, 86] width 86 height 11
type input "At [GEOGRAPHIC_DATA]"
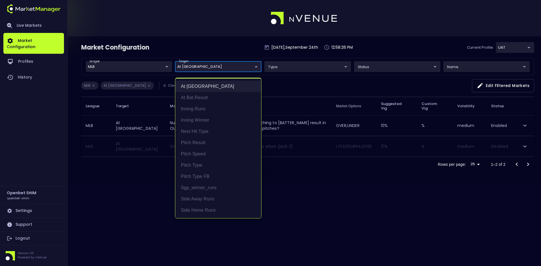
click at [192, 88] on li "At [GEOGRAPHIC_DATA]" at bounding box center [218, 86] width 86 height 11
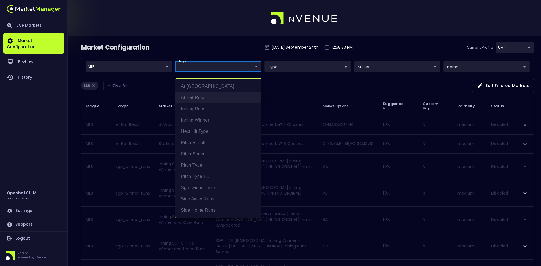
click at [201, 98] on li "At Bat Result" at bounding box center [218, 97] width 86 height 11
type input "At Bat Result"
click at [202, 45] on div at bounding box center [270, 133] width 541 height 266
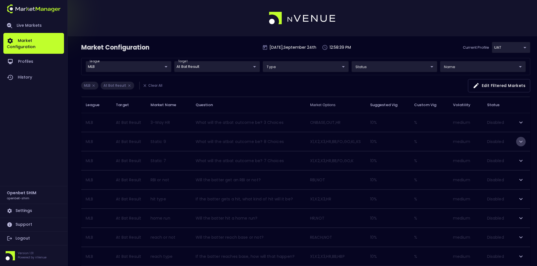
click at [518, 140] on icon "expand row" at bounding box center [520, 141] width 7 height 7
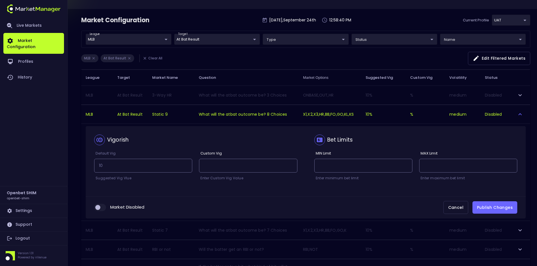
scroll to position [28, 0]
click at [103, 207] on input "collapsible table" at bounding box center [97, 206] width 15 height 5
checkbox input "true"
click at [499, 206] on button "Publish Changes" at bounding box center [494, 207] width 45 height 13
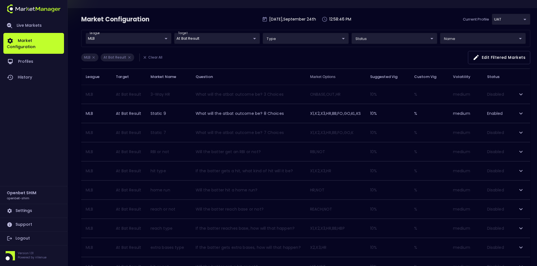
click at [522, 132] on icon "expand row" at bounding box center [520, 132] width 7 height 7
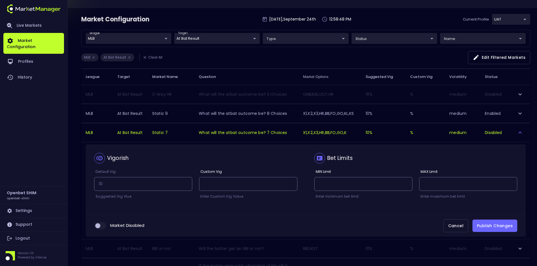
click at [102, 227] on input "collapsible table" at bounding box center [97, 225] width 15 height 5
checkbox input "true"
click at [493, 227] on button "Publish Changes" at bounding box center [494, 226] width 45 height 13
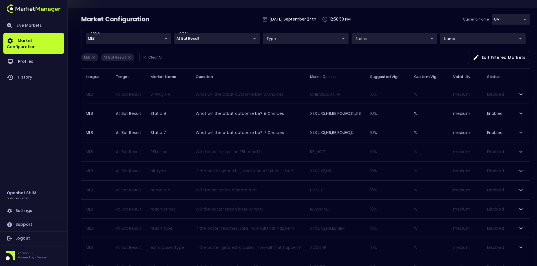
scroll to position [56, 0]
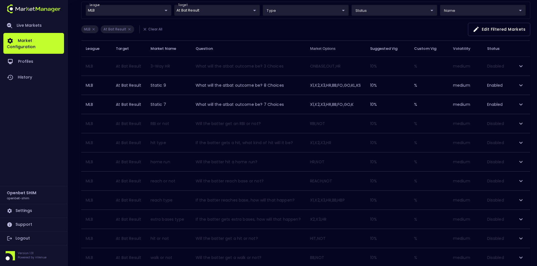
click at [522, 161] on icon "expand row" at bounding box center [520, 162] width 7 height 7
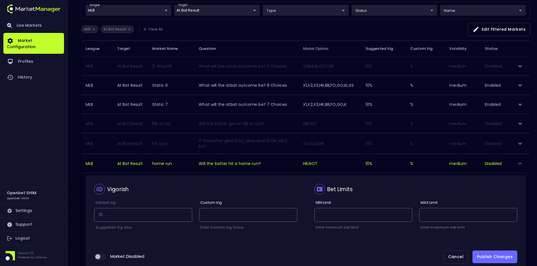
click at [102, 256] on input "collapsible table" at bounding box center [97, 256] width 15 height 5
checkbox input "true"
click at [490, 254] on button "Publish Changes" at bounding box center [494, 257] width 45 height 13
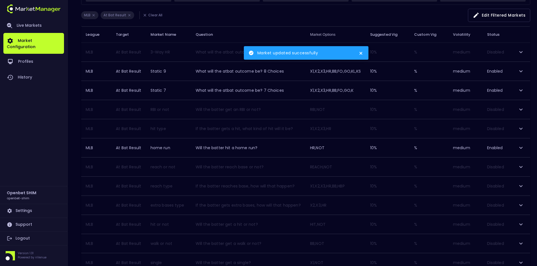
scroll to position [85, 0]
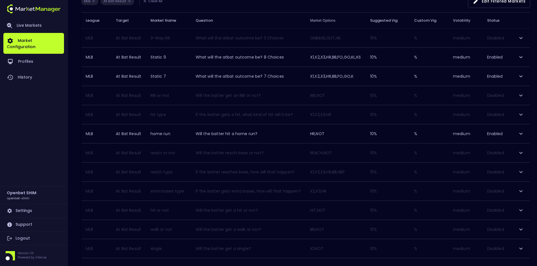
click at [520, 152] on icon "expand row" at bounding box center [520, 153] width 7 height 7
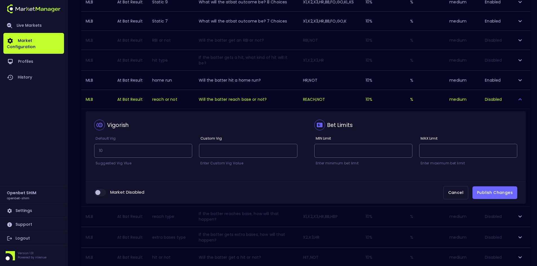
scroll to position [141, 0]
click at [101, 189] on input "collapsible table" at bounding box center [97, 191] width 15 height 5
checkbox input "true"
click at [493, 188] on button "Publish Changes" at bounding box center [494, 191] width 45 height 13
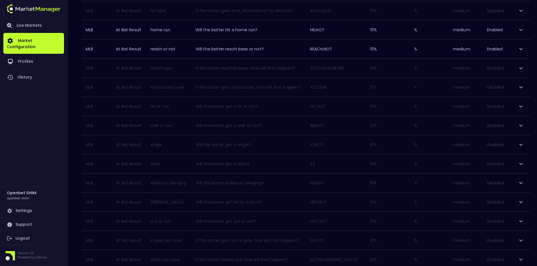
scroll to position [197, 0]
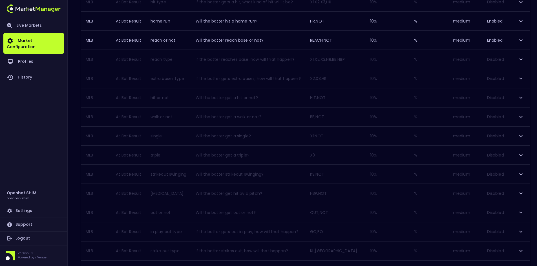
click at [521, 97] on icon "expand row" at bounding box center [520, 97] width 7 height 7
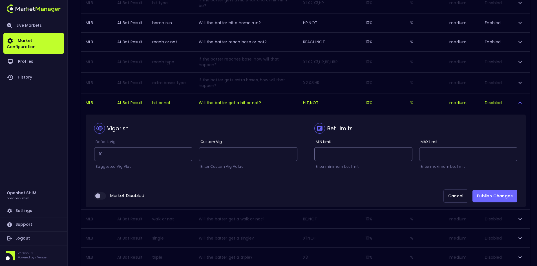
click at [103, 194] on input "collapsible table" at bounding box center [97, 196] width 15 height 5
checkbox input "true"
click at [496, 190] on button "Publish Changes" at bounding box center [494, 196] width 45 height 13
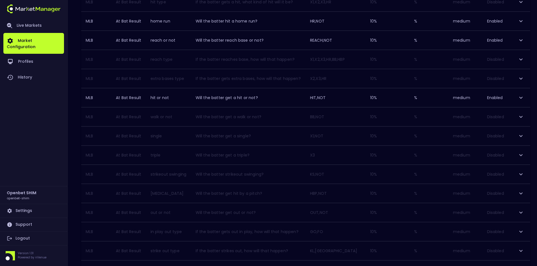
click at [520, 116] on icon "expand row" at bounding box center [520, 117] width 7 height 7
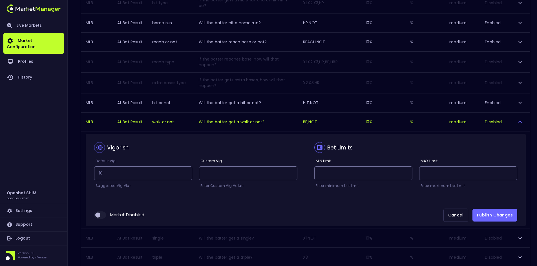
click at [103, 213] on input "collapsible table" at bounding box center [97, 215] width 15 height 5
checkbox input "true"
click at [505, 210] on button "Publish Changes" at bounding box center [494, 215] width 45 height 13
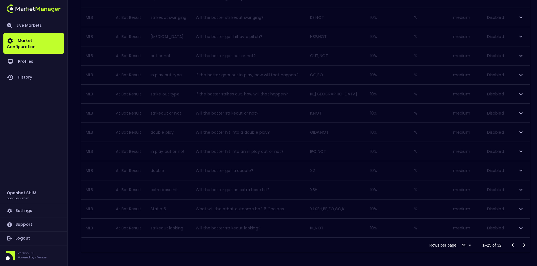
scroll to position [326, 0]
click at [520, 141] on icon "expand row" at bounding box center [520, 141] width 7 height 7
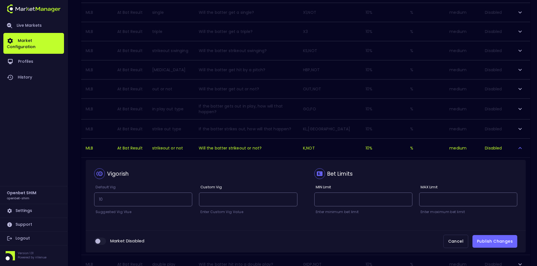
click at [105, 239] on input "collapsible table" at bounding box center [97, 241] width 15 height 5
checkbox input "true"
click at [490, 235] on button "Publish Changes" at bounding box center [494, 241] width 45 height 13
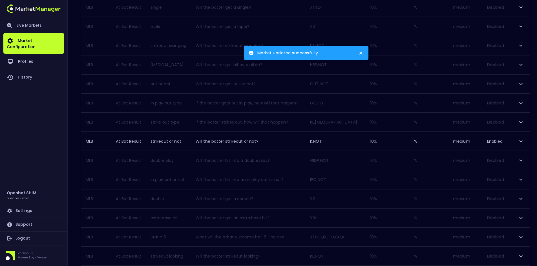
scroll to position [354, 0]
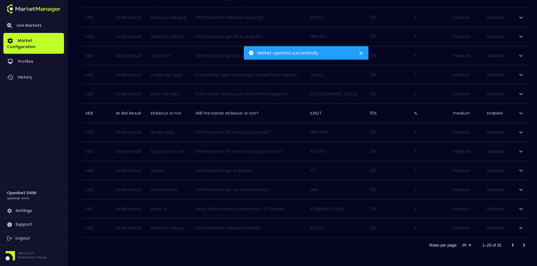
click at [223, 249] on div "Rows per page: 25 25 1–25 of 32" at bounding box center [305, 245] width 449 height 15
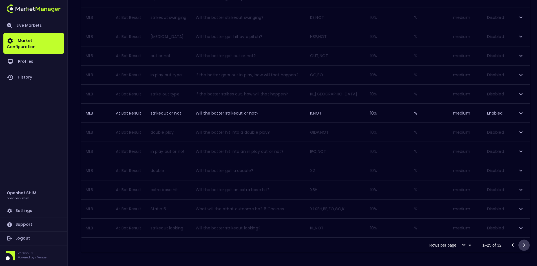
click at [526, 245] on icon "Go to next page" at bounding box center [523, 245] width 7 height 7
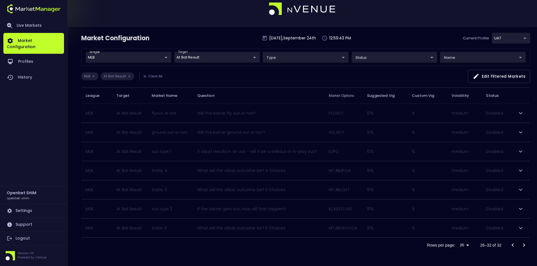
click at [521, 171] on icon "expand row" at bounding box center [520, 170] width 7 height 7
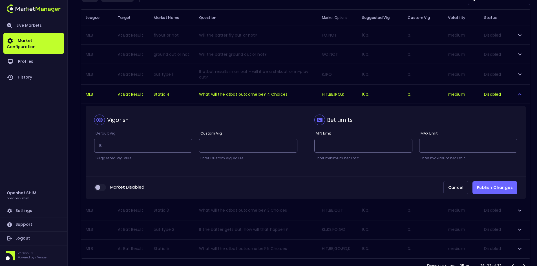
scroll to position [94, 0]
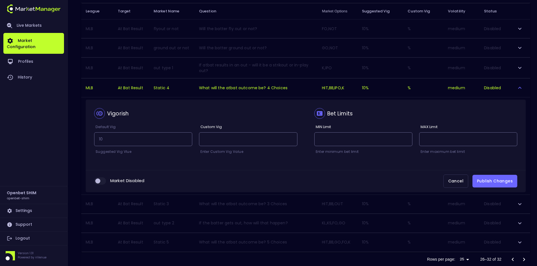
click at [101, 180] on input "collapsible table" at bounding box center [97, 181] width 15 height 5
checkbox input "true"
click at [491, 180] on button "Publish Changes" at bounding box center [494, 181] width 45 height 13
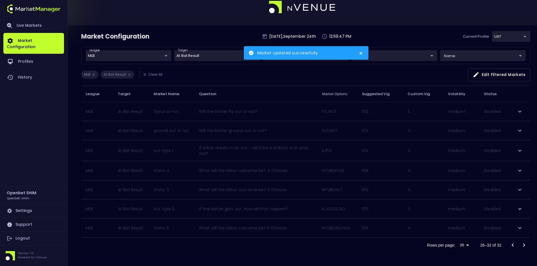
scroll to position [9, 0]
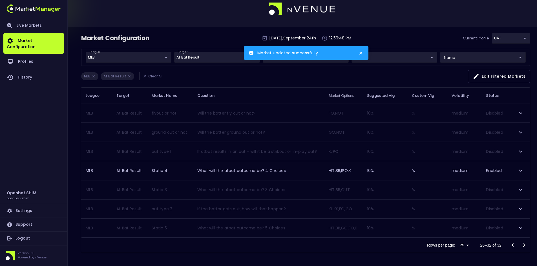
click at [523, 188] on icon "expand row" at bounding box center [520, 190] width 7 height 7
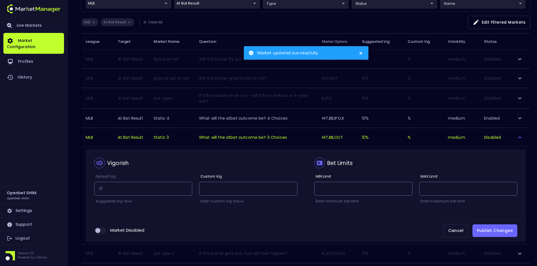
scroll to position [66, 0]
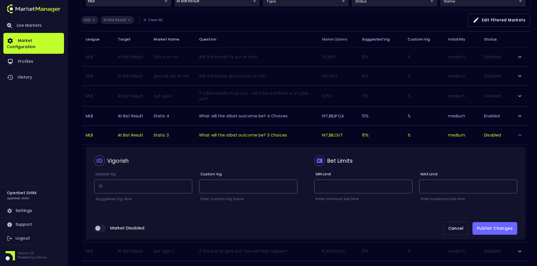
click at [100, 226] on input "collapsible table" at bounding box center [97, 228] width 15 height 5
checkbox input "true"
click at [492, 222] on button "Publish Changes" at bounding box center [494, 228] width 45 height 13
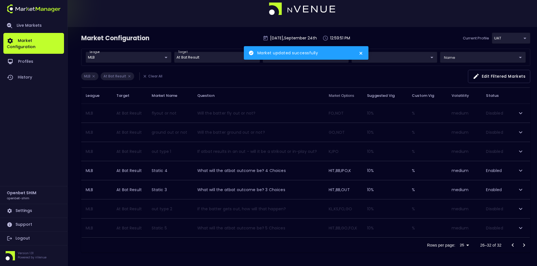
scroll to position [9, 0]
click at [514, 244] on icon "Go to previous page" at bounding box center [512, 245] width 7 height 7
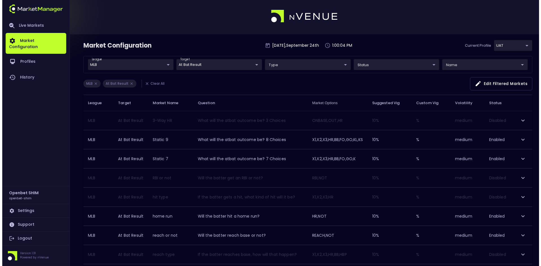
scroll to position [0, 0]
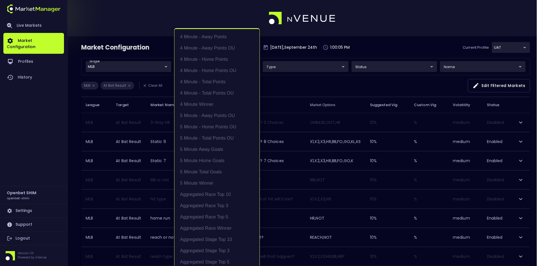
scroll to position [148, 0]
click at [187, 148] on li "At Bat Result" at bounding box center [216, 147] width 85 height 11
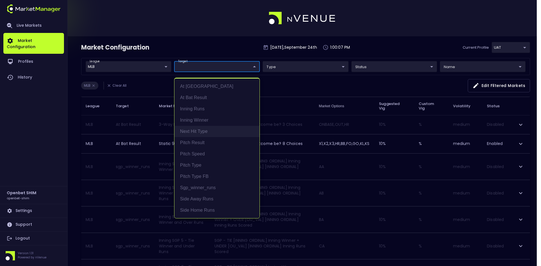
click at [193, 131] on li "Next Hit Type" at bounding box center [216, 131] width 85 height 11
type input "Next Hit Type"
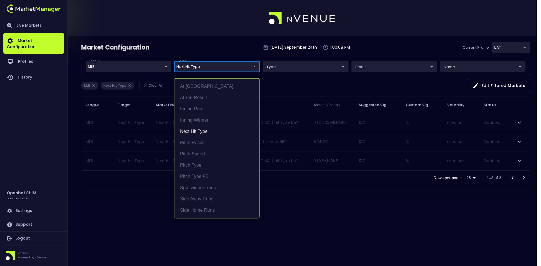
click at [281, 84] on div at bounding box center [270, 133] width 541 height 266
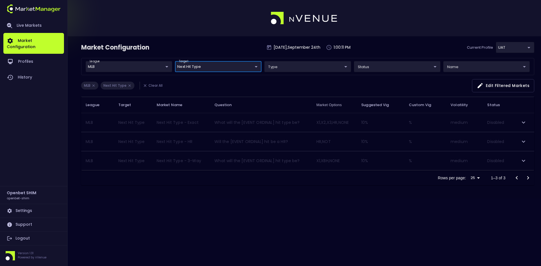
click at [524, 121] on icon "expand row" at bounding box center [523, 122] width 7 height 7
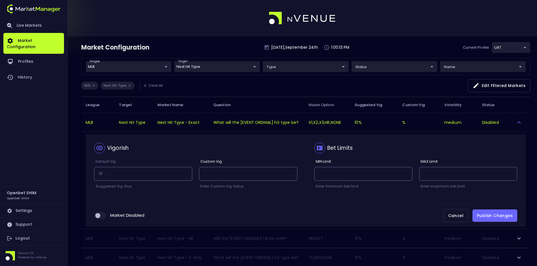
click at [103, 214] on input "collapsible table" at bounding box center [97, 215] width 15 height 5
checkbox input "true"
click at [492, 213] on button "Publish Changes" at bounding box center [494, 216] width 45 height 13
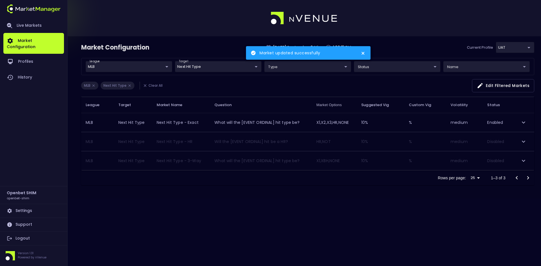
click at [243, 207] on div "Market Configuration [DATE] 1:00:15 PM Current Profile UAT 1da1c8ba-b6a7-4cce-8…" at bounding box center [270, 133] width 541 height 266
click at [229, 68] on body "Market updated successfully Live Markets Market Configuration Profiles History …" at bounding box center [270, 133] width 541 height 266
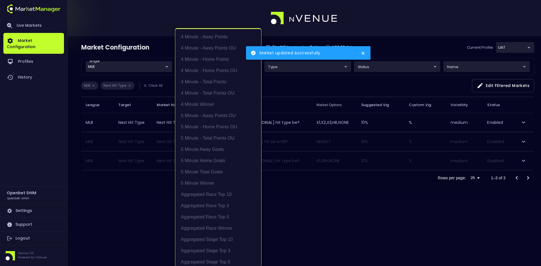
scroll to position [486, 0]
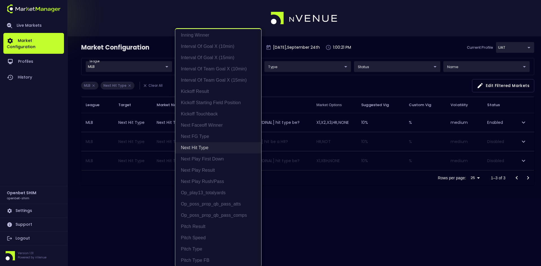
click at [196, 144] on li "Next Hit Type" at bounding box center [218, 147] width 86 height 11
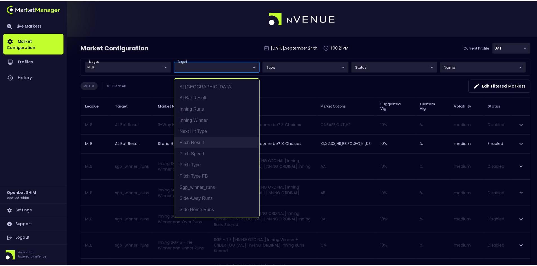
scroll to position [0, 0]
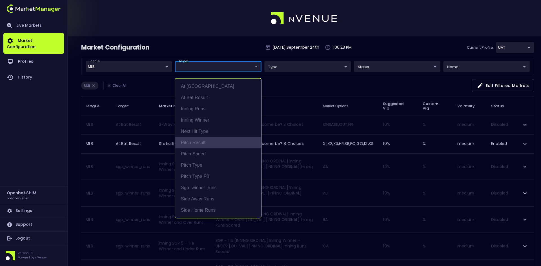
click at [194, 143] on li "Pitch Result" at bounding box center [218, 142] width 86 height 11
type input "Pitch Result"
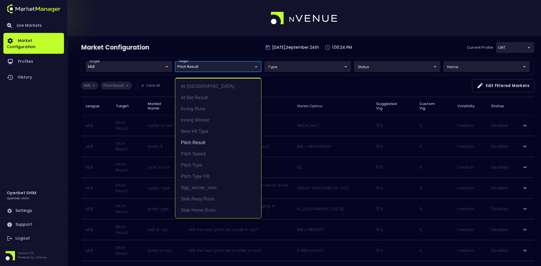
click at [304, 85] on div at bounding box center [270, 133] width 541 height 266
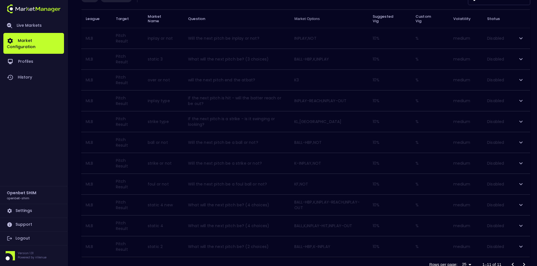
scroll to position [107, 0]
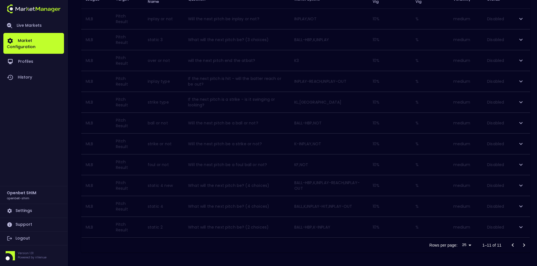
click at [522, 185] on icon "expand row" at bounding box center [520, 185] width 7 height 7
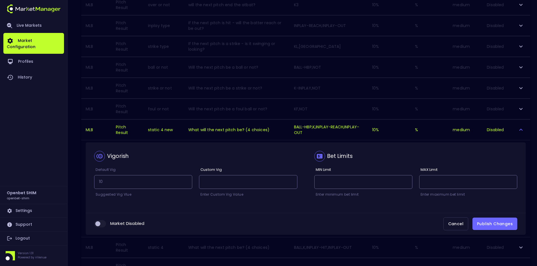
scroll to position [163, 0]
click at [101, 223] on input "collapsible table" at bounding box center [97, 223] width 15 height 5
checkbox input "true"
click at [488, 222] on button "Publish Changes" at bounding box center [494, 223] width 45 height 13
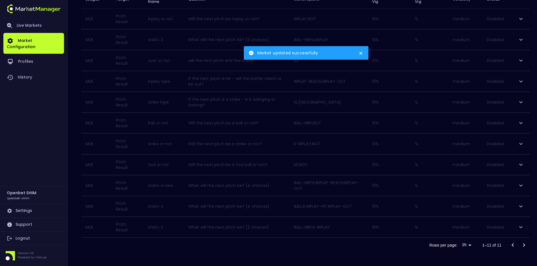
scroll to position [107, 0]
click at [523, 228] on icon "expand row" at bounding box center [520, 227] width 7 height 7
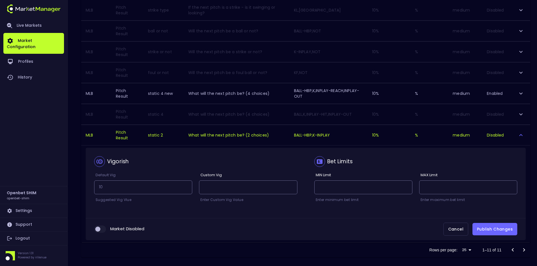
scroll to position [204, 0]
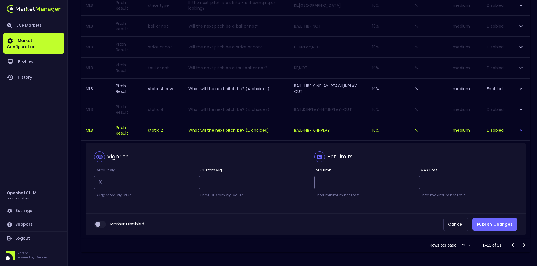
click at [100, 224] on input "collapsible table" at bounding box center [97, 224] width 15 height 5
checkbox input "true"
click at [496, 224] on button "Publish Changes" at bounding box center [494, 224] width 45 height 13
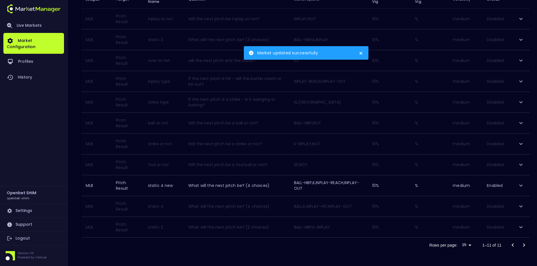
scroll to position [107, 0]
click at [301, 249] on div "Rows per page: 25 25 1–11 of 11" at bounding box center [305, 245] width 449 height 15
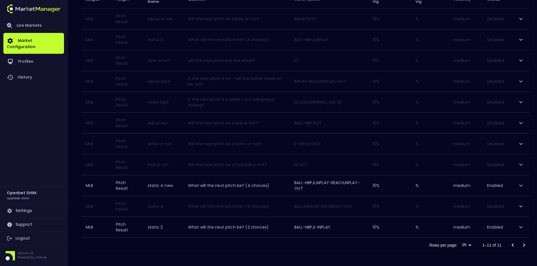
click at [196, 253] on div "Market Configuration [DATE] 1:00:44 PM Current Profile UAT 1da1c8ba-b6a7-4cce-8…" at bounding box center [268, 98] width 537 height 337
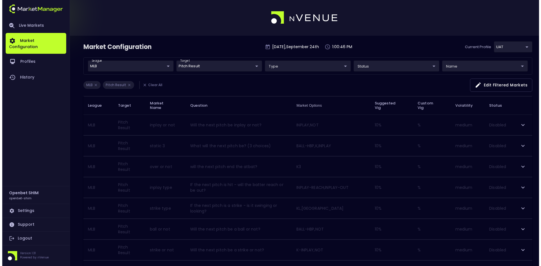
scroll to position [0, 0]
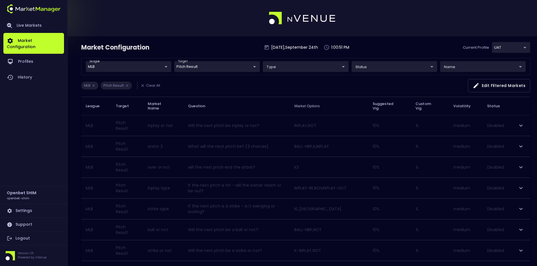
click at [219, 66] on body "Live Markets Market Configuration Profiles History Openbet SHIM openbet-shim Se…" at bounding box center [268, 186] width 537 height 373
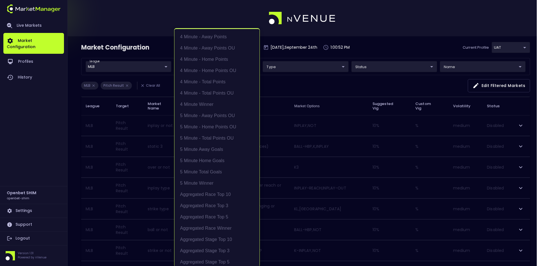
scroll to position [565, 0]
click at [199, 147] on li "Pitch Result" at bounding box center [216, 147] width 85 height 11
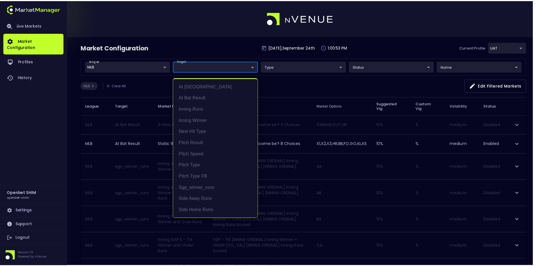
scroll to position [0, 0]
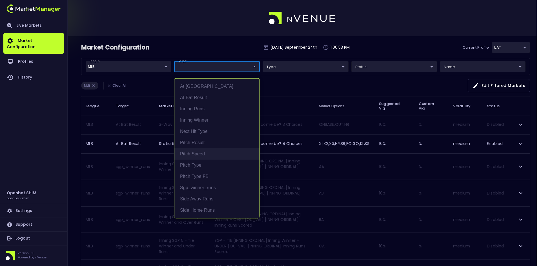
click at [198, 153] on li "Pitch Speed" at bounding box center [216, 153] width 85 height 11
type input "Pitch Speed"
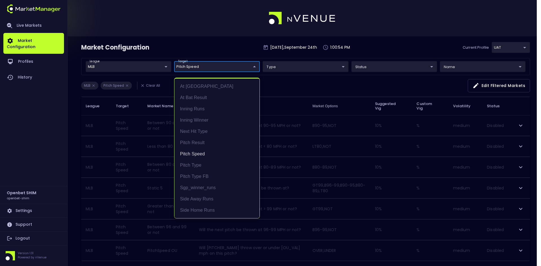
click at [297, 86] on div at bounding box center [270, 133] width 541 height 266
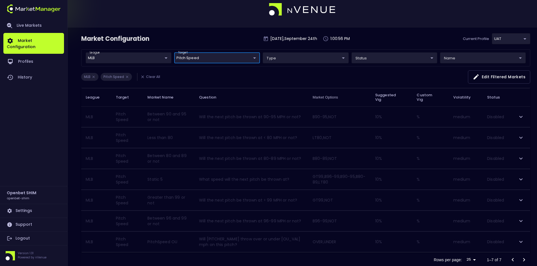
scroll to position [23, 0]
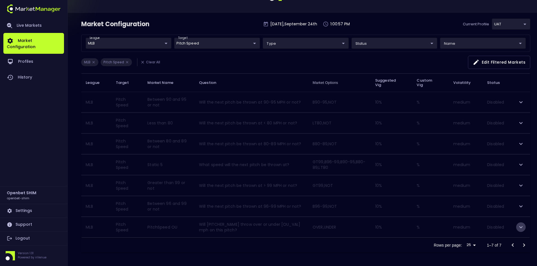
click at [524, 226] on icon "expand row" at bounding box center [520, 227] width 7 height 7
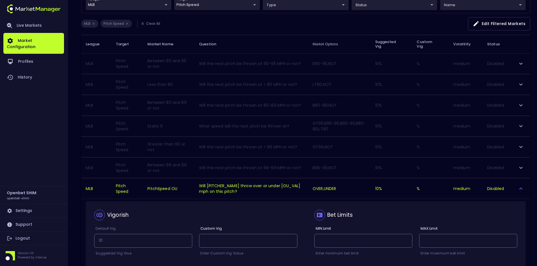
scroll to position [120, 0]
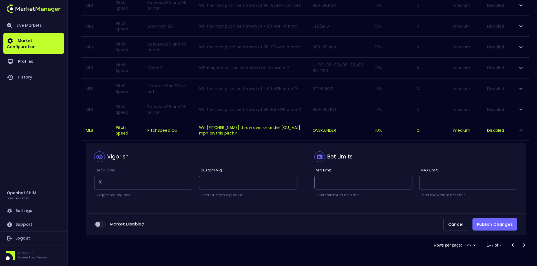
click at [102, 224] on input "collapsible table" at bounding box center [97, 224] width 15 height 5
checkbox input "true"
click at [496, 223] on button "Publish Changes" at bounding box center [494, 224] width 45 height 13
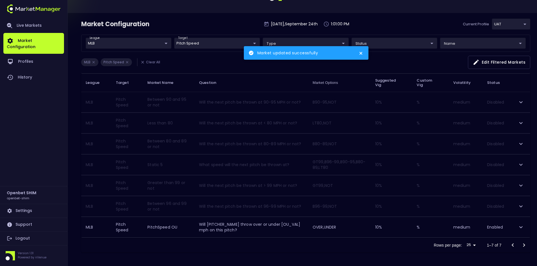
scroll to position [23, 0]
click at [206, 248] on div "Rows per page: 25 25 1–7 of 7" at bounding box center [305, 245] width 449 height 15
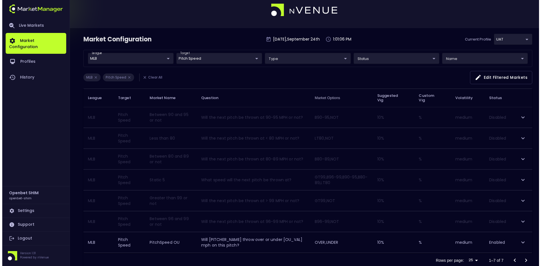
scroll to position [0, 0]
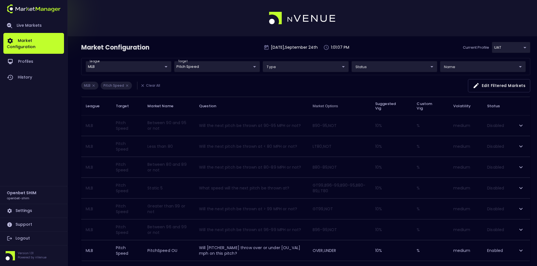
click at [220, 71] on body "Live Markets Market Configuration Profiles History Openbet SHIM openbet-shim Se…" at bounding box center [268, 145] width 537 height 290
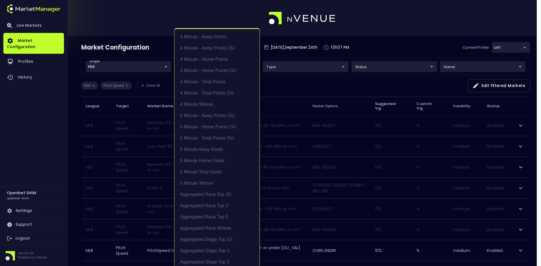
scroll to position [576, 0]
click at [195, 149] on li "Pitch Speed" at bounding box center [216, 147] width 85 height 11
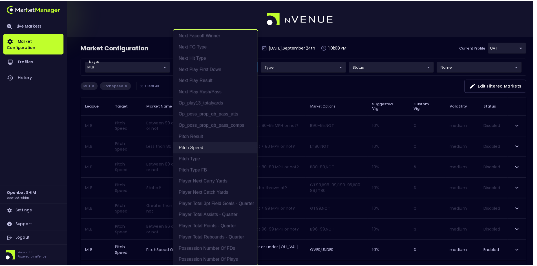
scroll to position [0, 0]
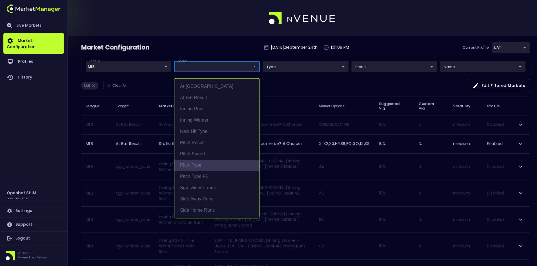
click at [196, 164] on li "Pitch Type" at bounding box center [216, 165] width 85 height 11
type input "Pitch Type"
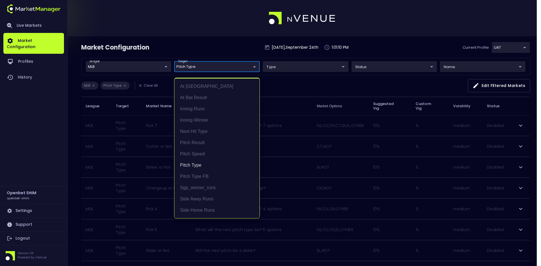
click at [295, 85] on div at bounding box center [270, 133] width 541 height 266
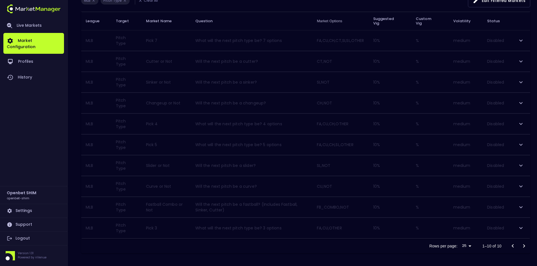
scroll to position [86, 0]
click at [519, 205] on icon "expand row" at bounding box center [520, 206] width 7 height 7
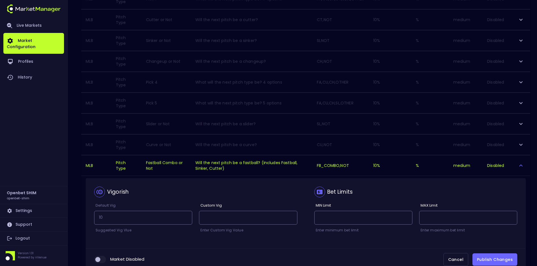
scroll to position [183, 0]
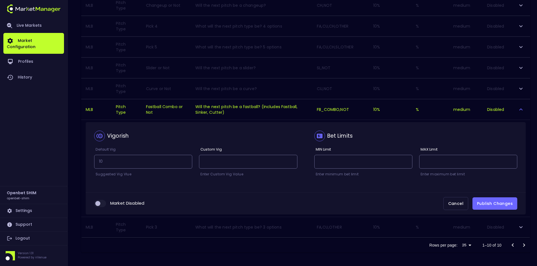
click at [103, 203] on input "collapsible table" at bounding box center [97, 203] width 15 height 5
checkbox input "true"
click at [494, 202] on button "Publish Changes" at bounding box center [494, 204] width 45 height 13
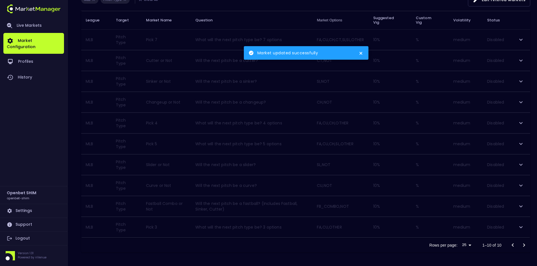
scroll to position [86, 0]
click at [300, 253] on div "Market Configuration [DATE] 1:01:18 PM Current Profile UAT 1da1c8ba-b6a7-4cce-8…" at bounding box center [268, 108] width 537 height 316
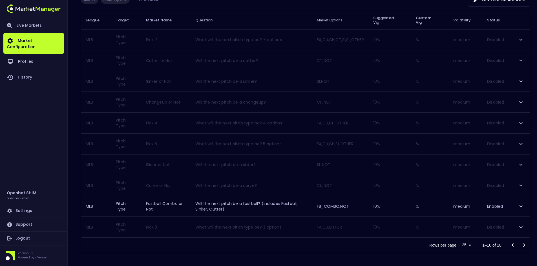
click at [178, 242] on div "Rows per page: 25 25 1–10 of 10" at bounding box center [305, 245] width 449 height 15
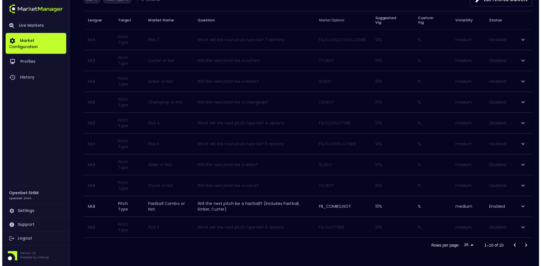
scroll to position [0, 0]
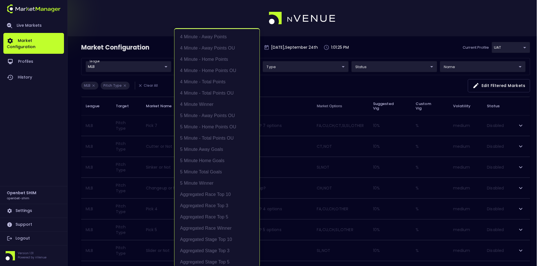
click at [202, 64] on body "Live Markets Market Configuration Profiles History Openbet SHIM openbet-shim Se…" at bounding box center [270, 176] width 541 height 352
click at [196, 149] on li "Pitch Type" at bounding box center [216, 147] width 85 height 11
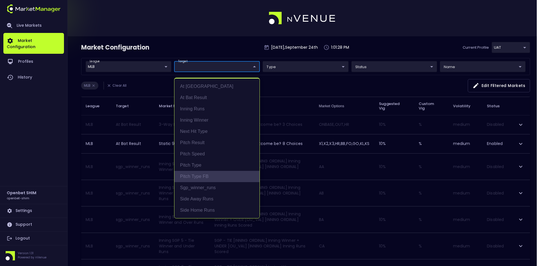
click at [194, 175] on li "Pitch Type FB" at bounding box center [216, 176] width 85 height 11
type input "Pitch Type FB"
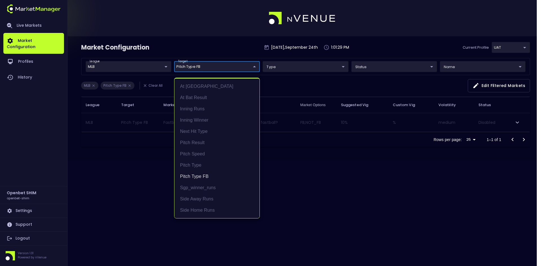
click at [282, 88] on div at bounding box center [270, 133] width 541 height 266
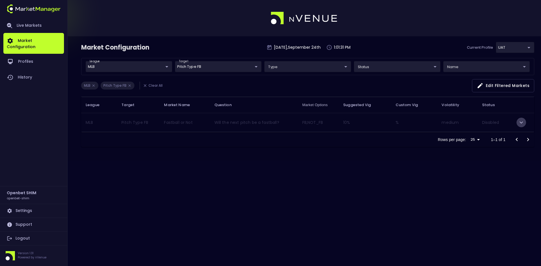
click at [521, 124] on icon "expand row" at bounding box center [521, 122] width 7 height 7
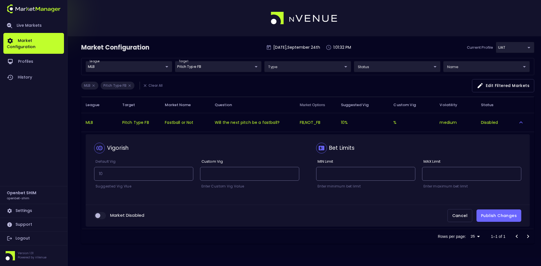
click at [100, 215] on input "collapsible table" at bounding box center [97, 215] width 15 height 5
checkbox input "true"
click at [495, 212] on button "Publish Changes" at bounding box center [498, 216] width 45 height 13
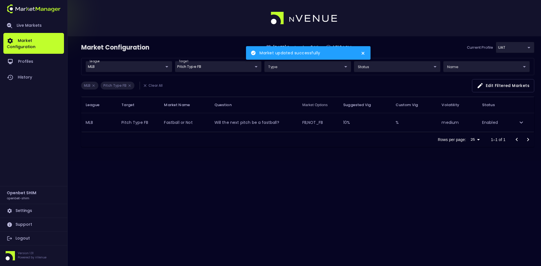
click at [229, 194] on div "Market Configuration [DATE] 1:01:34 PM Current Profile UAT 1da1c8ba-b6a7-4cce-8…" at bounding box center [270, 133] width 541 height 266
drag, startPoint x: 178, startPoint y: 174, endPoint x: 172, endPoint y: 169, distance: 7.6
click at [178, 174] on div "Market Configuration [DATE] 1:01:38 PM Current Profile UAT 1da1c8ba-b6a7-4cce-8…" at bounding box center [270, 133] width 541 height 266
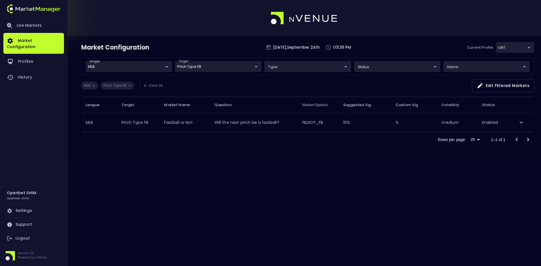
click at [214, 68] on body "Market updated successfully Live Markets Market Configuration Profiles History …" at bounding box center [270, 133] width 541 height 266
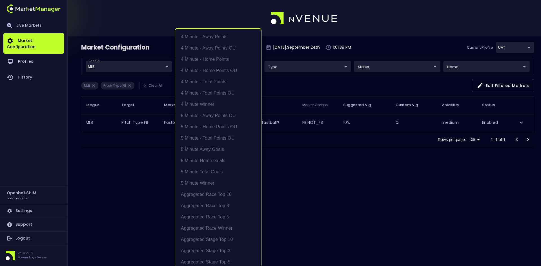
scroll to position [599, 0]
click at [194, 152] on li "Pitch Type FB" at bounding box center [218, 147] width 86 height 11
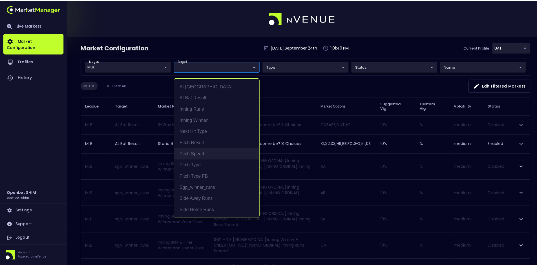
scroll to position [0, 0]
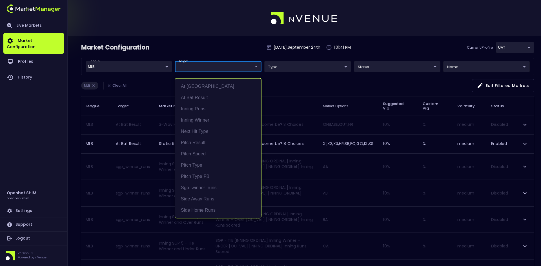
drag, startPoint x: 440, startPoint y: 37, endPoint x: 450, endPoint y: 39, distance: 10.3
click at [440, 37] on div at bounding box center [270, 133] width 541 height 266
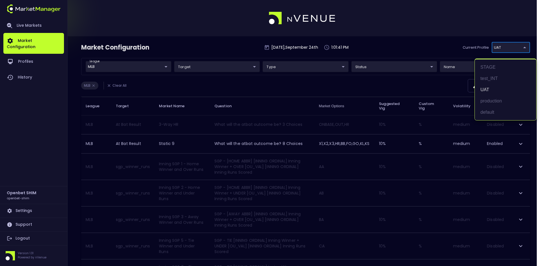
click at [494, 101] on li "production" at bounding box center [505, 101] width 61 height 11
type input "2a6abf63-c314-44e9-bba0-df9808dfb38b"
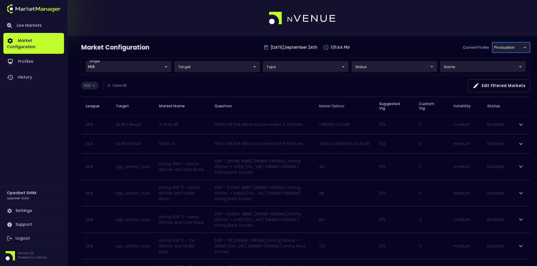
click at [380, 50] on div "Market Configuration [DATE] 1:01:44 PM Current Profile production 2a6abf63-c314…" at bounding box center [305, 50] width 449 height 16
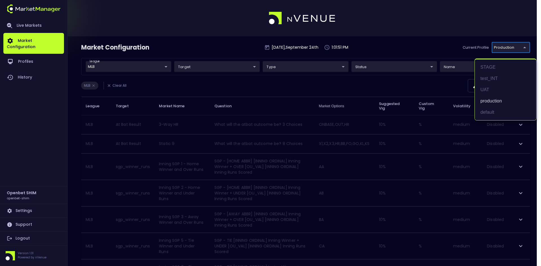
click at [349, 85] on div at bounding box center [270, 133] width 541 height 266
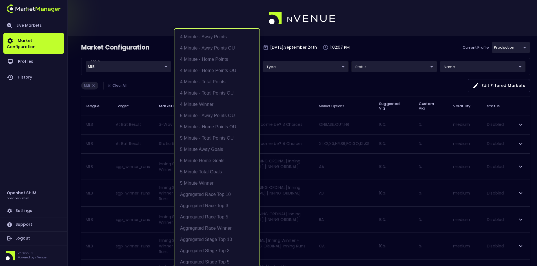
click at [305, 87] on div at bounding box center [270, 133] width 541 height 266
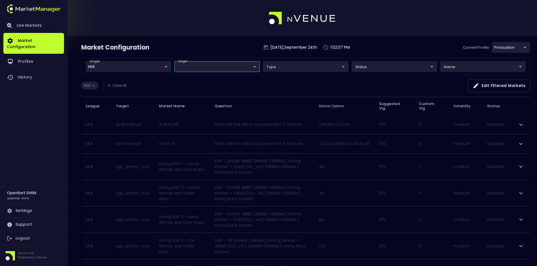
click at [109, 88] on li "Clear All" at bounding box center [116, 86] width 26 height 8
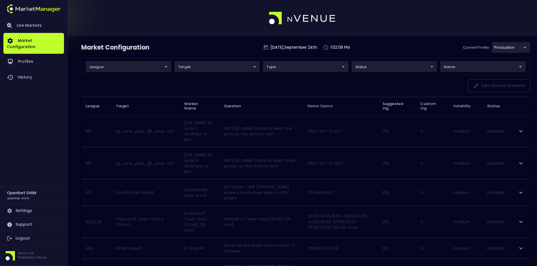
click at [123, 72] on div "league ​ ​ target ​ ​ type ​ ​ status ​ ​ name ​ ​" at bounding box center [305, 66] width 449 height 17
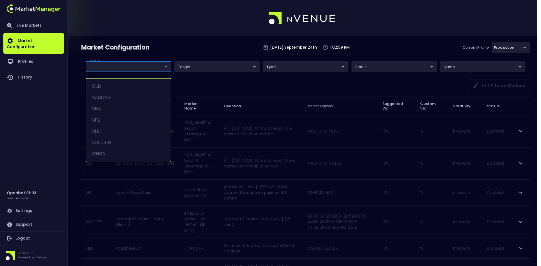
click at [108, 86] on li "MLB" at bounding box center [128, 86] width 85 height 11
type input "MLB"
click at [198, 66] on div at bounding box center [270, 133] width 541 height 266
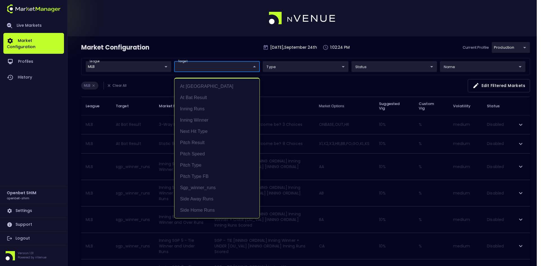
click at [292, 86] on div at bounding box center [270, 133] width 541 height 266
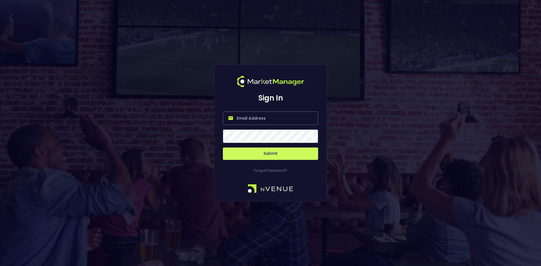
click at [258, 116] on input "email" at bounding box center [270, 119] width 95 height 14
type input "[EMAIL_ADDRESS][DOMAIN_NAME]"
click at [259, 155] on button "Submit" at bounding box center [270, 154] width 95 height 12
